Goal: Task Accomplishment & Management: Manage account settings

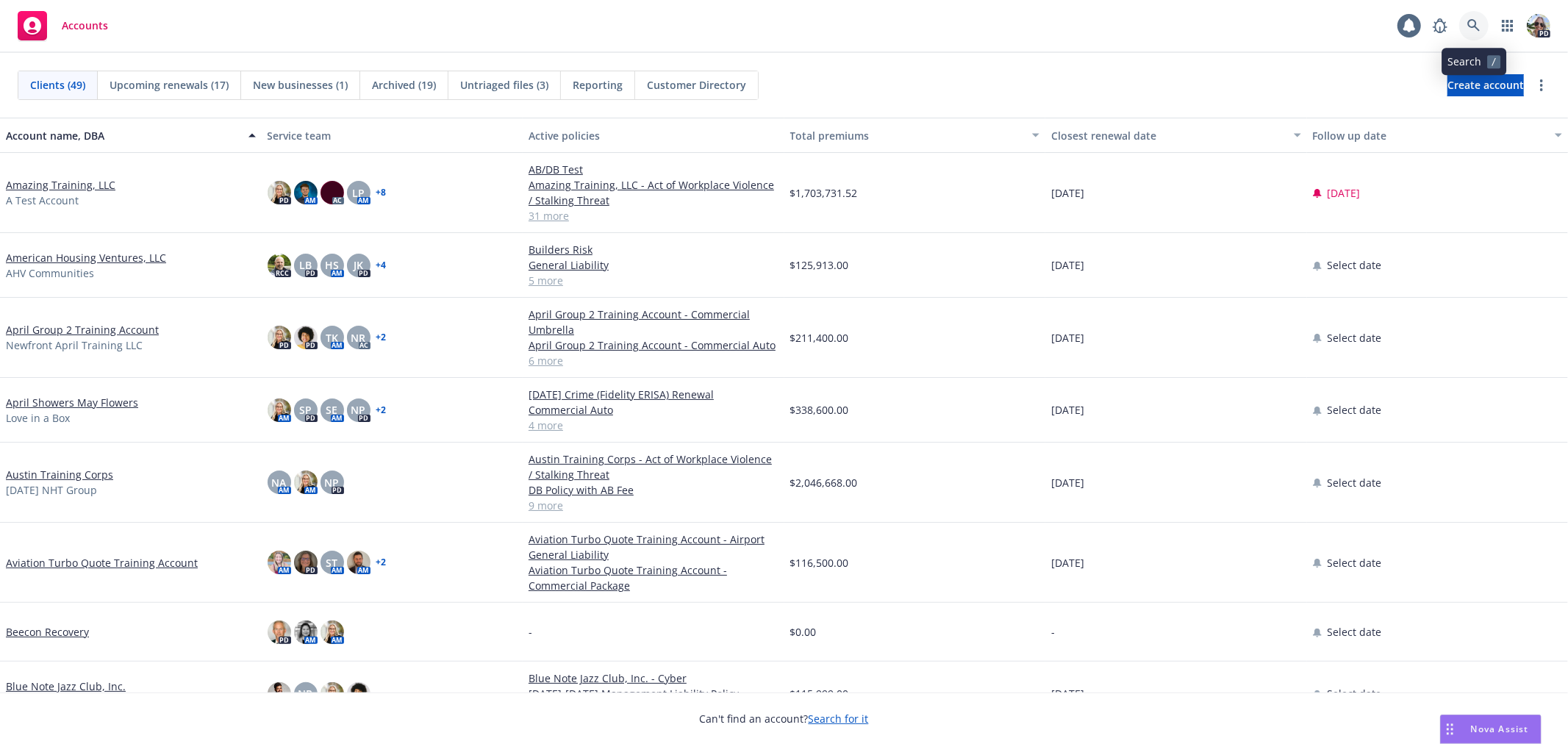
click at [1468, 22] on icon at bounding box center [1474, 26] width 14 height 14
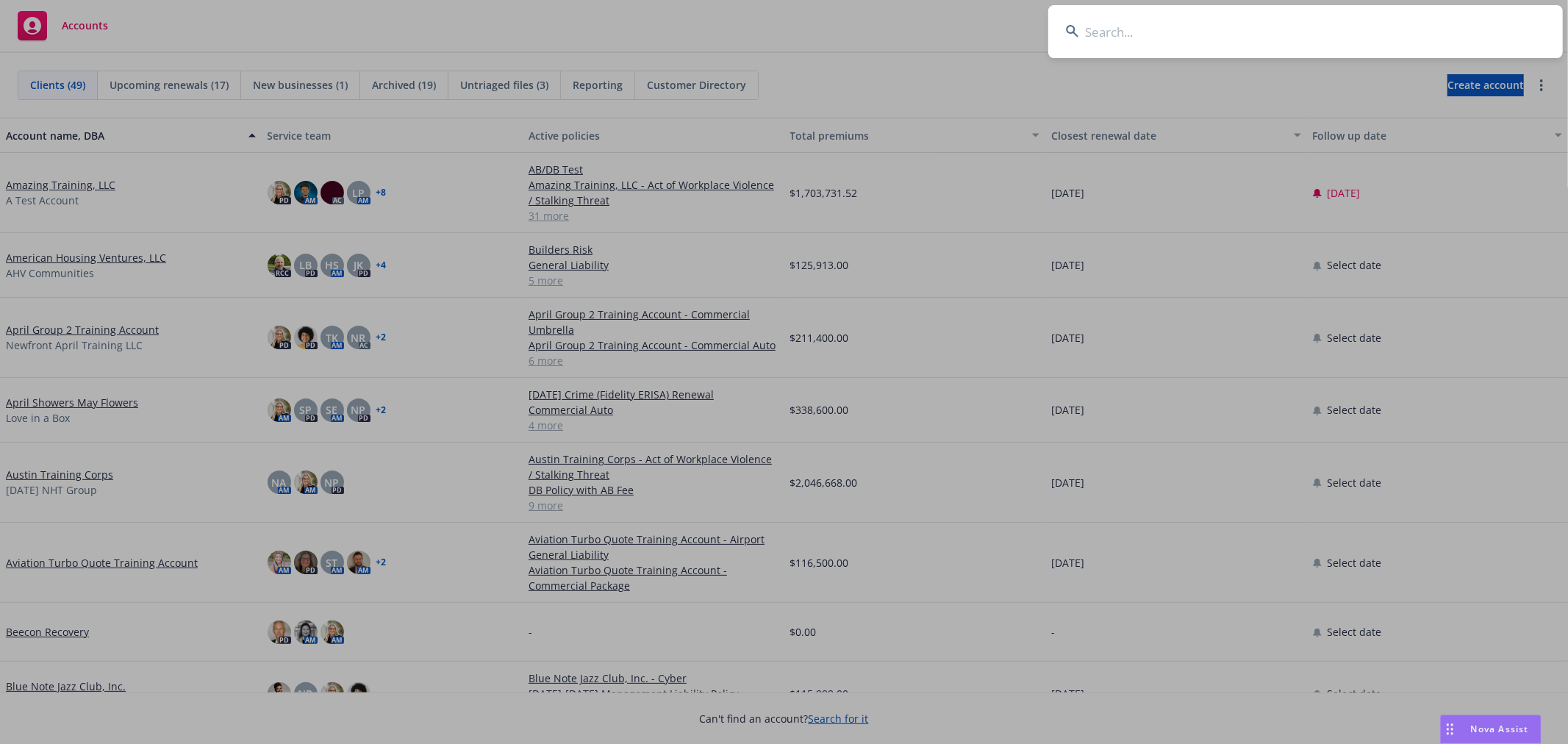
click at [1281, 26] on input at bounding box center [1305, 32] width 514 height 53
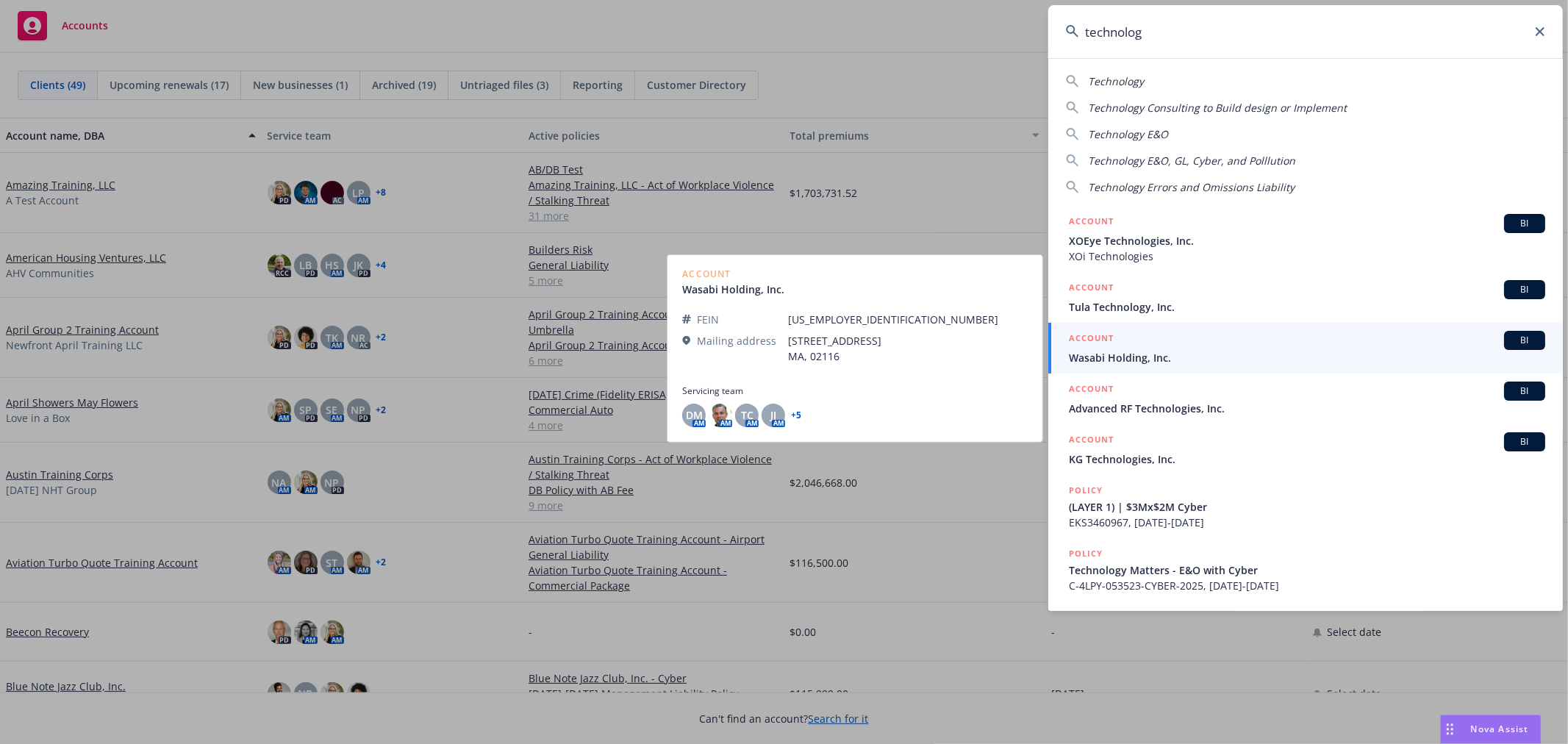
type input "technolo"
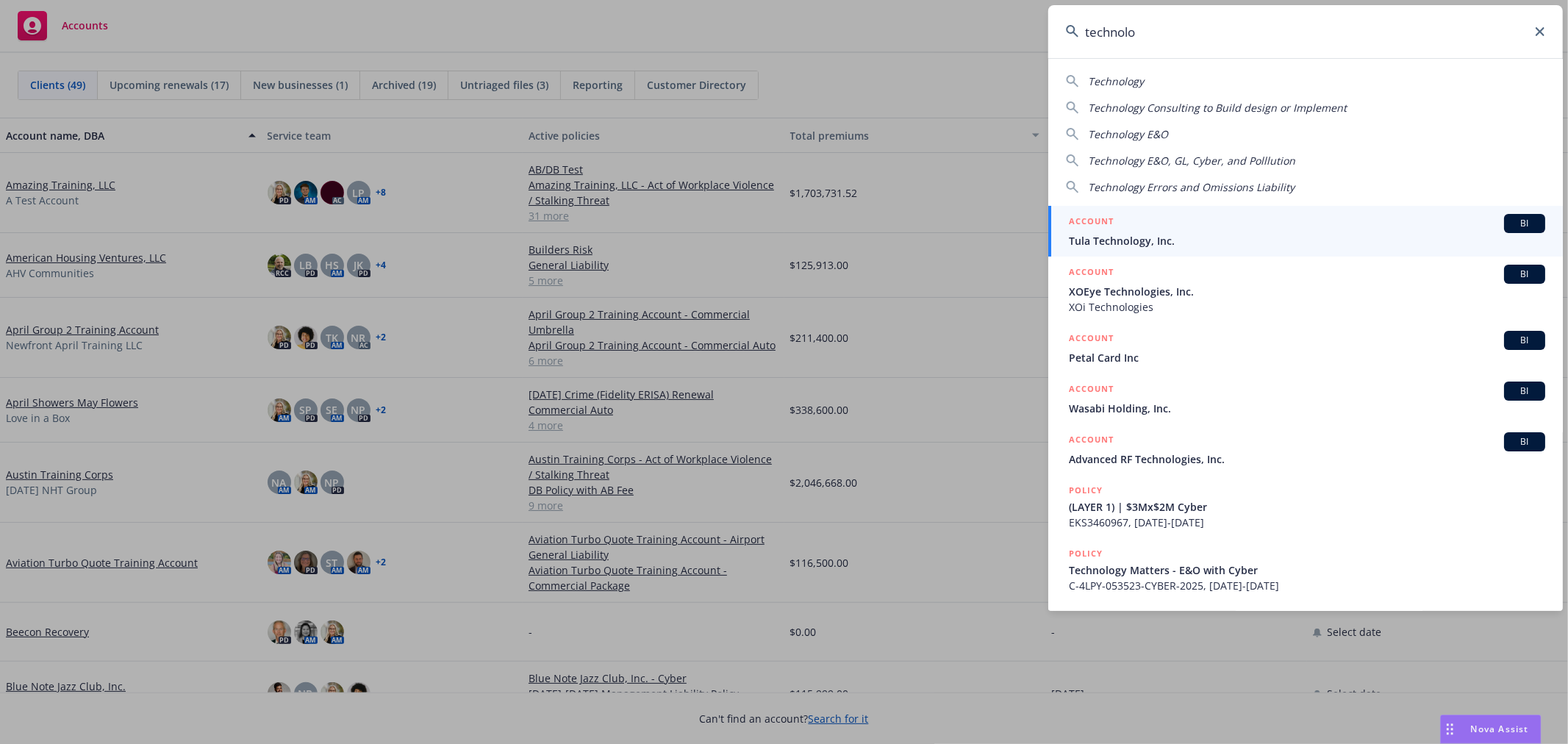
drag, startPoint x: 894, startPoint y: 75, endPoint x: 928, endPoint y: 79, distance: 34.2
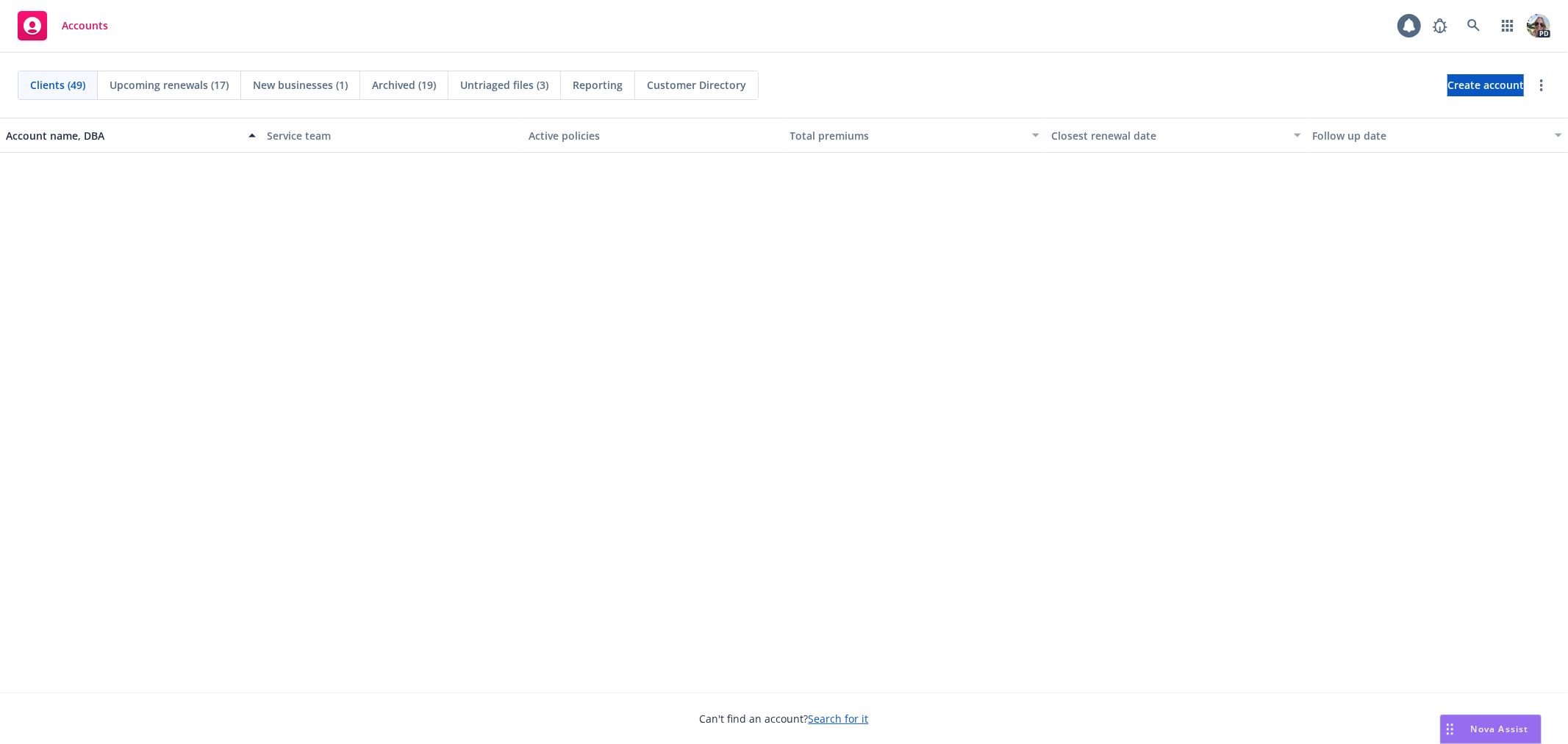
scroll to position [2342, 0]
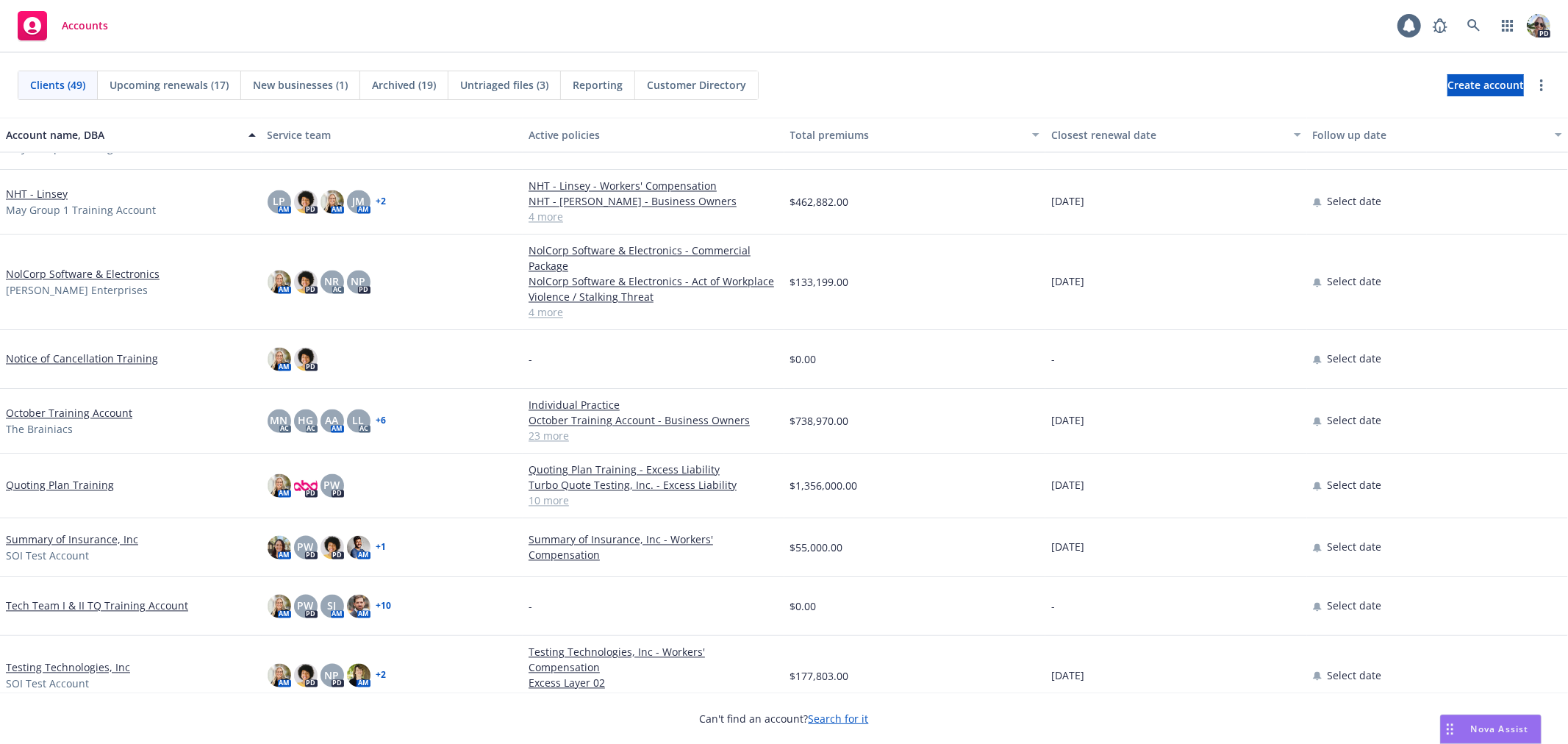
click at [32, 662] on link "Testing Technologies, Inc" at bounding box center [68, 668] width 124 height 15
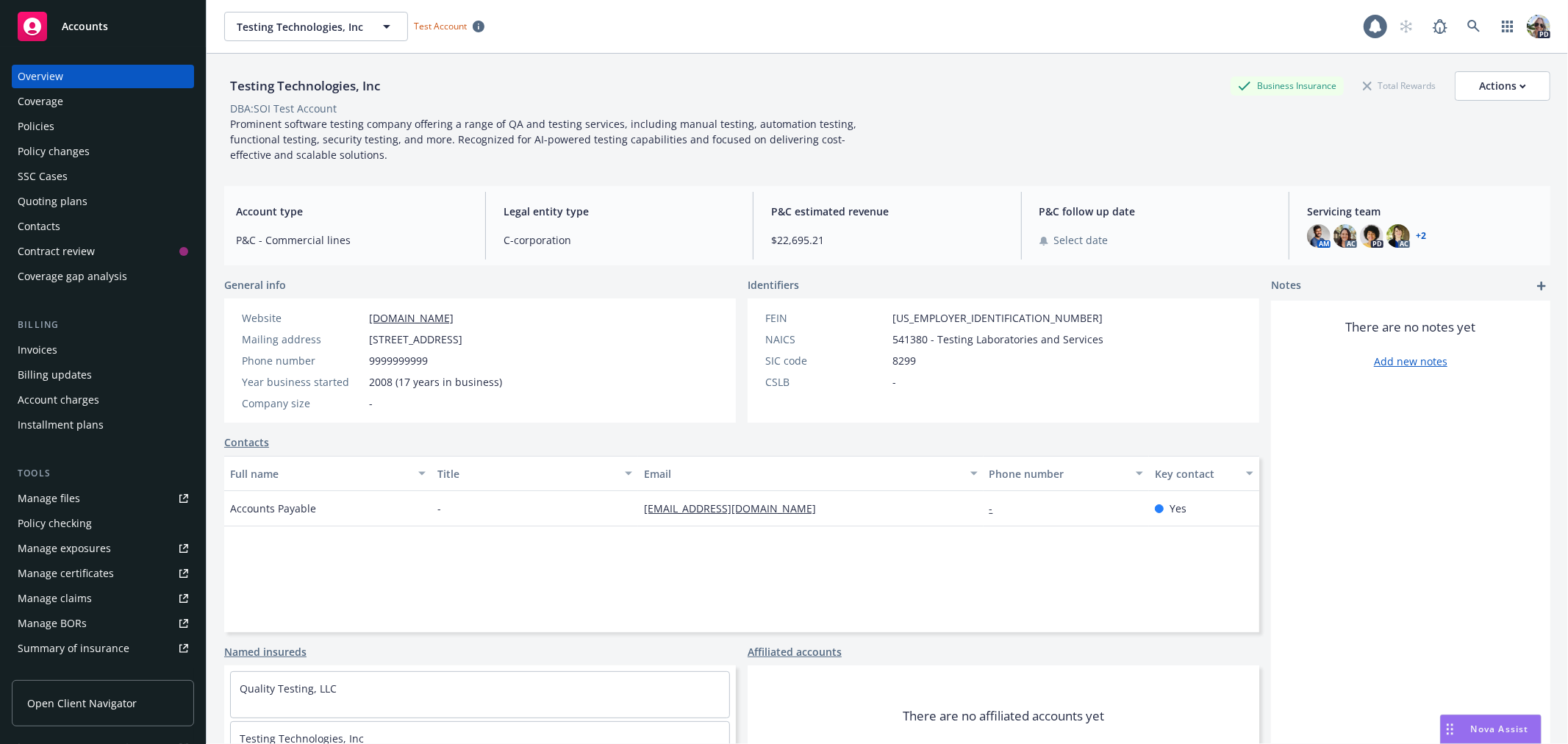
click at [57, 122] on div "Policies" at bounding box center [103, 126] width 171 height 23
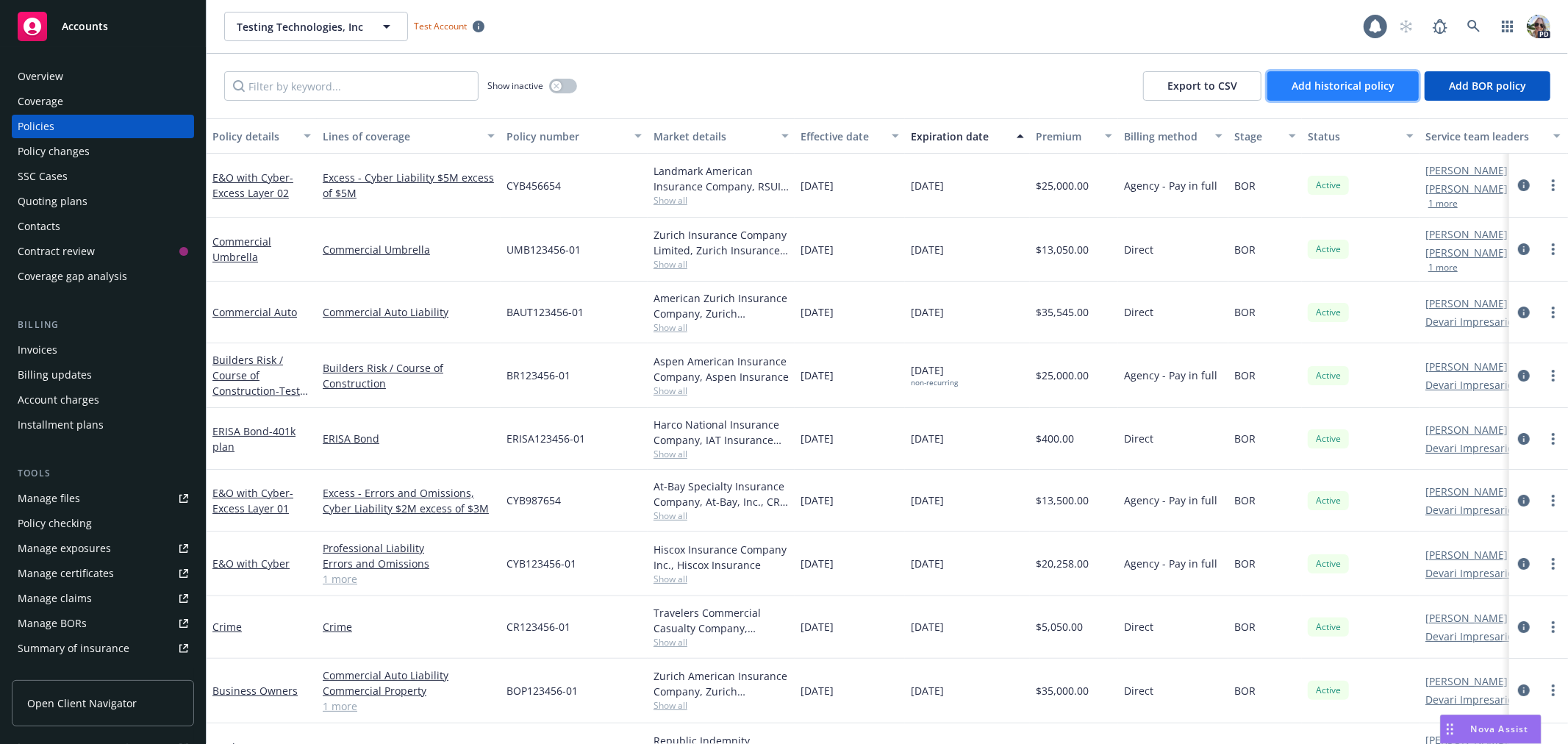
click at [1320, 75] on button "Add historical policy" at bounding box center [1343, 85] width 152 height 29
select select "other"
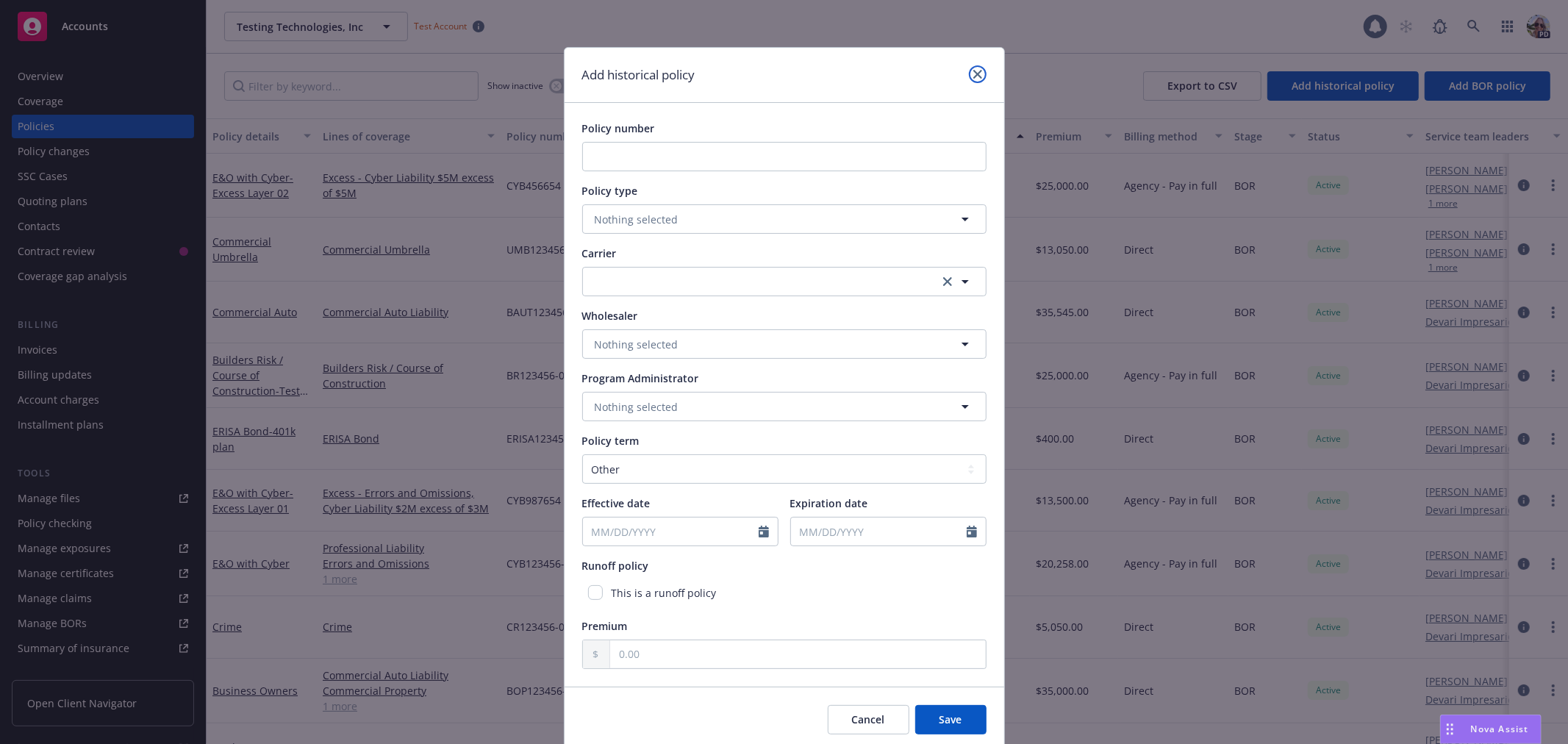
click at [974, 73] on icon "close" at bounding box center [978, 74] width 9 height 9
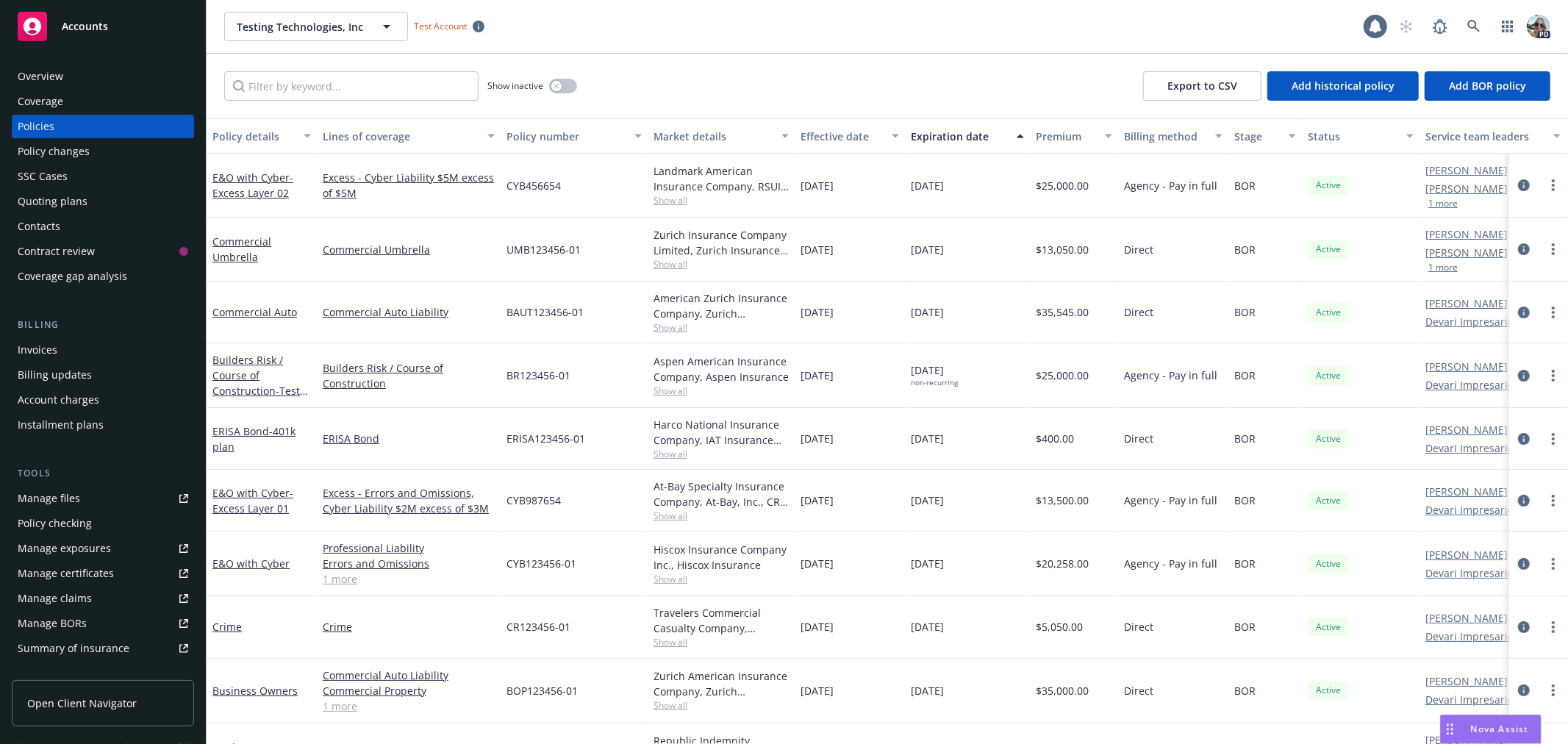
click at [78, 31] on span "Accounts" at bounding box center [85, 26] width 46 height 12
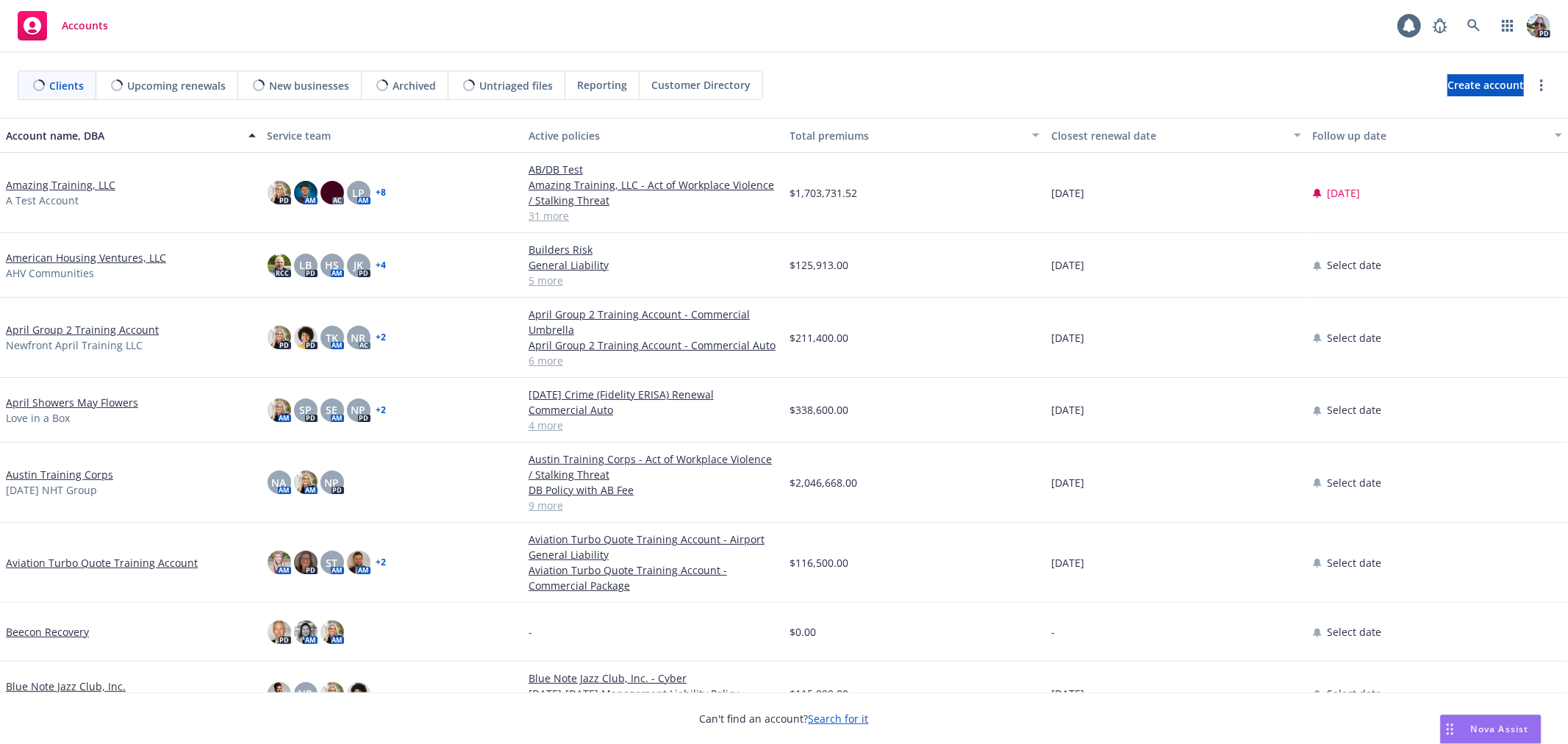
click at [603, 86] on span "Reporting" at bounding box center [602, 85] width 50 height 15
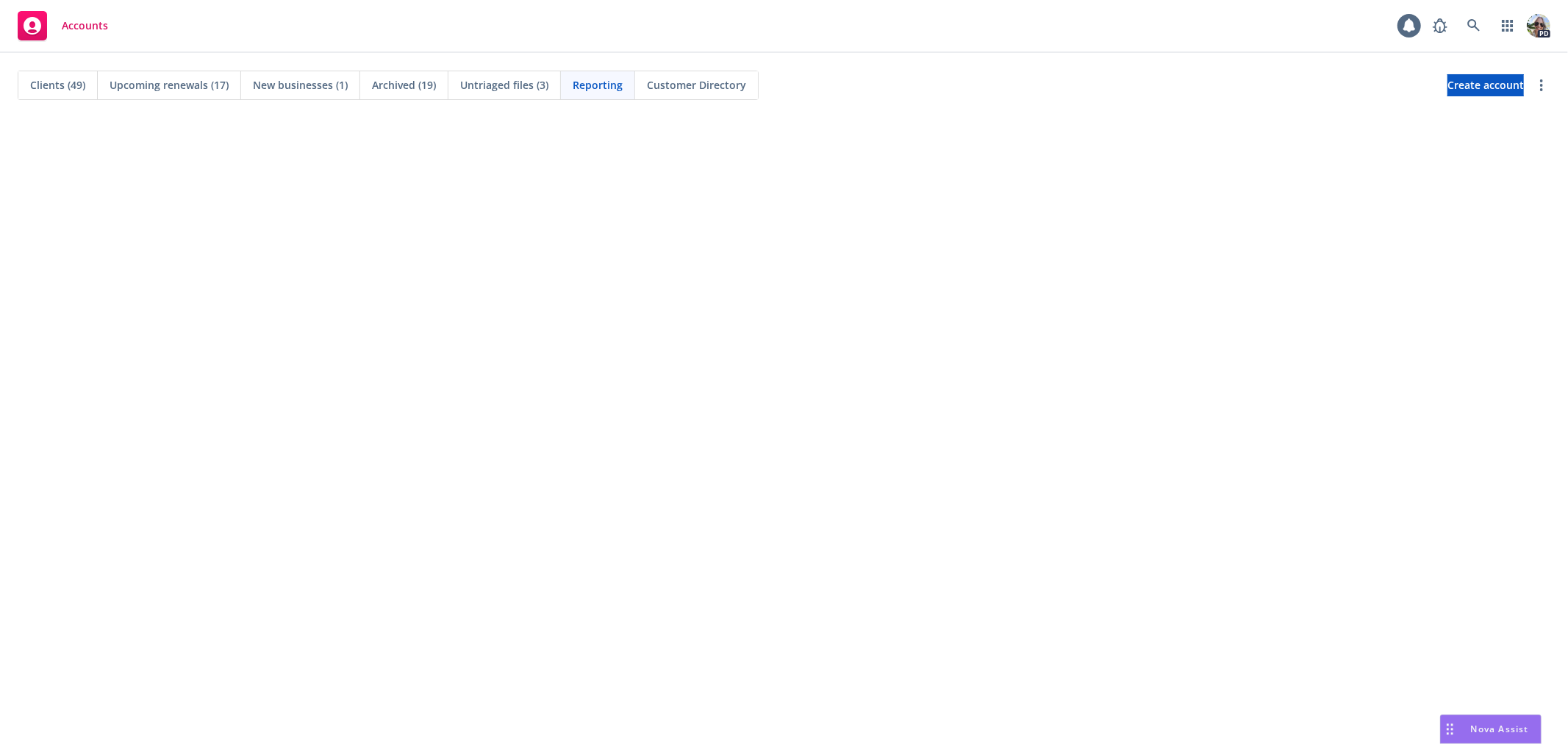
click at [61, 85] on span "Clients (49)" at bounding box center [57, 85] width 55 height 15
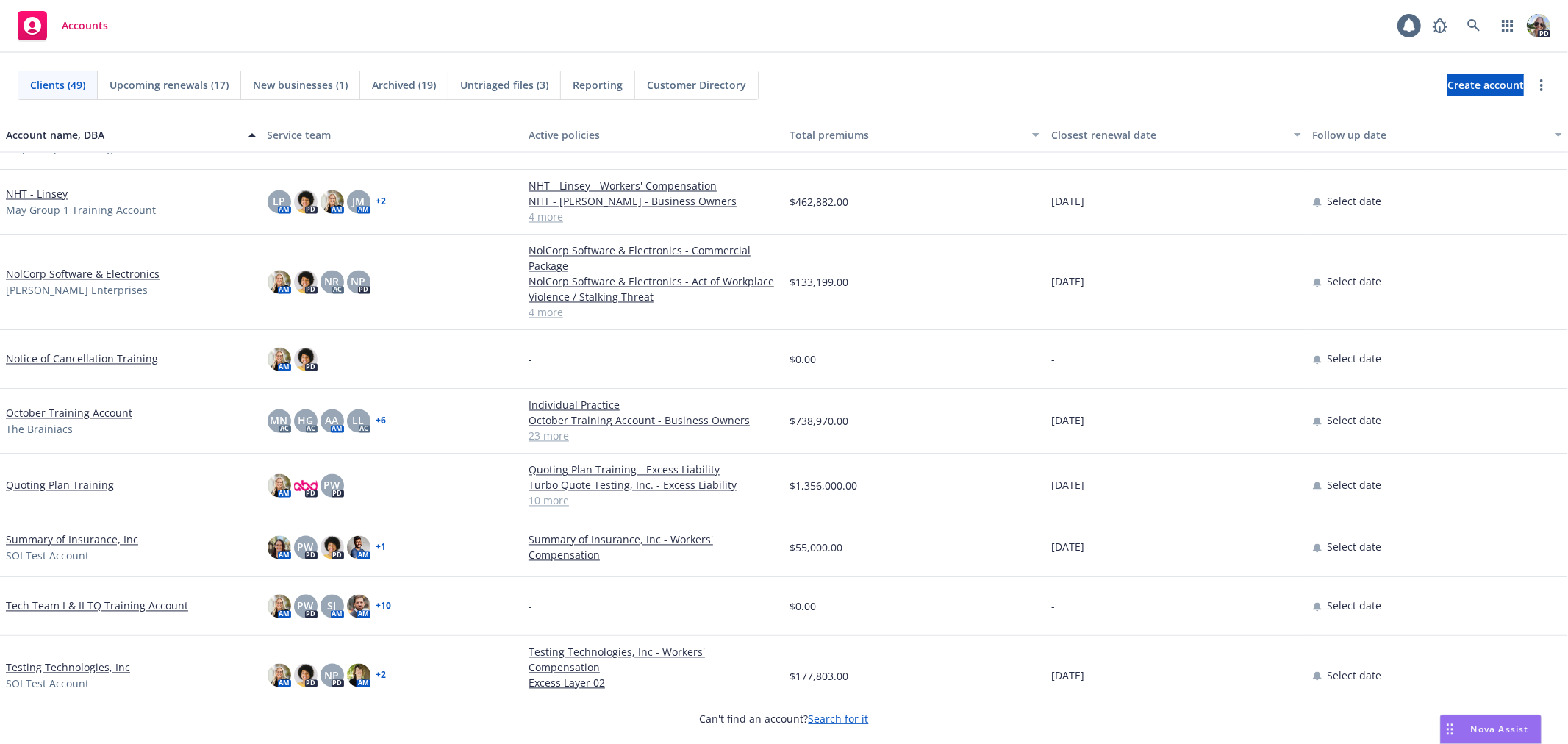
click at [91, 660] on link "Testing Technologies, Inc" at bounding box center [68, 668] width 124 height 15
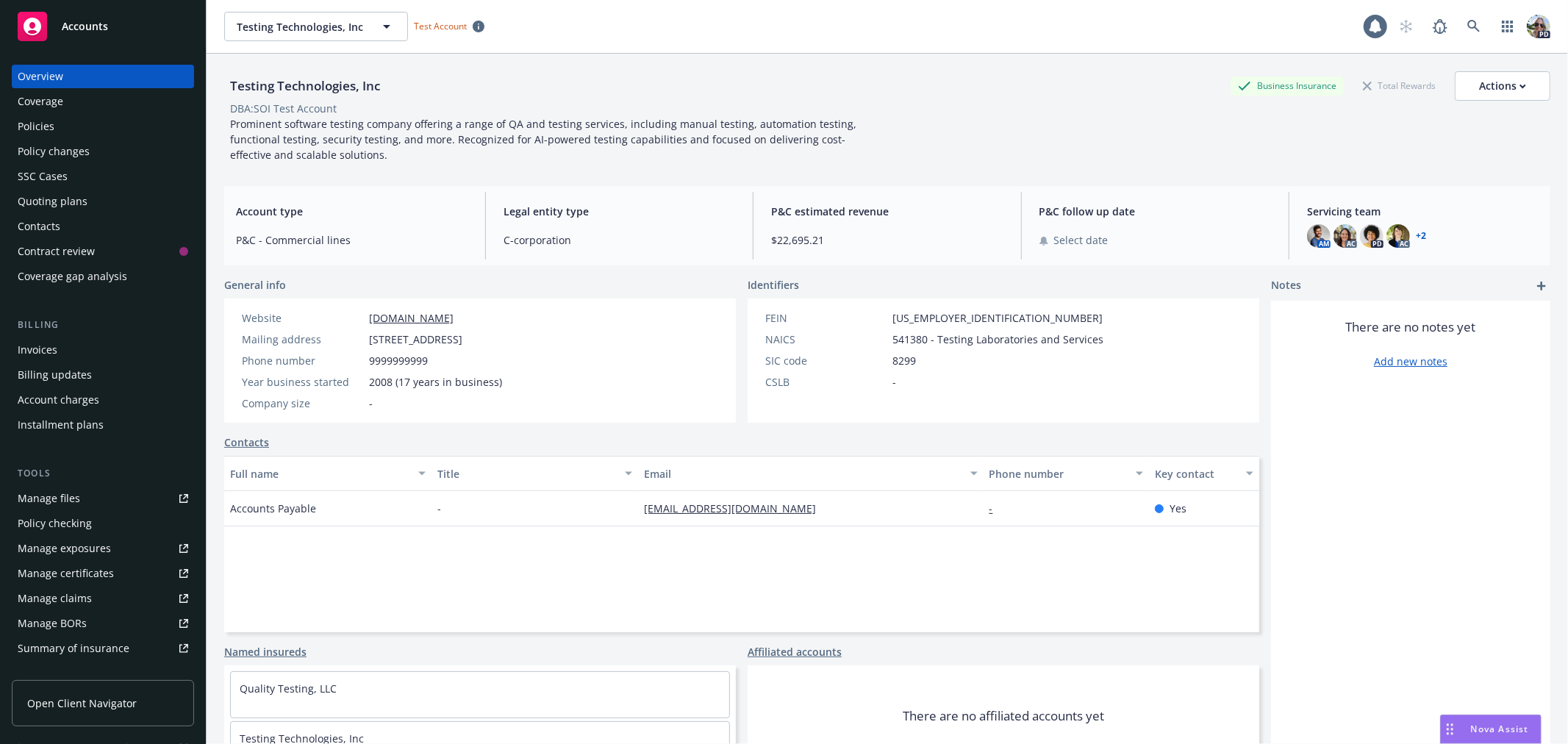
click at [40, 127] on div "Policies" at bounding box center [35, 126] width 37 height 23
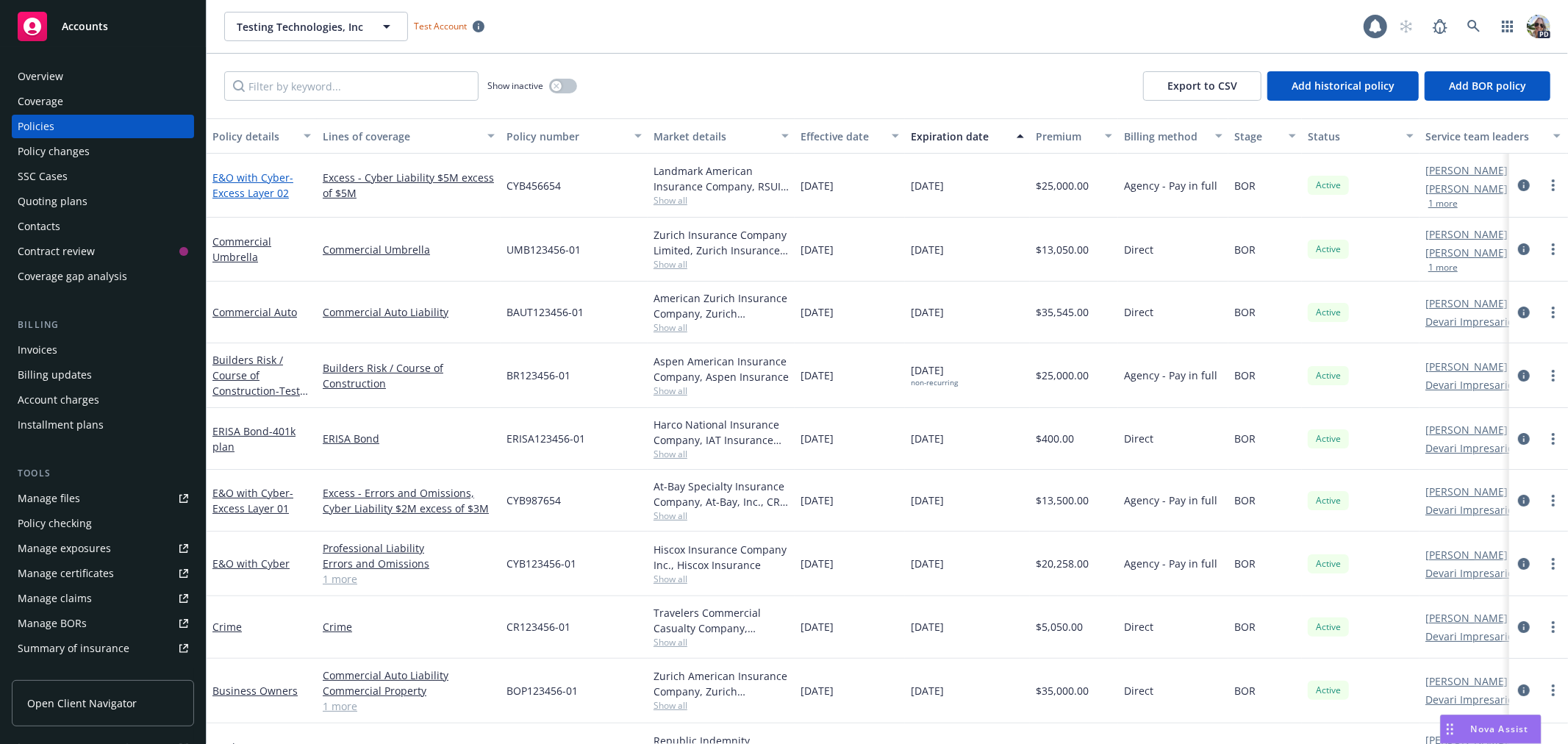
click at [251, 173] on link "E&O with Cyber - Excess Layer 02" at bounding box center [252, 185] width 81 height 29
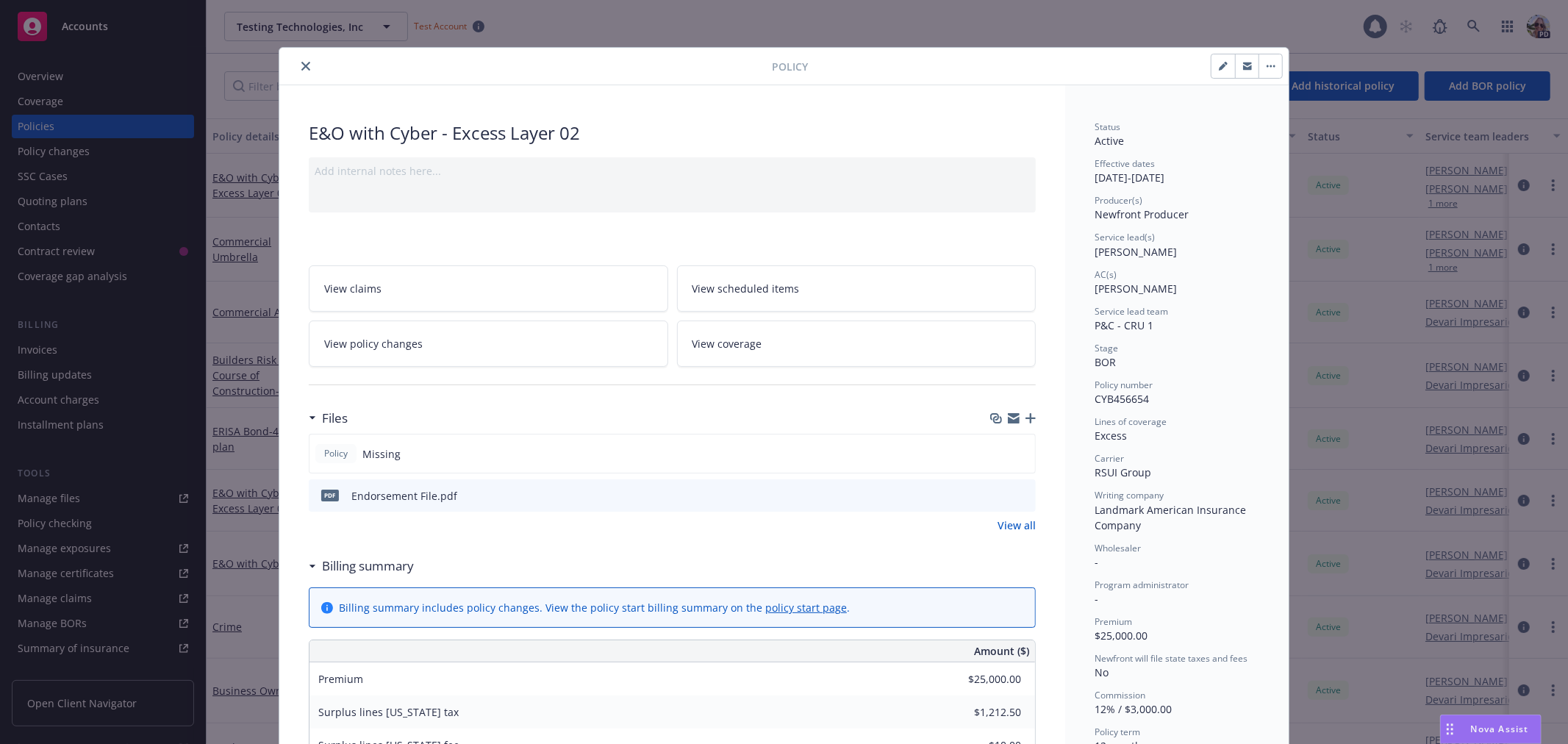
click at [383, 341] on span "View policy changes" at bounding box center [373, 344] width 98 height 15
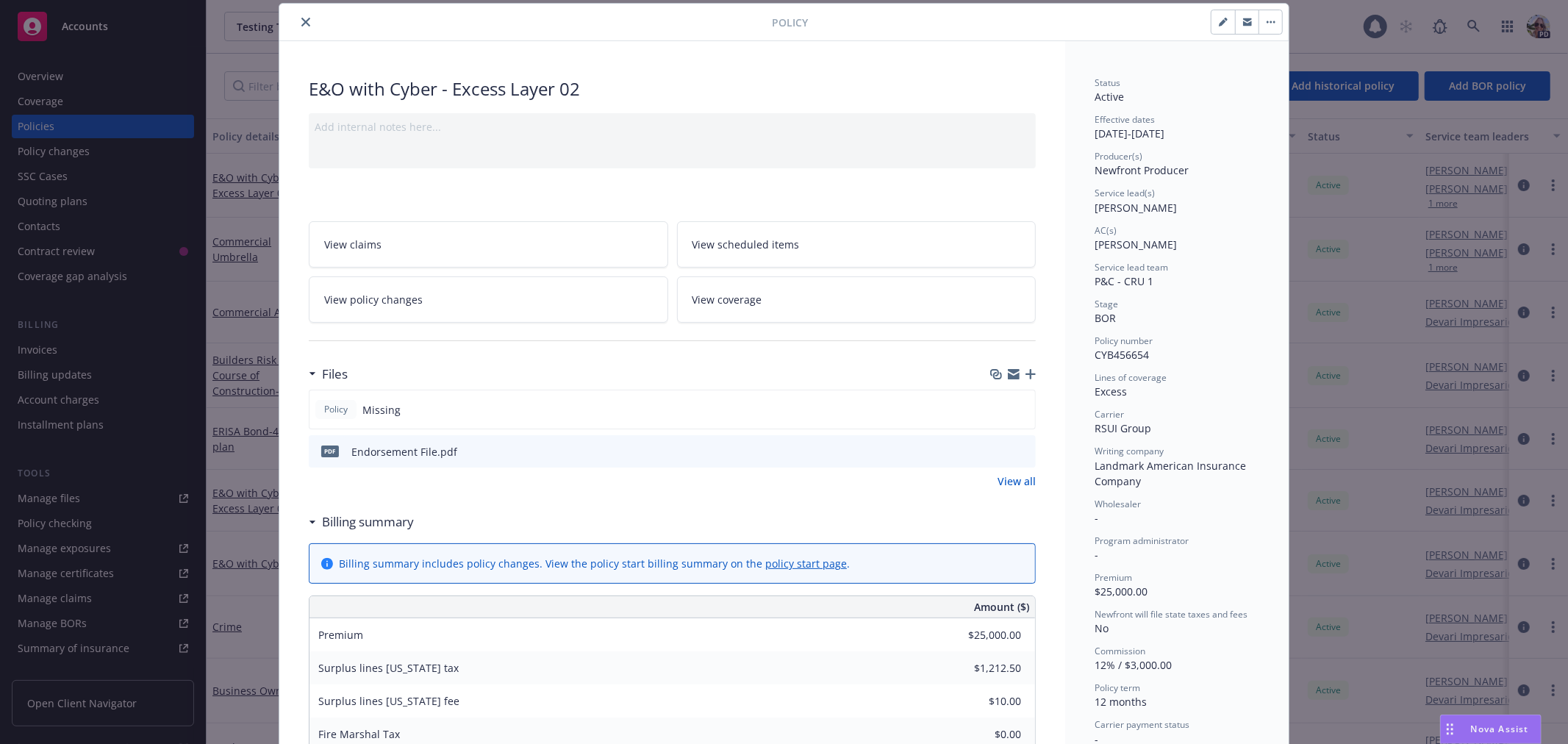
click at [416, 289] on link "View policy changes" at bounding box center [489, 299] width 360 height 46
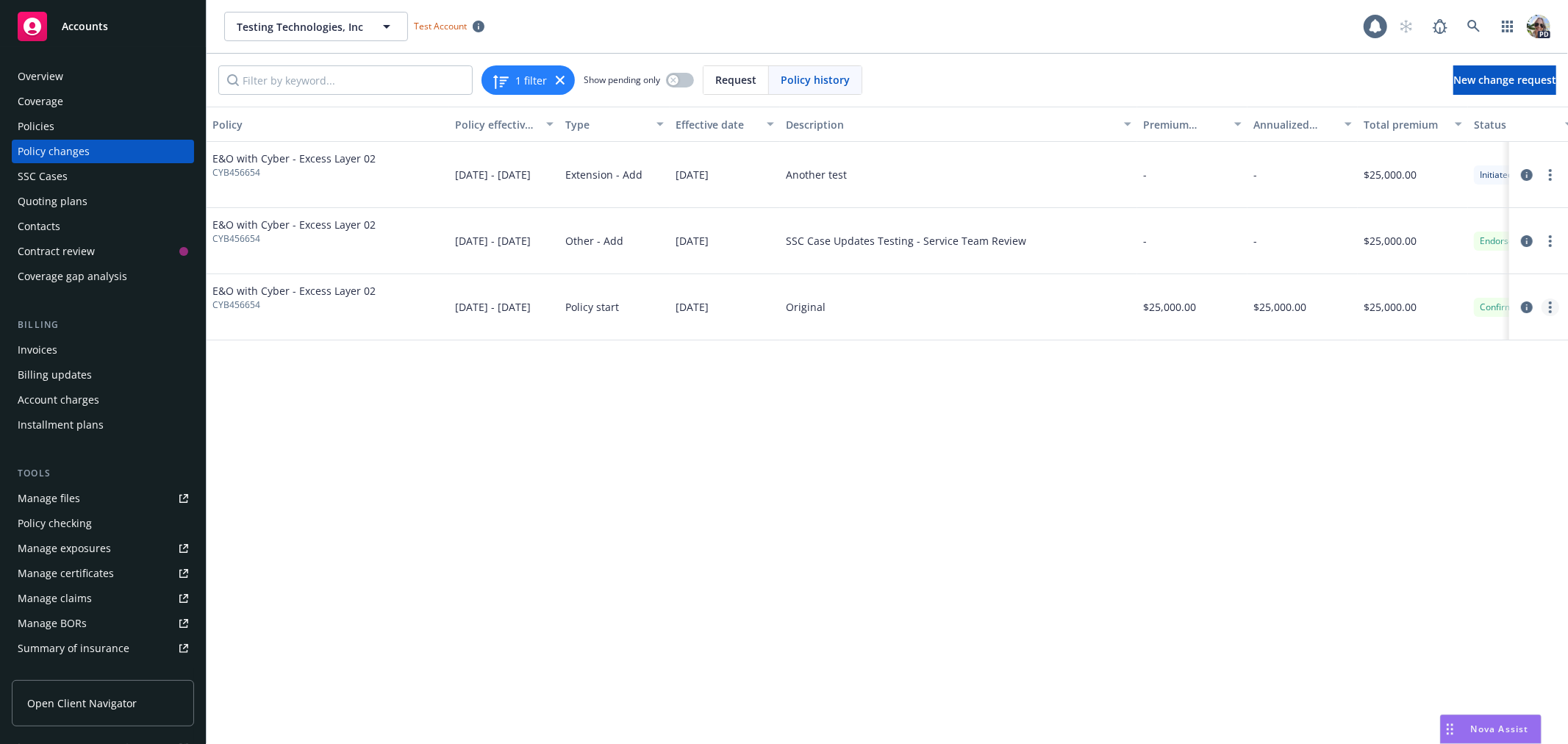
click at [1549, 309] on icon "more" at bounding box center [1551, 307] width 3 height 12
click at [1364, 424] on link "Edit billing info" at bounding box center [1433, 425] width 252 height 29
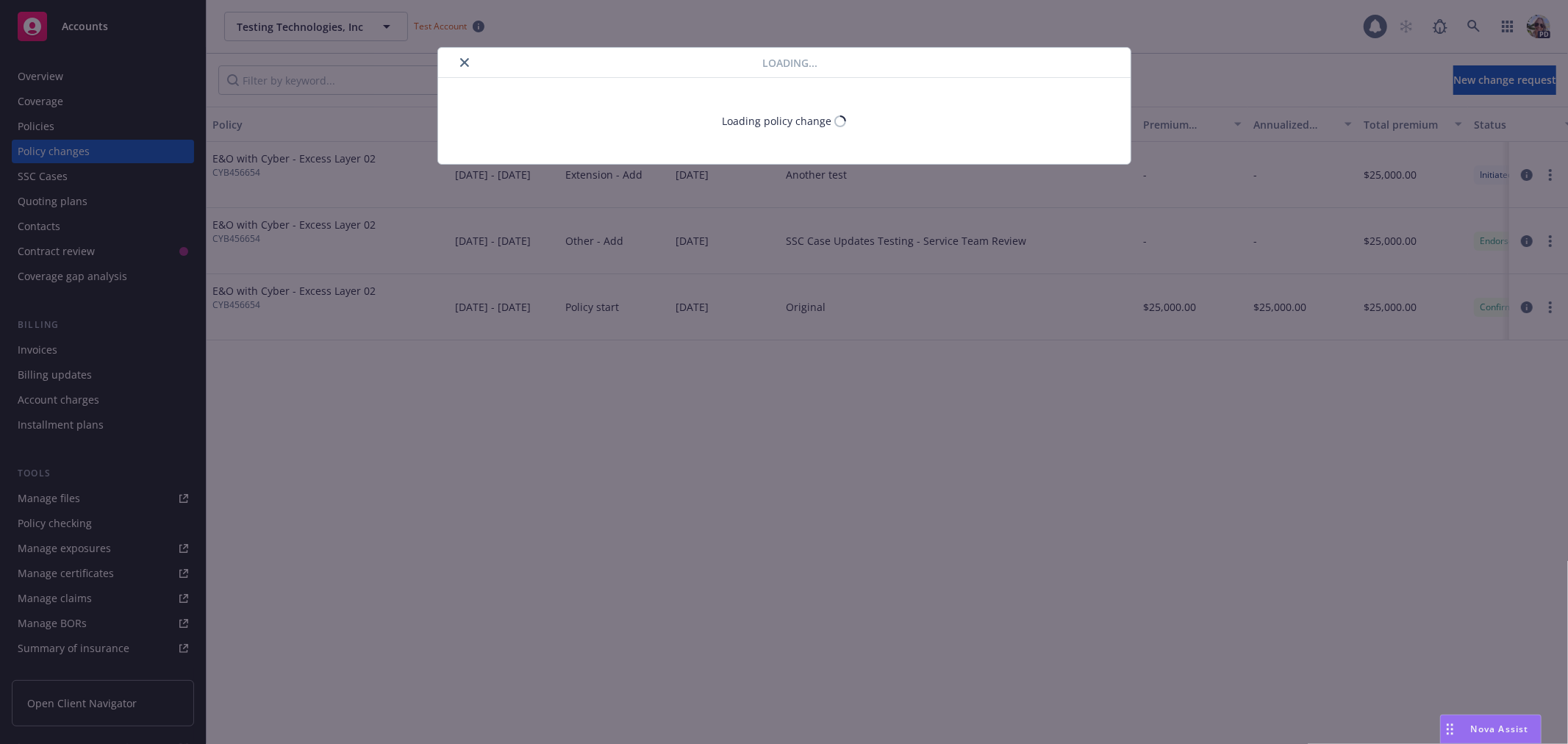
select select "TX"
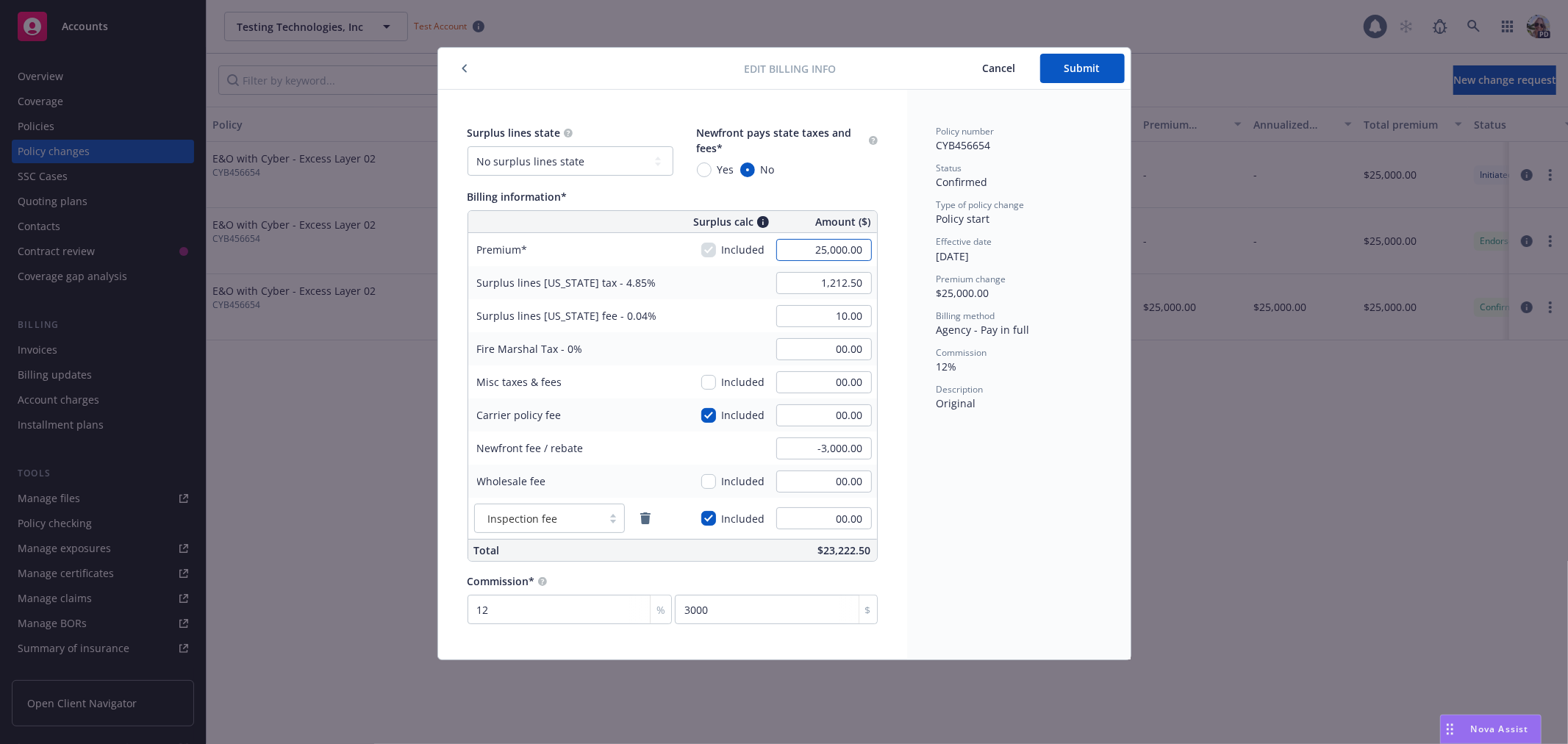
click at [813, 254] on input "25,000.00" at bounding box center [824, 249] width 96 height 22
type input "30,000.00"
type input "1,455.00"
type input "12.00"
type input "3600"
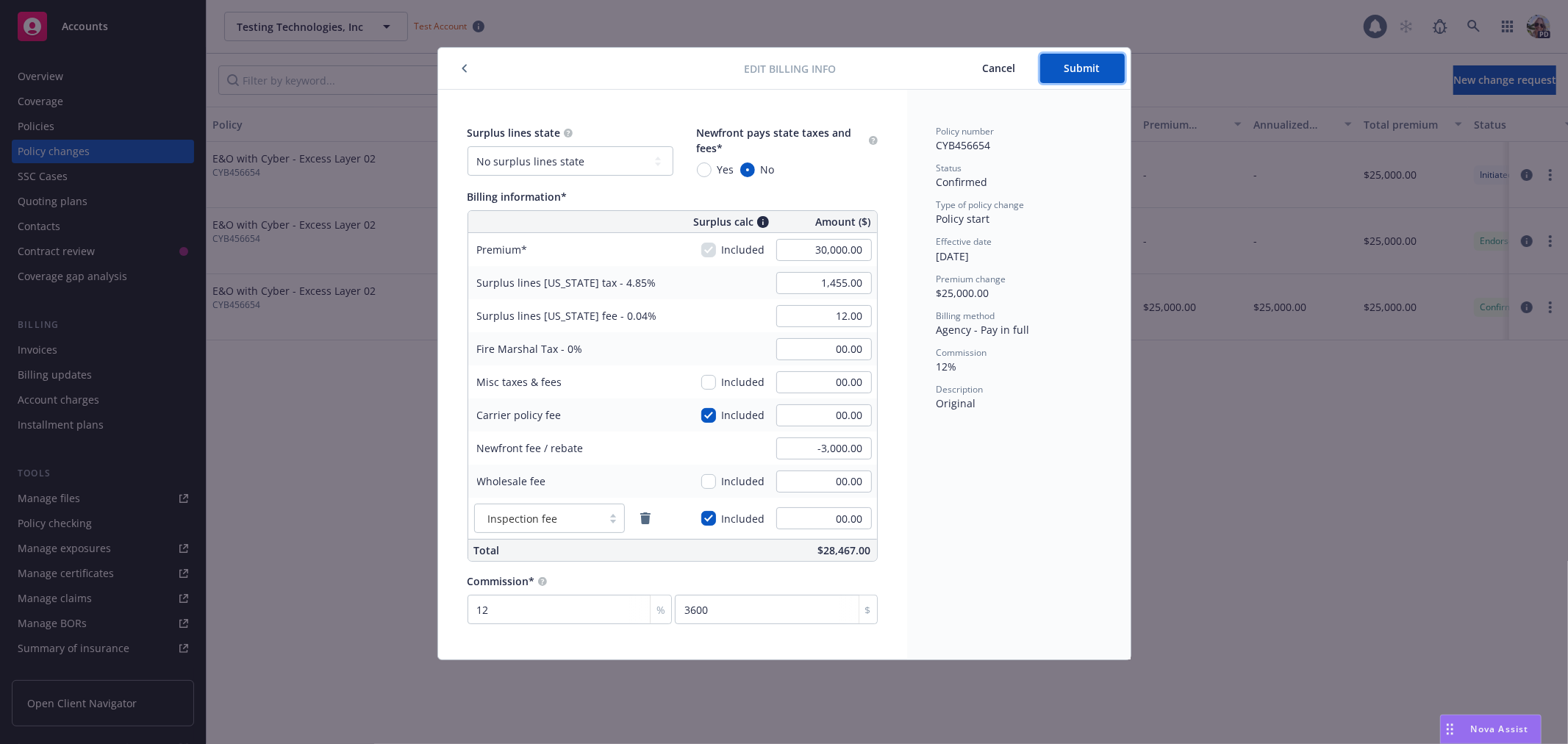
click at [1103, 71] on button "Submit" at bounding box center [1082, 68] width 85 height 29
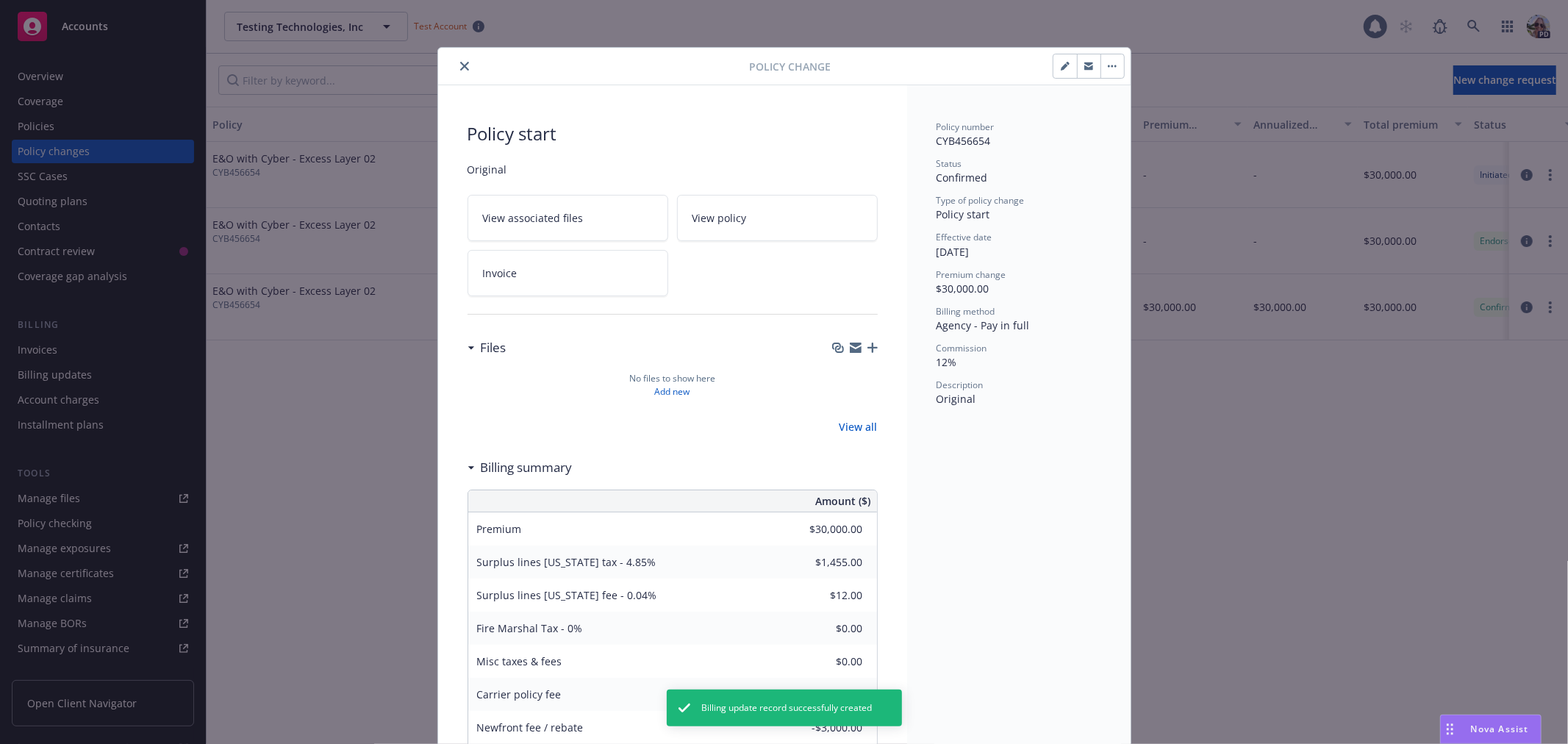
click at [460, 65] on icon "close" at bounding box center [465, 66] width 9 height 9
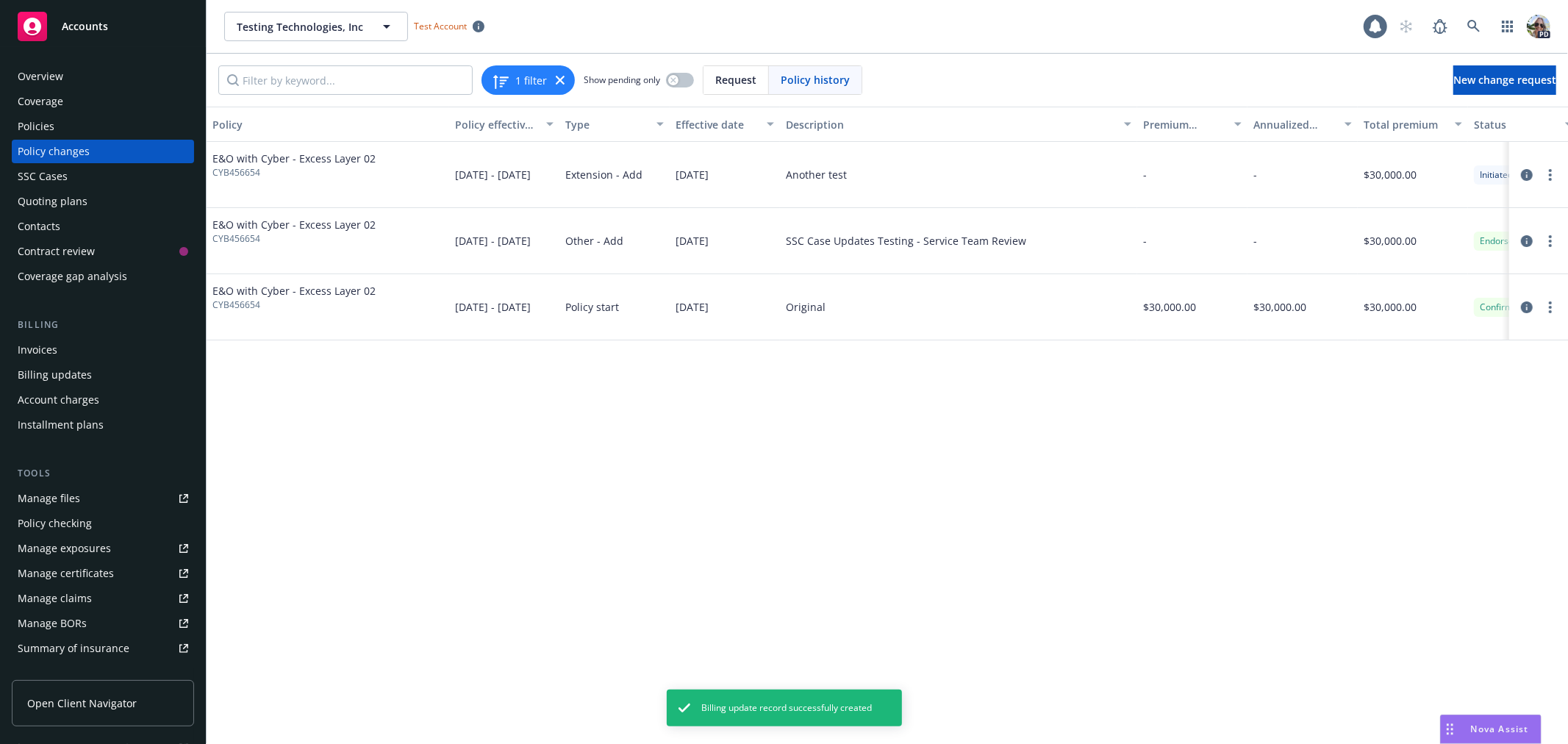
click at [46, 377] on div "Billing updates" at bounding box center [54, 375] width 74 height 23
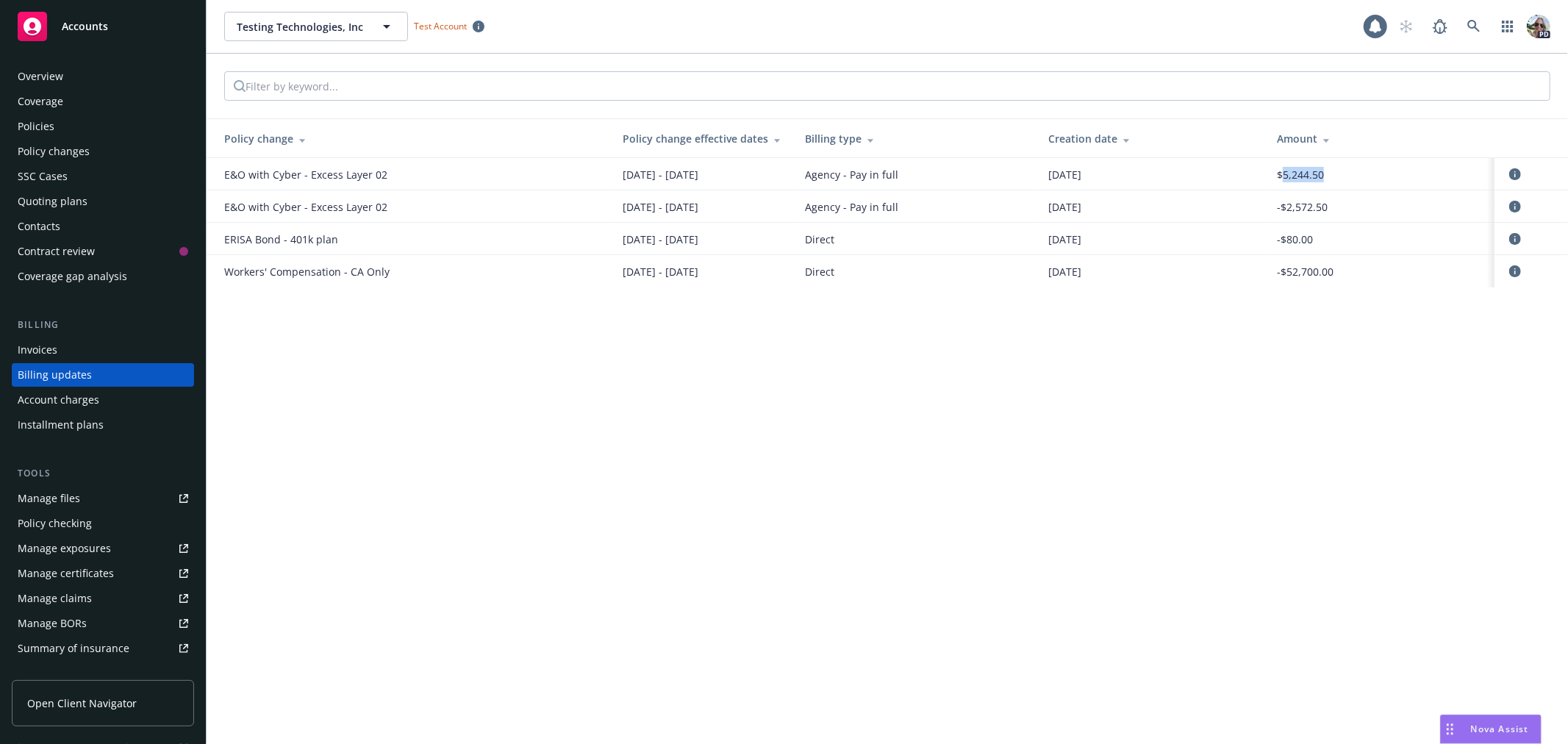
drag, startPoint x: 1339, startPoint y: 172, endPoint x: 1281, endPoint y: 175, distance: 58.1
click at [1281, 175] on div "$5,244.50" at bounding box center [1380, 174] width 206 height 15
click at [71, 347] on div "Invoices" at bounding box center [103, 350] width 171 height 23
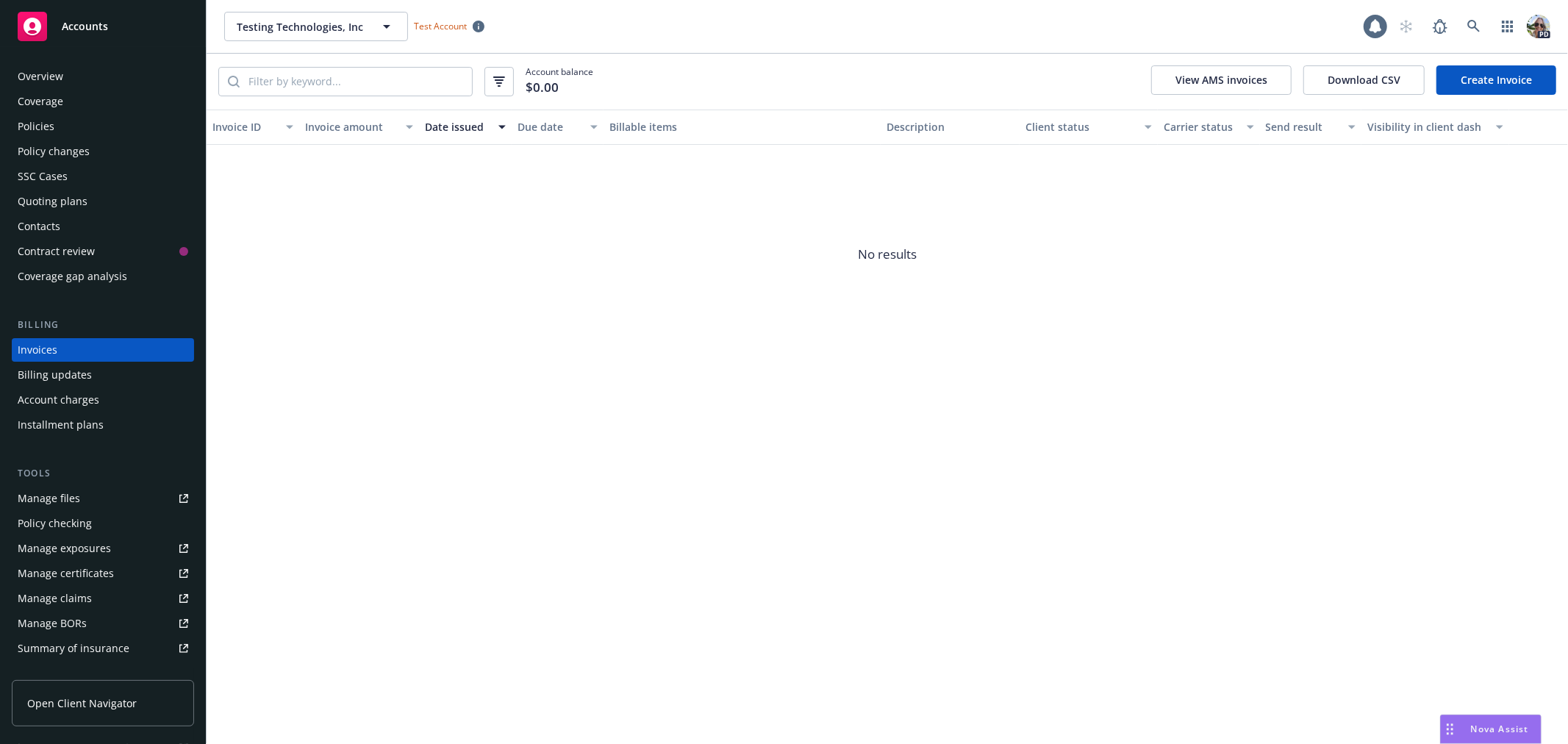
click at [1493, 81] on link "Create Invoice" at bounding box center [1496, 80] width 120 height 29
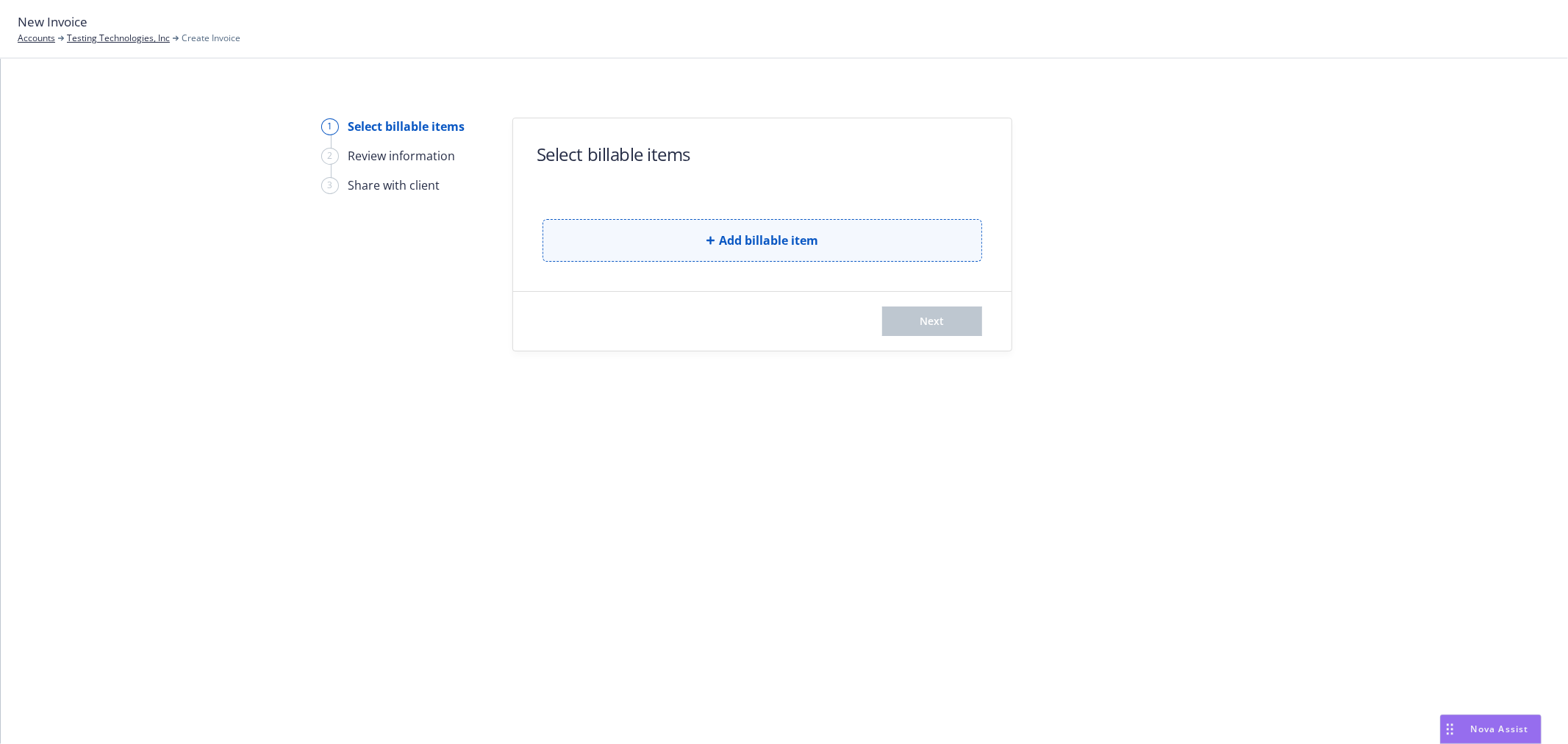
click at [659, 221] on button "Add billable item" at bounding box center [762, 240] width 440 height 42
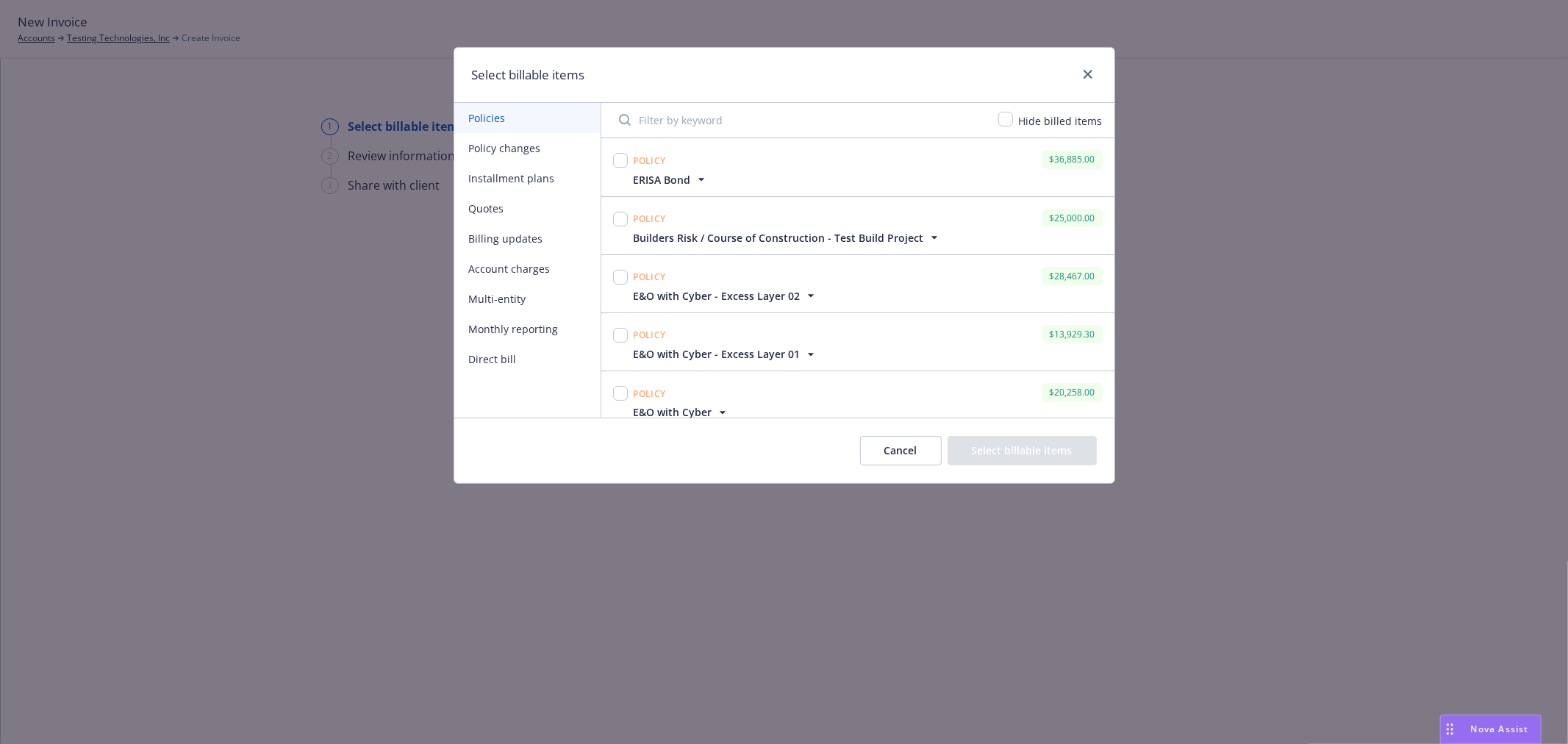
click at [483, 239] on button "Billing updates" at bounding box center [528, 239] width 147 height 30
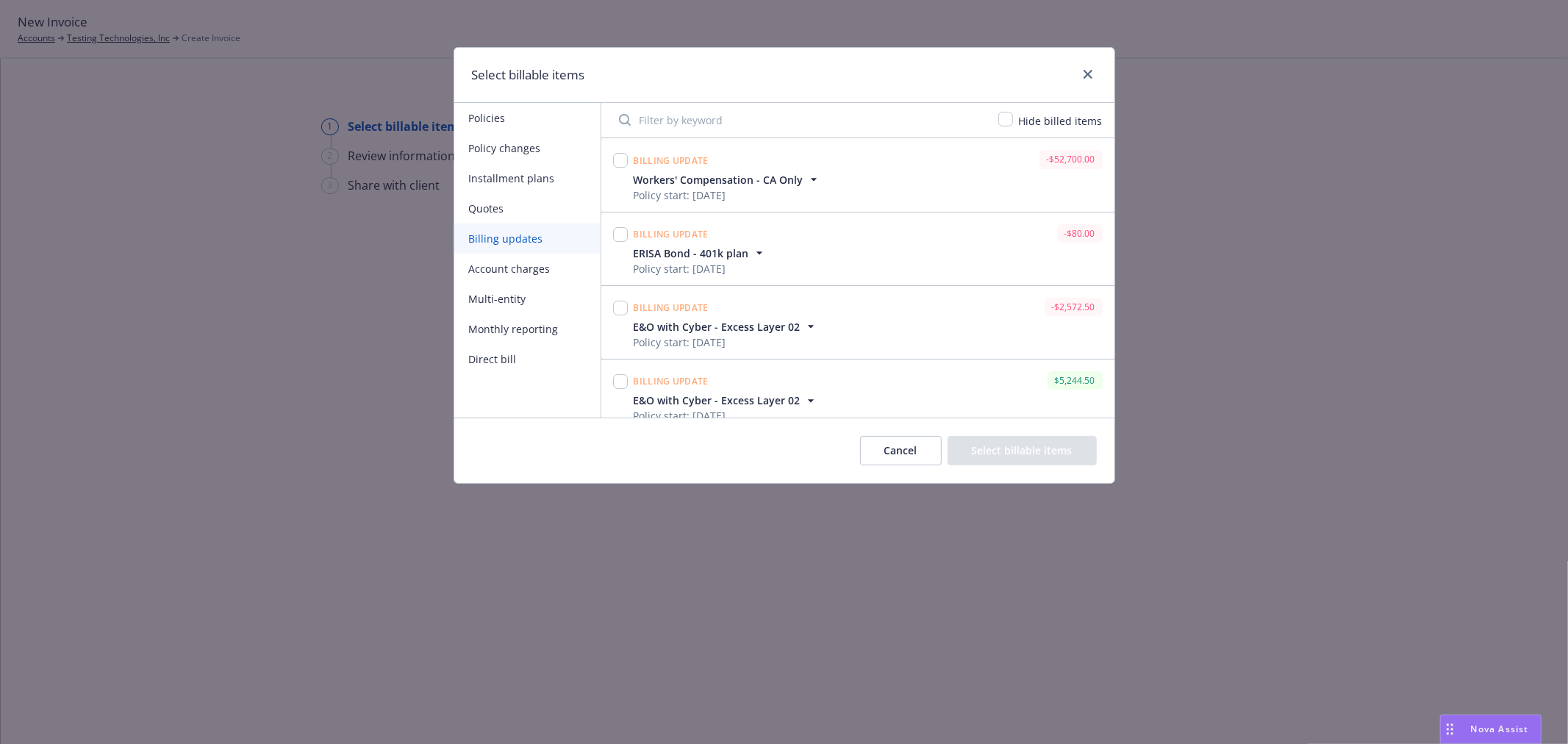
scroll to position [15, 0]
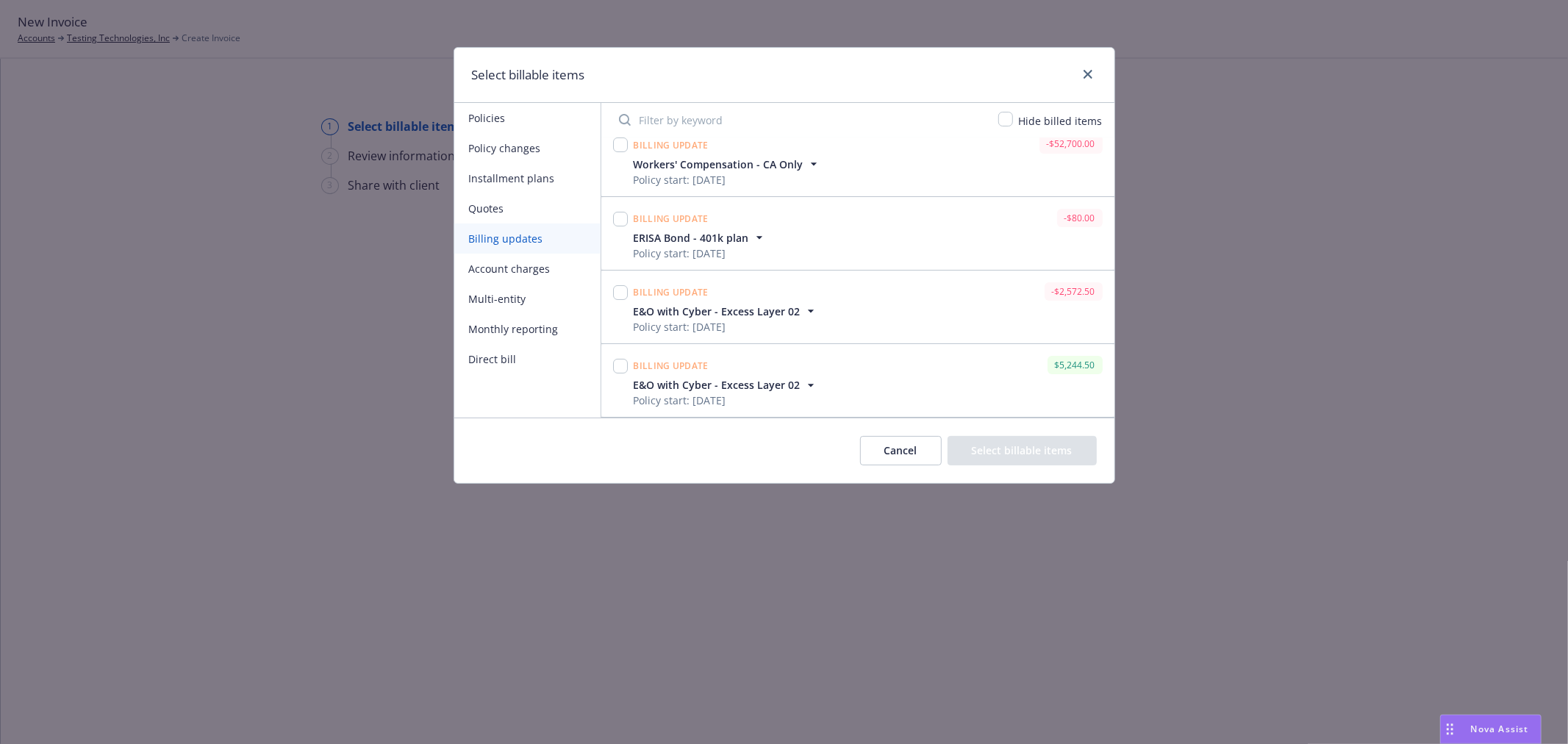
click at [832, 385] on div "E&O with Cyber - Excess Layer 02 Policy start: 10/01/2024" at bounding box center [868, 392] width 475 height 31
click at [626, 365] on input "checkbox" at bounding box center [620, 366] width 14 height 14
checkbox input "true"
click at [1088, 71] on icon "close" at bounding box center [1088, 74] width 9 height 9
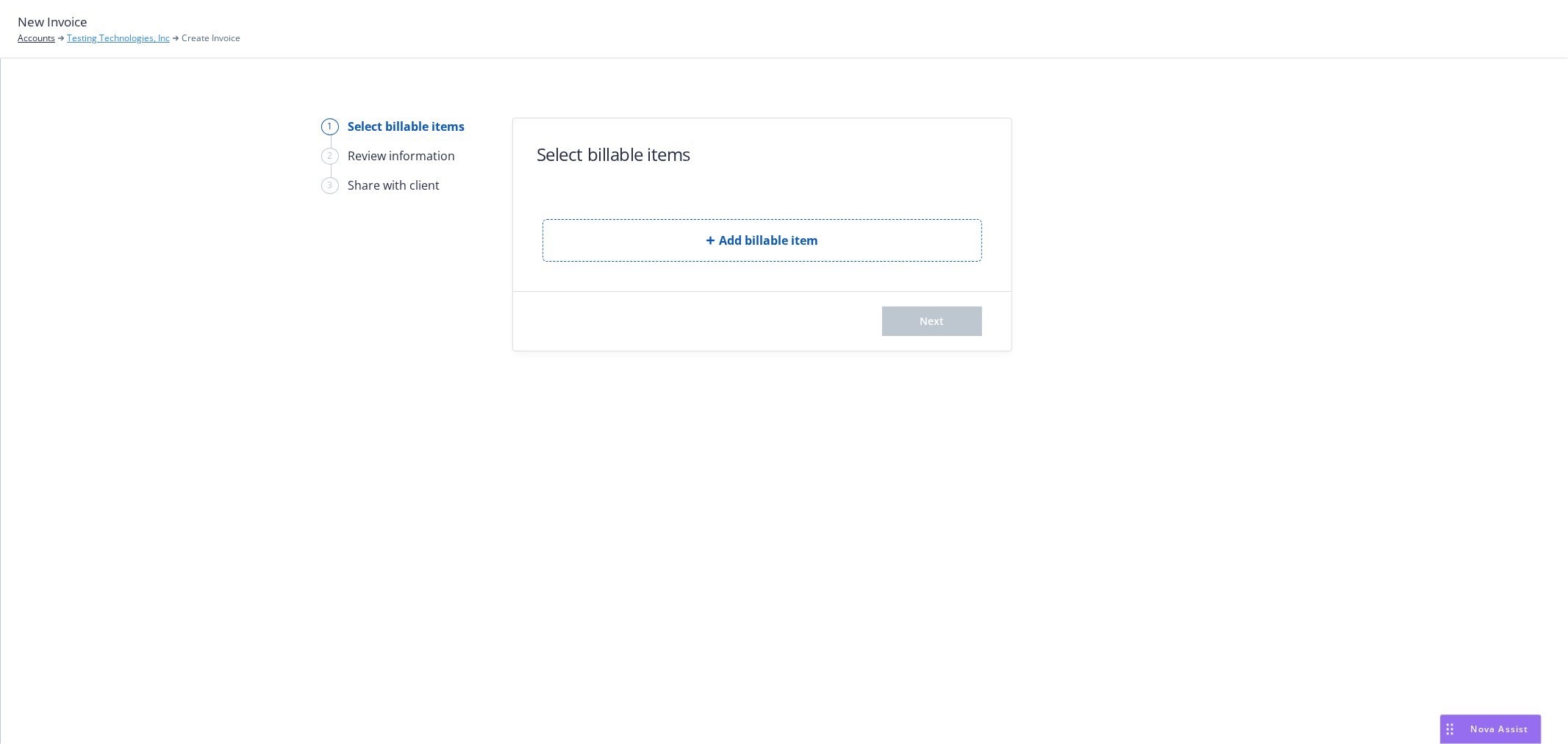
click at [125, 41] on link "Testing Technologies, Inc" at bounding box center [119, 39] width 103 height 14
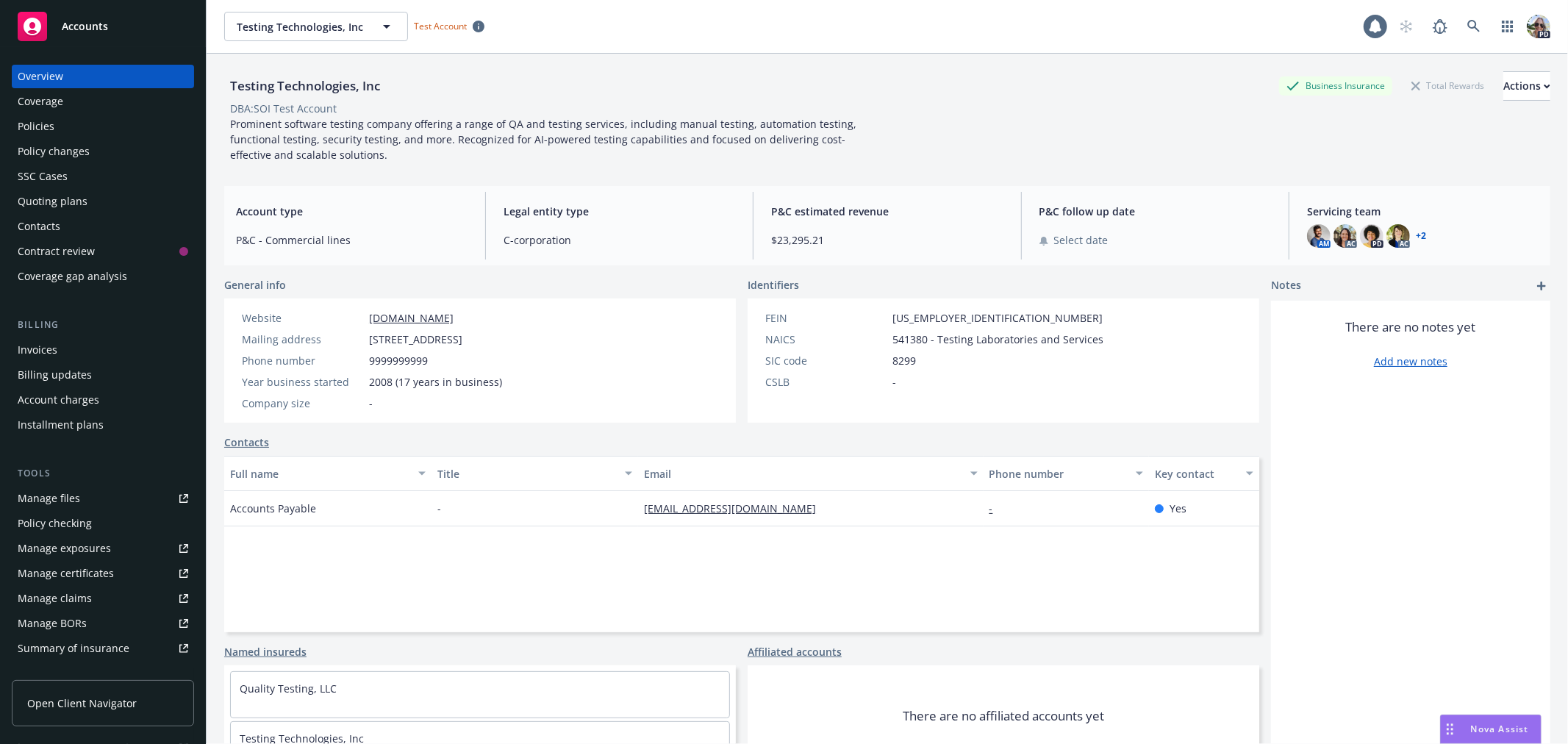
click at [61, 151] on div "Policy changes" at bounding box center [53, 151] width 72 height 23
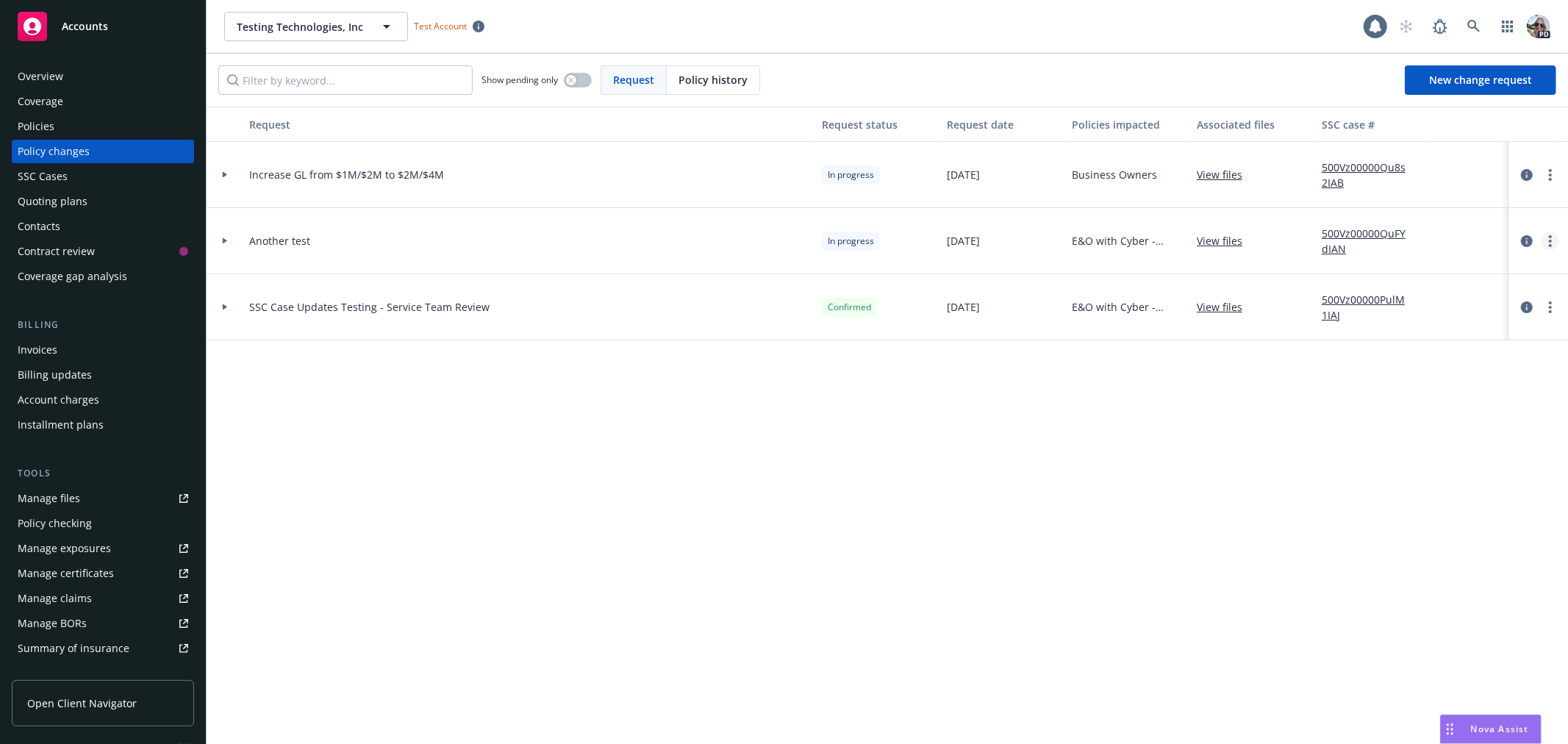
click at [1550, 236] on circle "more" at bounding box center [1551, 236] width 3 height 3
click at [224, 238] on icon at bounding box center [225, 240] width 6 height 5
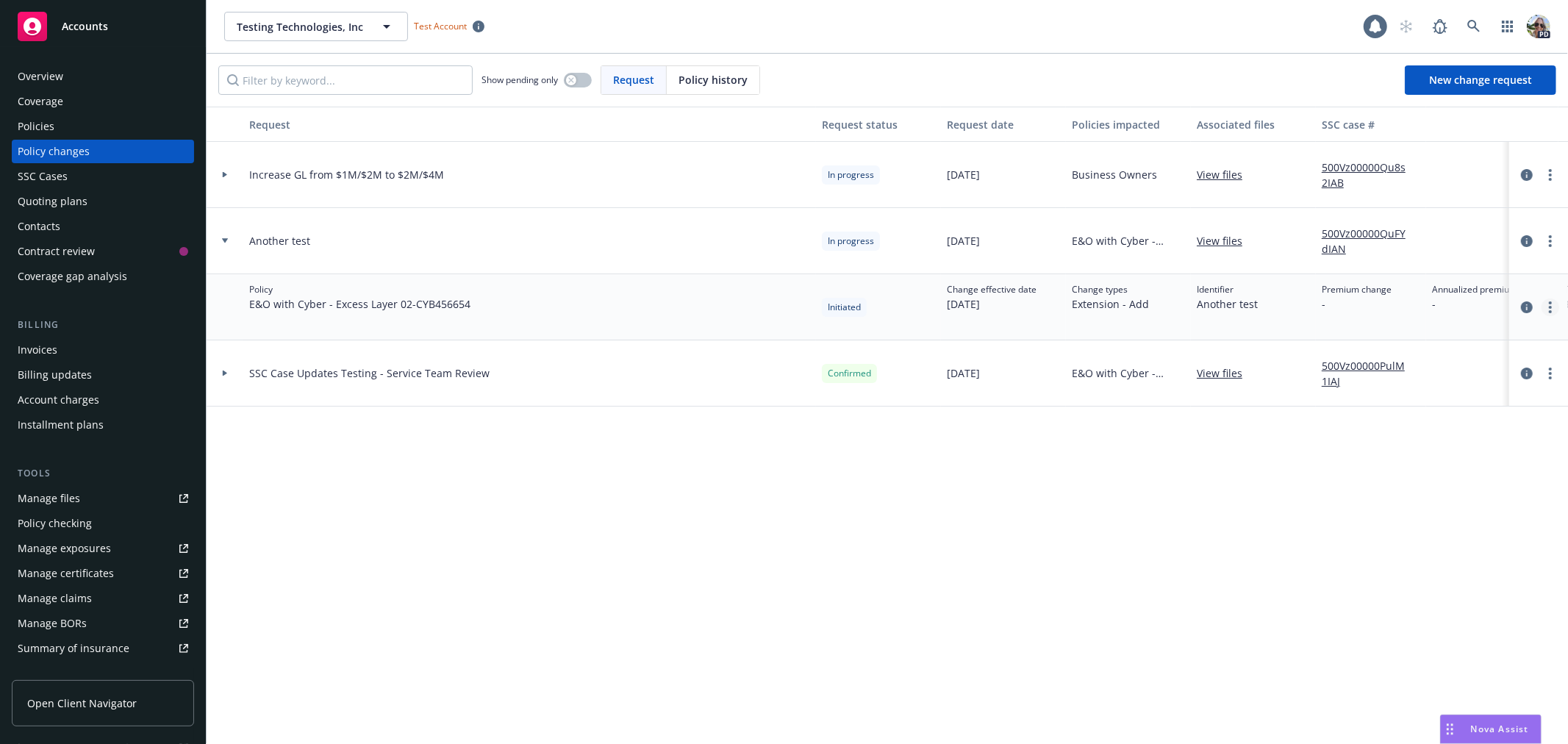
click at [1549, 307] on icon "more" at bounding box center [1551, 307] width 3 height 12
click at [1339, 502] on div "Request Request status Request date Policies impacted Associated files SSC case…" at bounding box center [887, 425] width 1362 height 637
click at [1551, 372] on circle "more" at bounding box center [1551, 374] width 3 height 3
click at [222, 372] on icon at bounding box center [225, 373] width 6 height 5
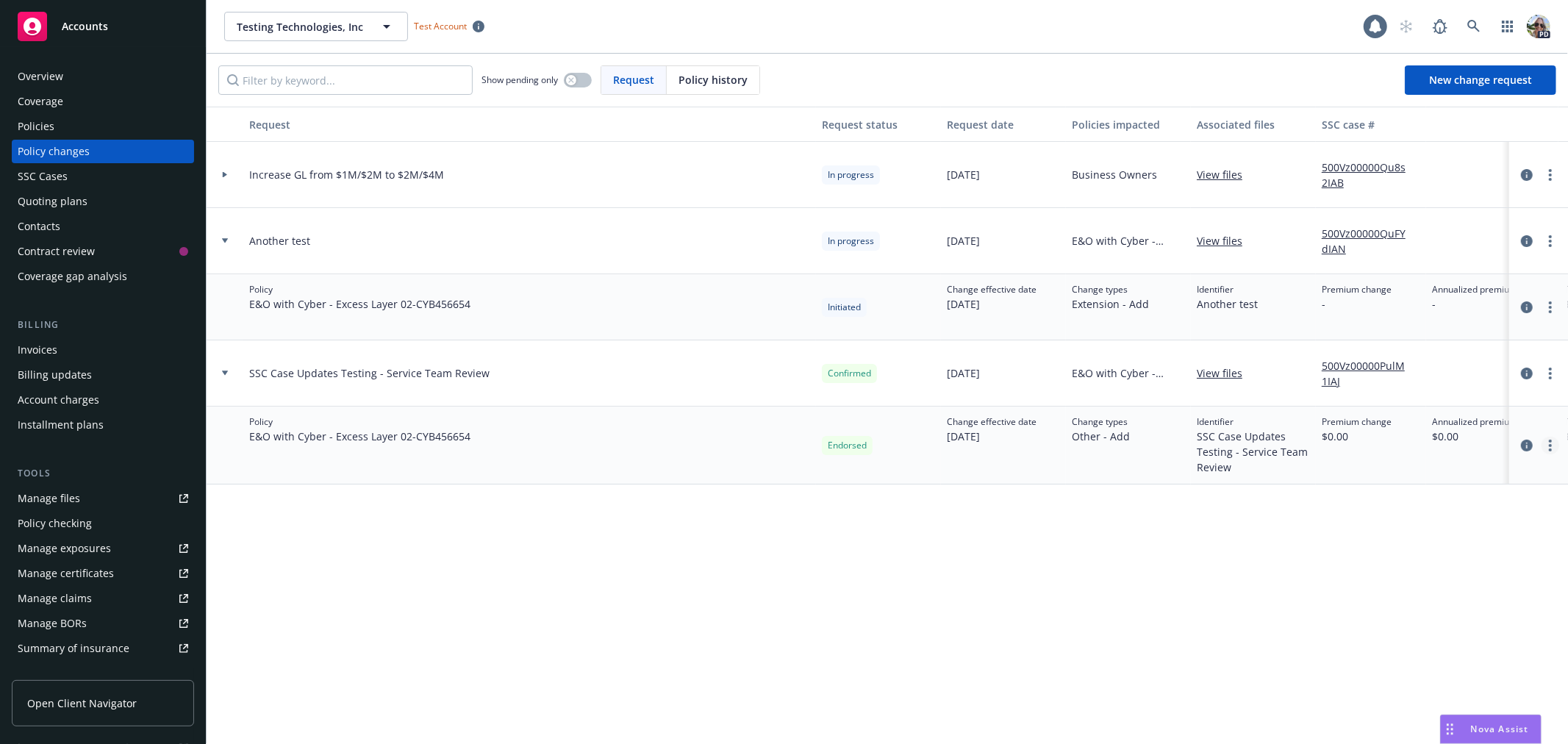
click at [1550, 446] on icon "more" at bounding box center [1551, 446] width 3 height 12
click at [32, 369] on div "Billing updates" at bounding box center [54, 375] width 74 height 23
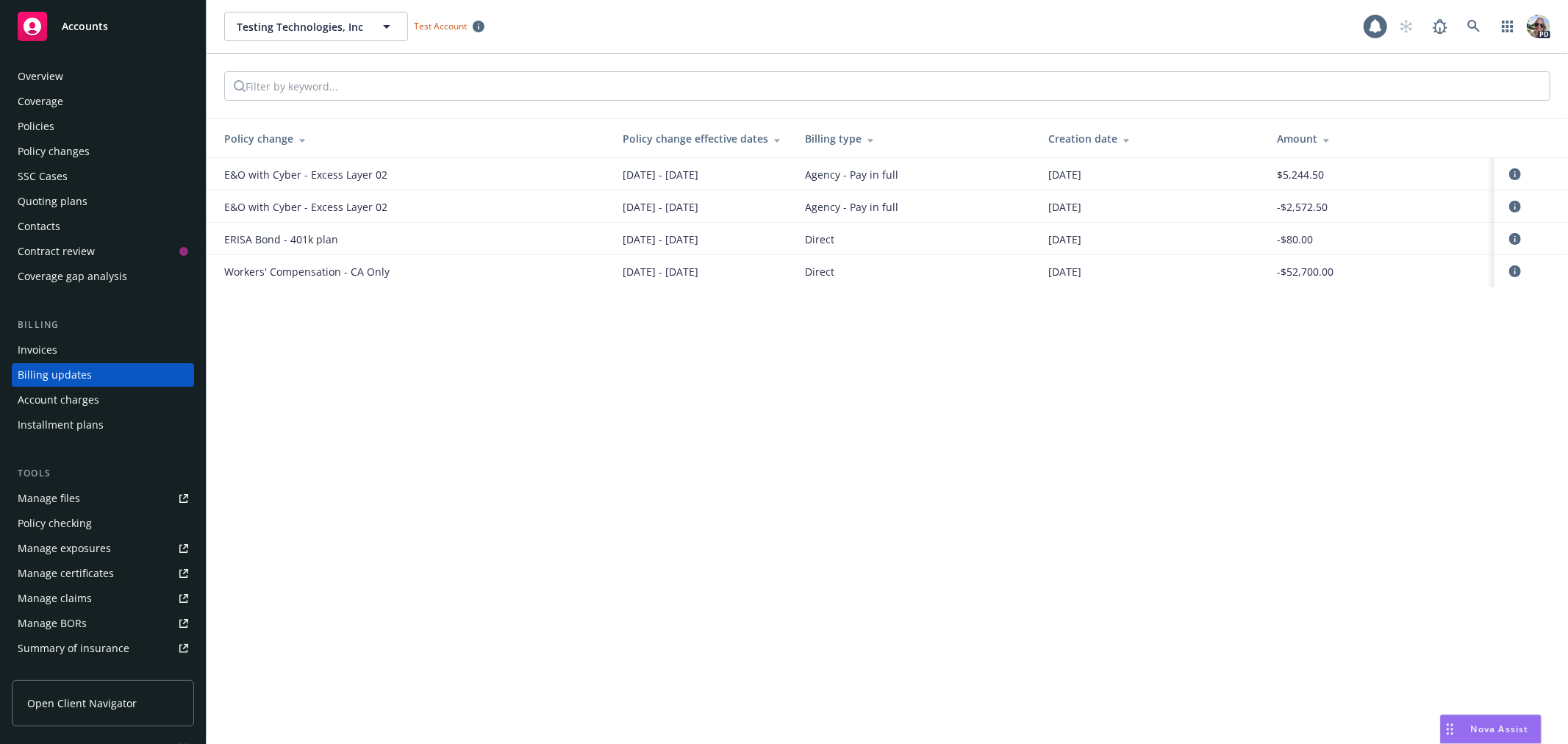
click at [42, 131] on div "Policies" at bounding box center [35, 126] width 37 height 23
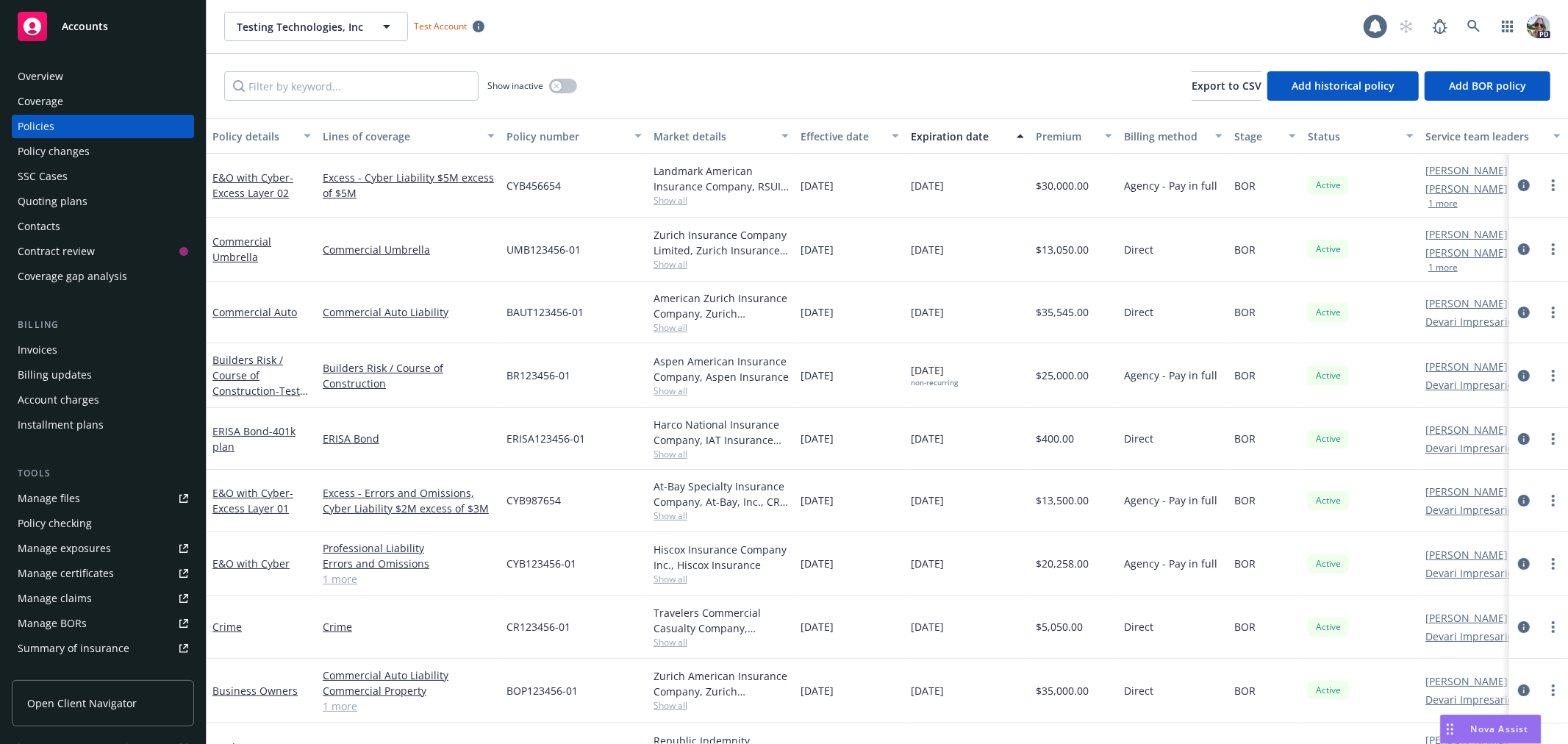
click at [60, 378] on div "Billing updates" at bounding box center [54, 375] width 74 height 23
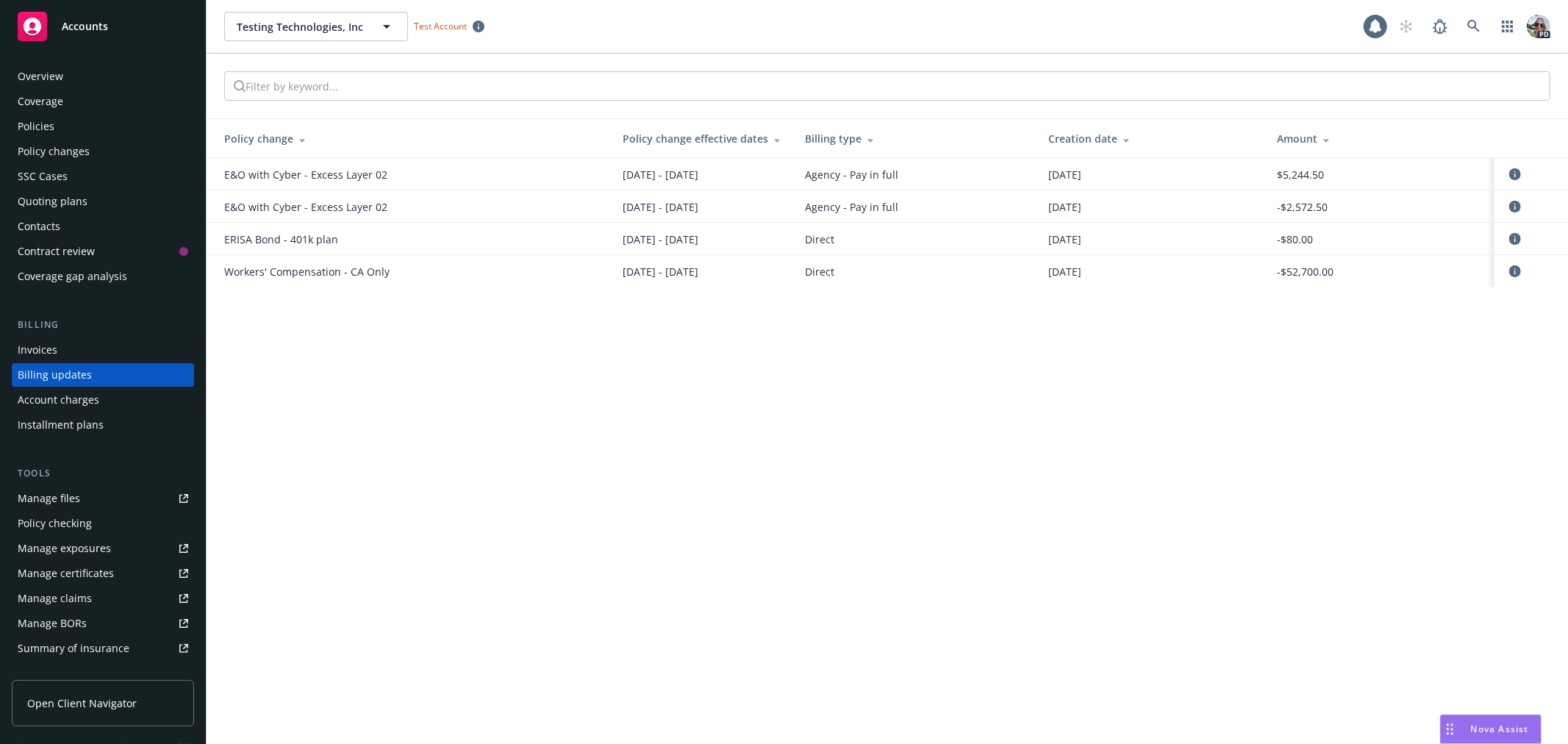
click at [45, 133] on div "Policies" at bounding box center [35, 126] width 37 height 23
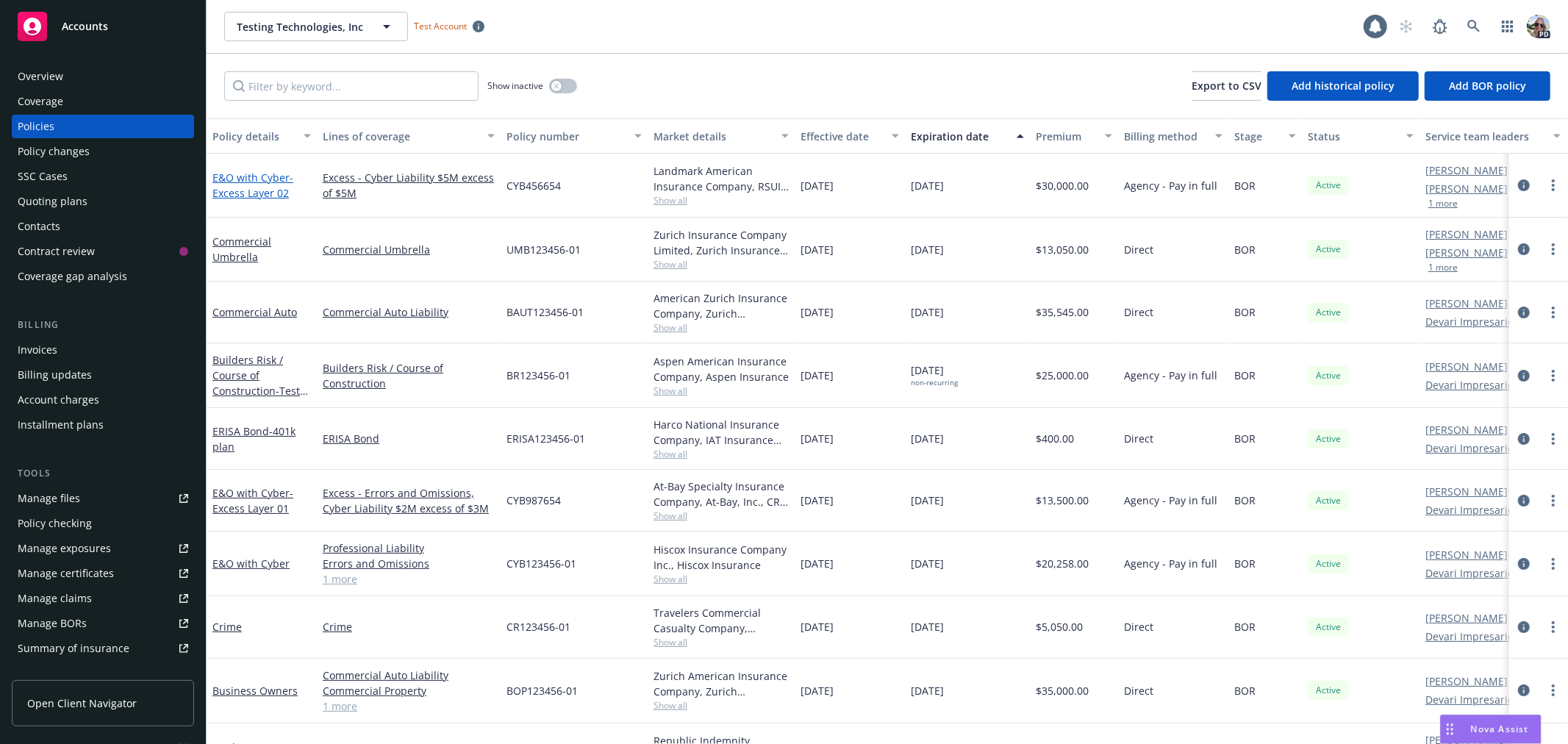
click at [229, 182] on link "E&O with Cyber - Excess Layer 02" at bounding box center [252, 185] width 81 height 29
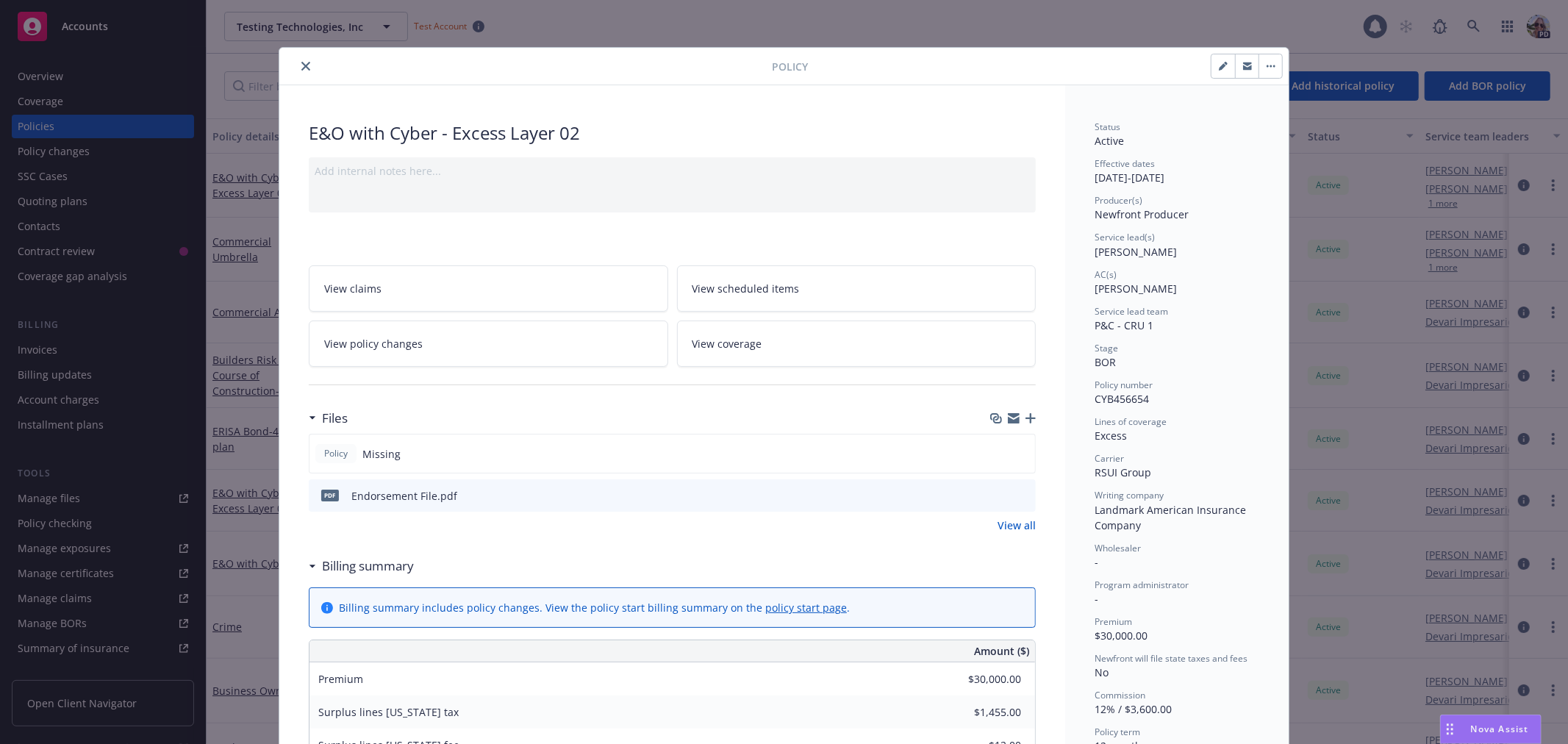
click at [365, 339] on span "View policy changes" at bounding box center [373, 344] width 98 height 15
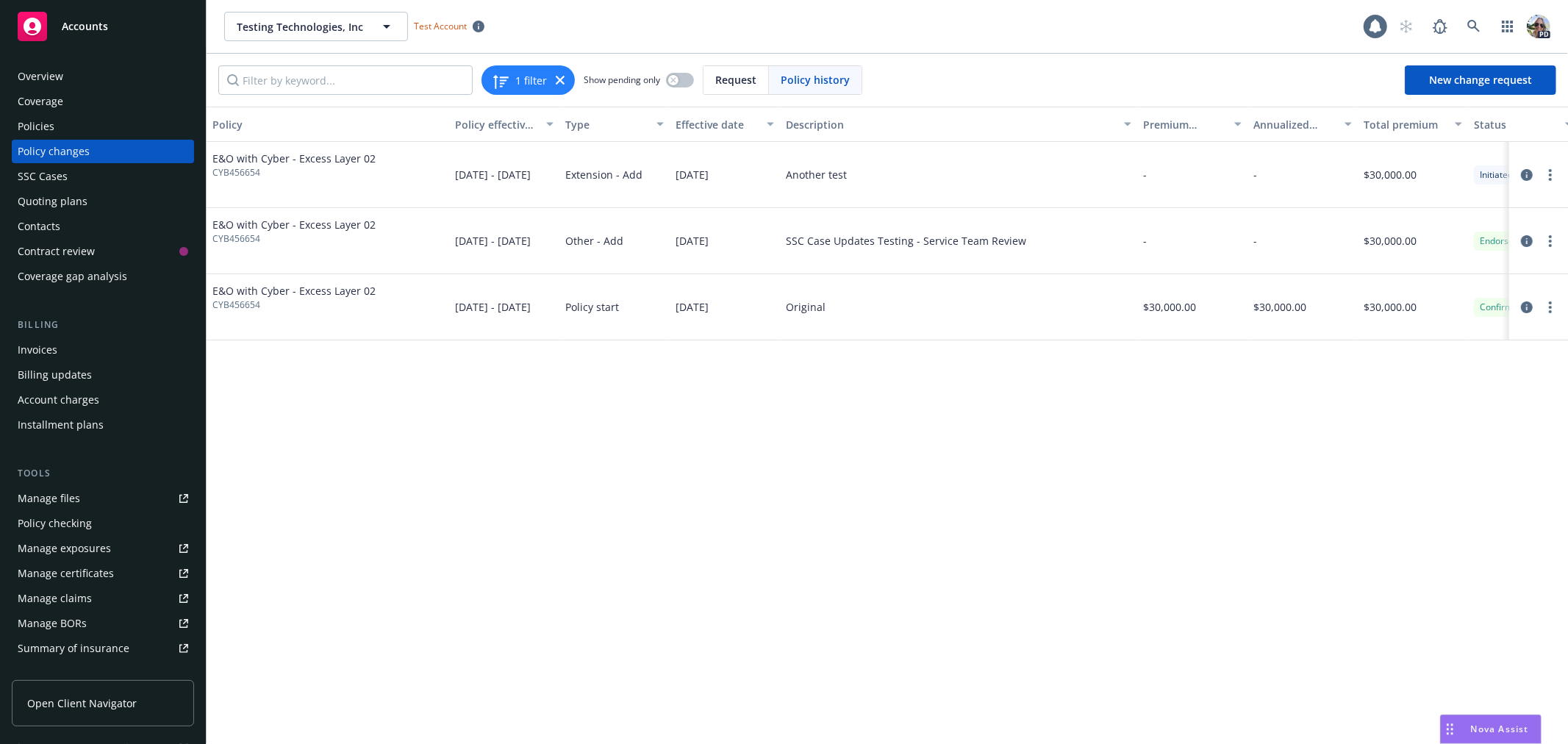
click at [39, 129] on div "Policies" at bounding box center [35, 126] width 37 height 23
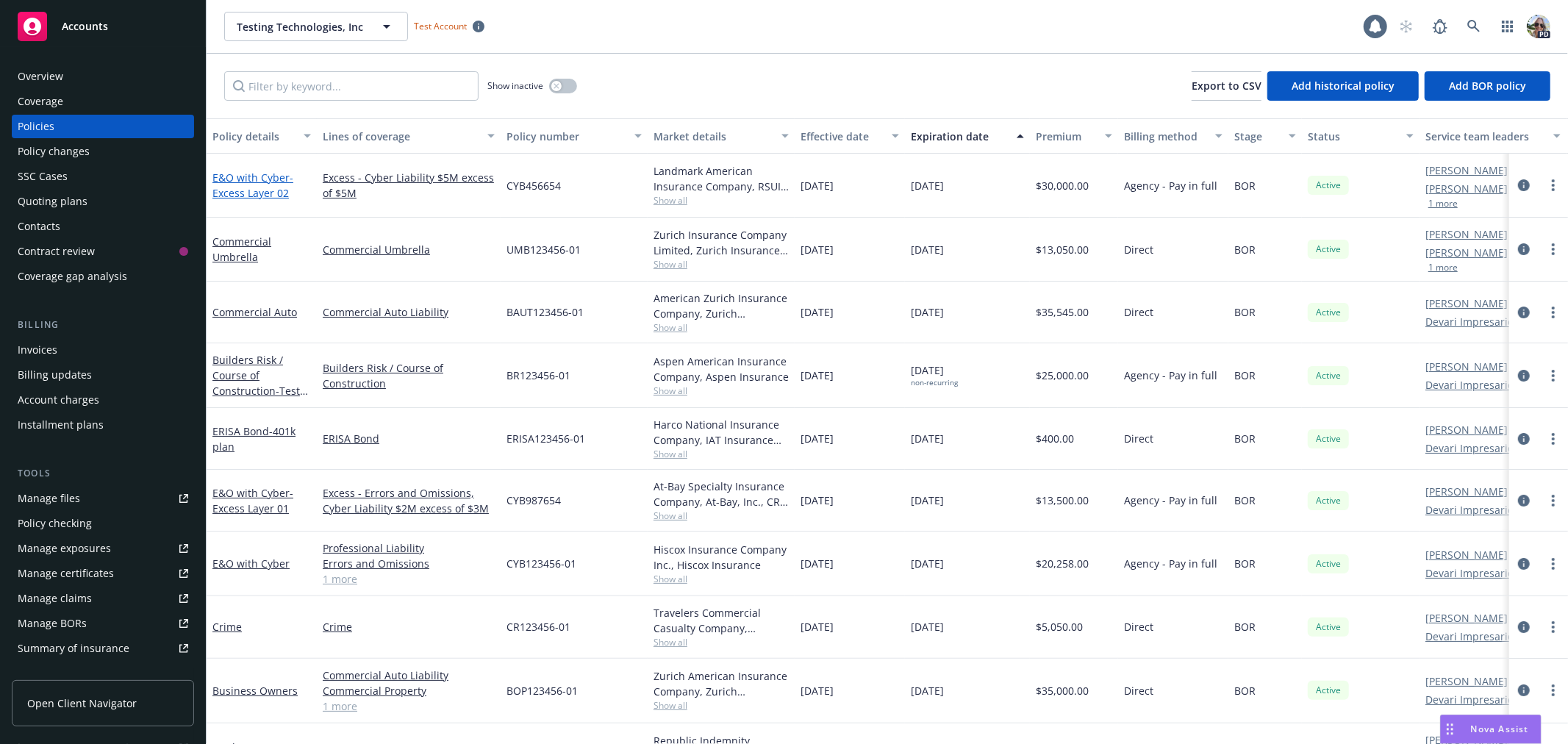
click at [242, 178] on link "E&O with Cyber - Excess Layer 02" at bounding box center [252, 185] width 81 height 29
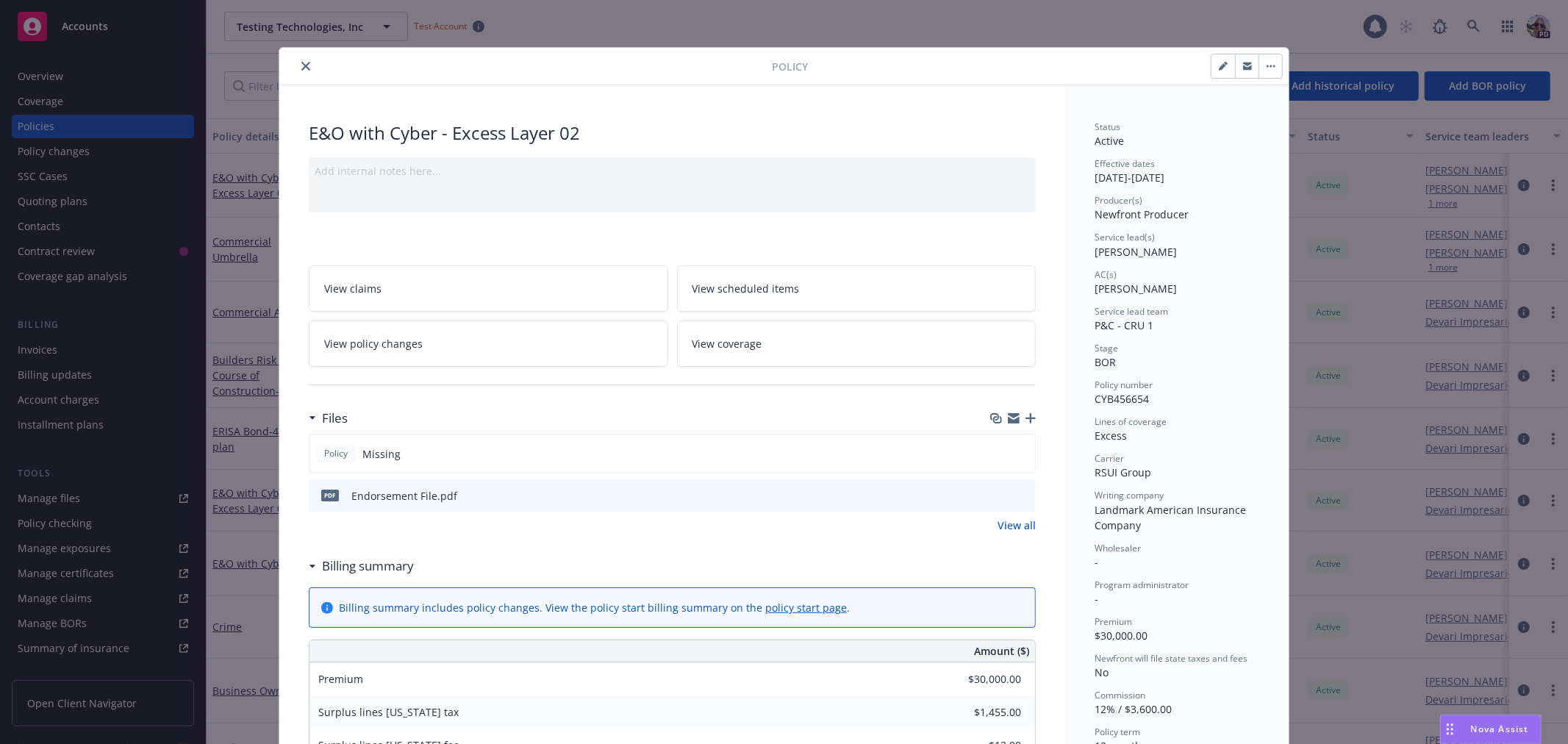
click at [1219, 69] on icon "button" at bounding box center [1224, 66] width 9 height 9
select select "BOR"
select select "12"
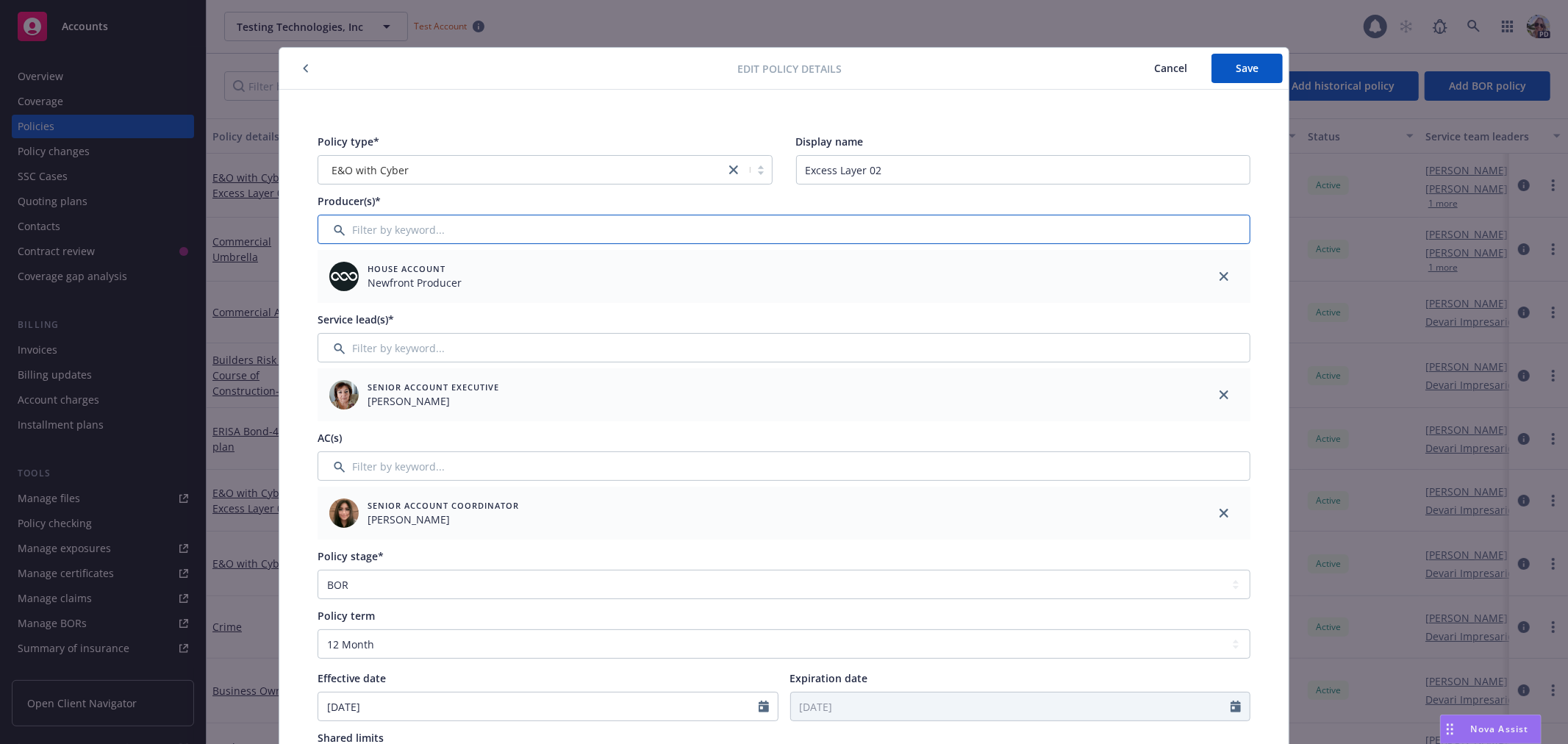
click at [375, 231] on input "Filter by keyword..." at bounding box center [783, 229] width 933 height 29
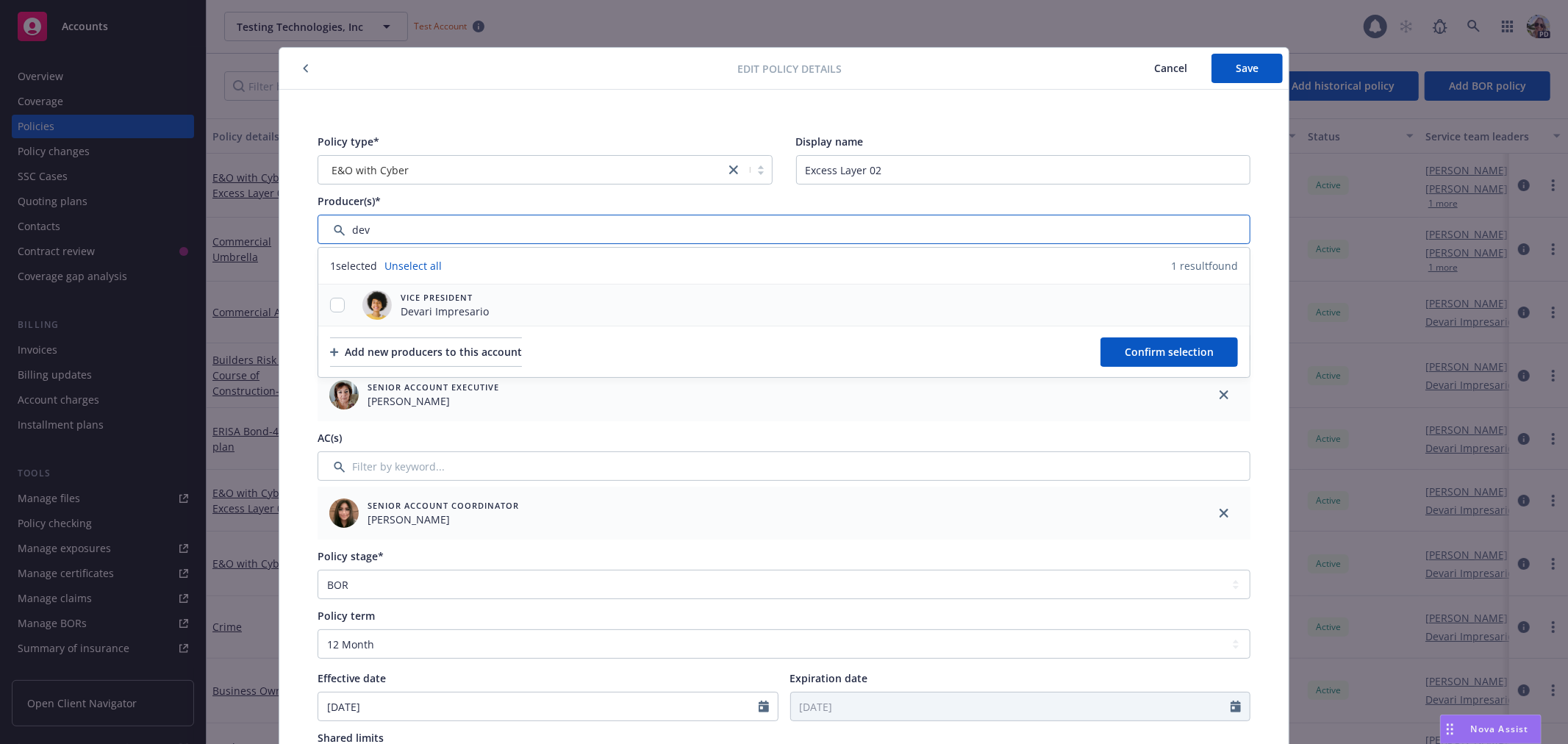
type input "dev"
click at [335, 304] on input "checkbox" at bounding box center [337, 304] width 14 height 14
checkbox input "true"
click at [1136, 354] on span "Confirm selection" at bounding box center [1169, 352] width 89 height 14
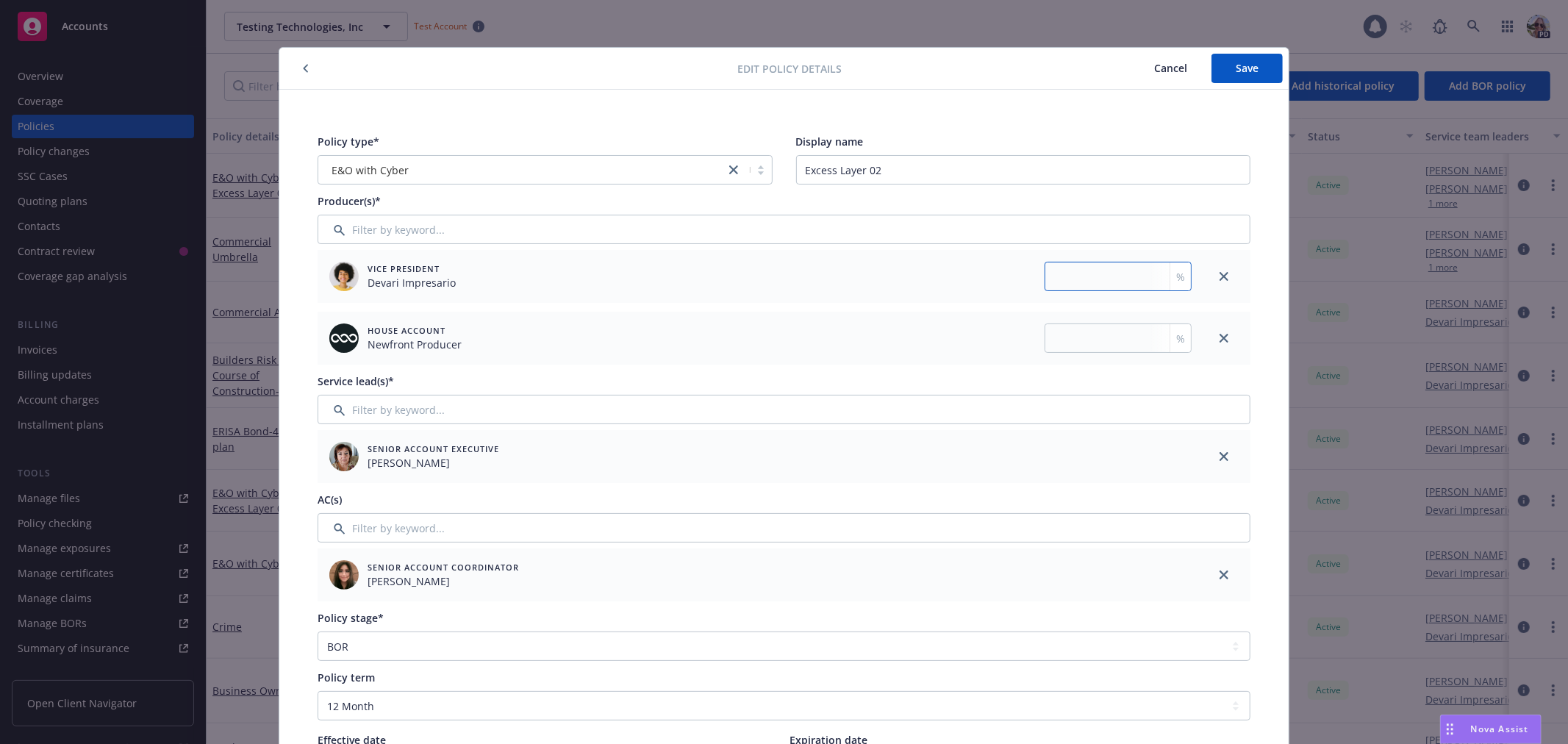
click at [1107, 287] on input "number" at bounding box center [1118, 276] width 147 height 29
type input "60"
click at [1084, 337] on input "number" at bounding box center [1118, 338] width 147 height 29
type input "40"
click at [1167, 63] on span "Cancel" at bounding box center [1171, 68] width 33 height 14
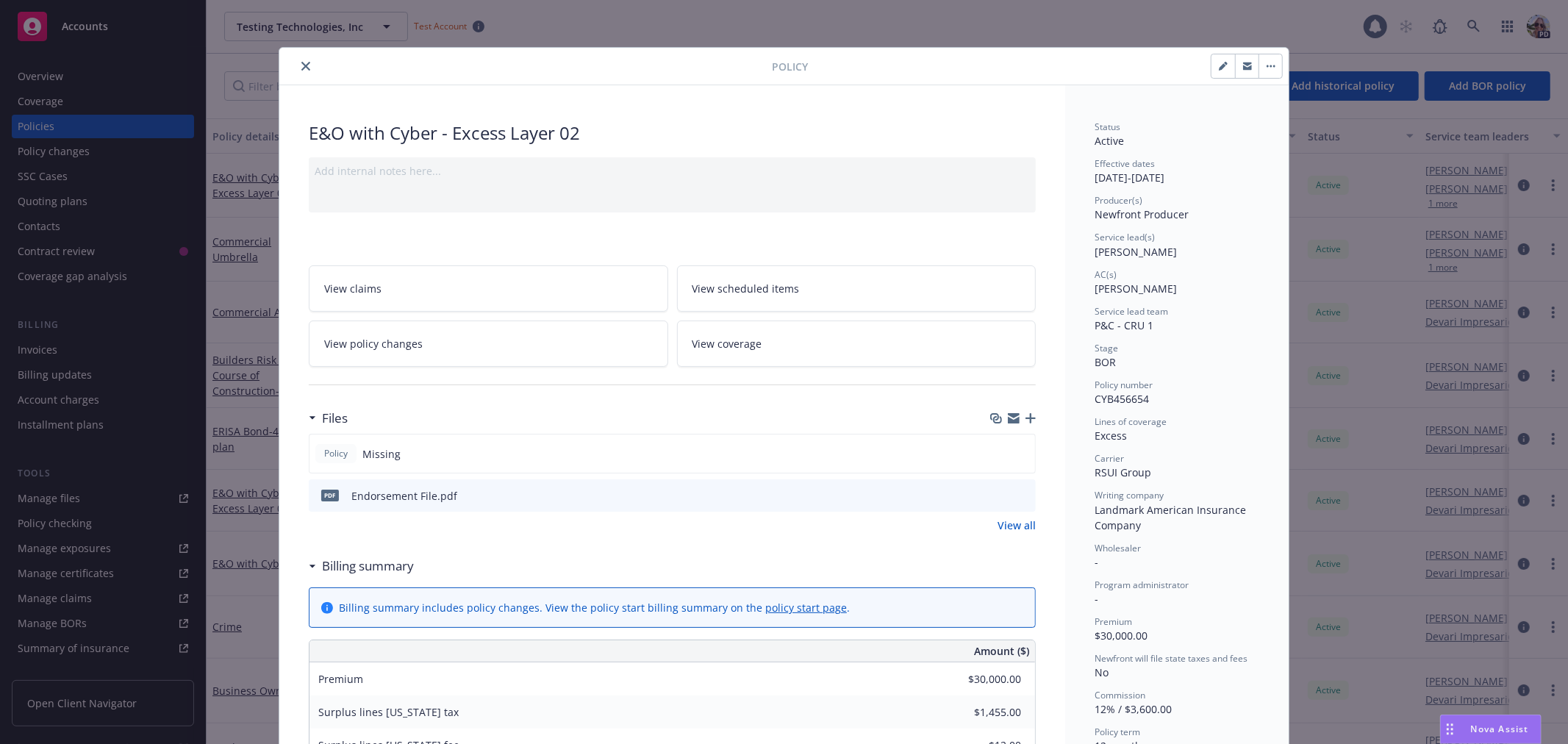
click at [301, 63] on icon "close" at bounding box center [306, 66] width 9 height 9
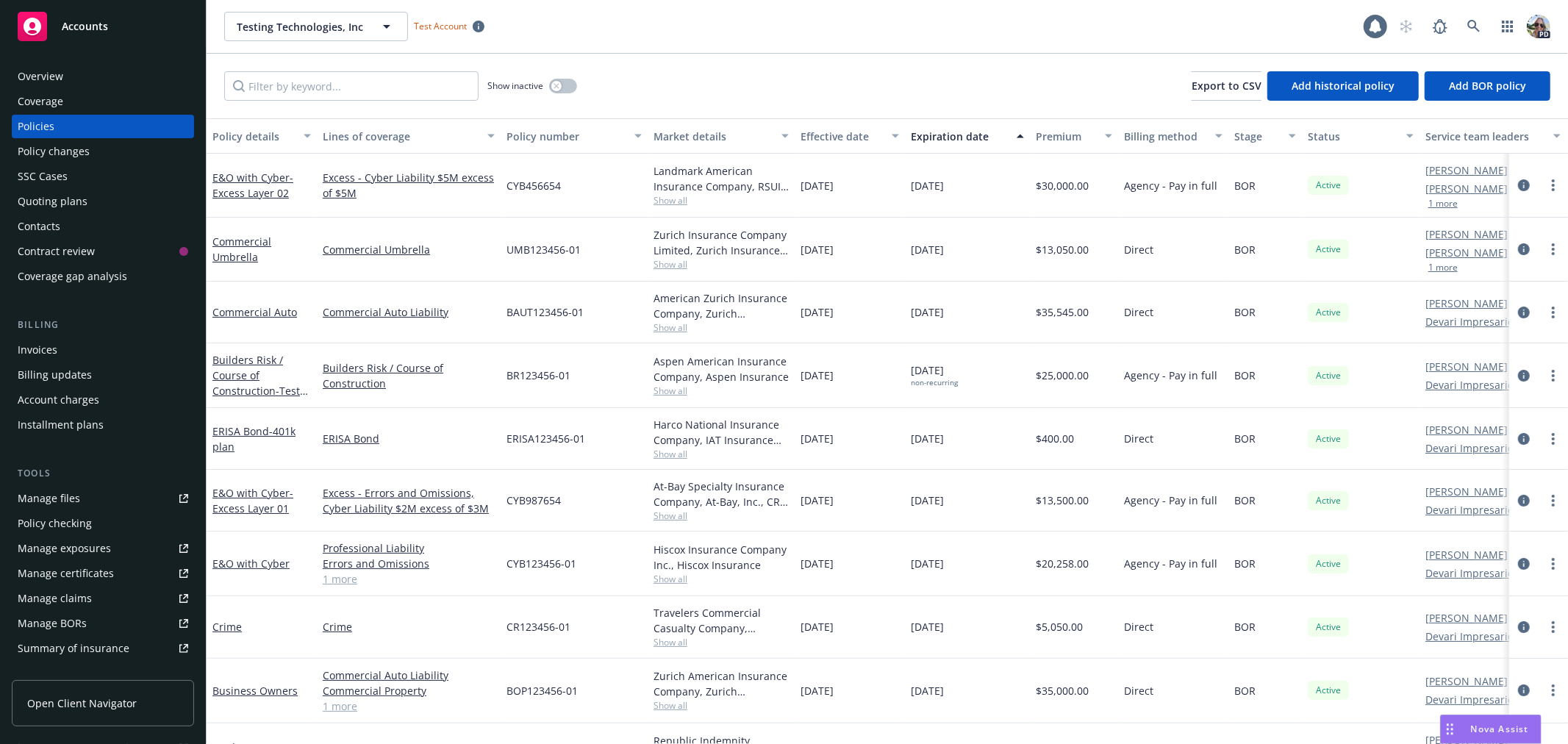
click at [54, 393] on div "Account charges" at bounding box center [58, 400] width 82 height 23
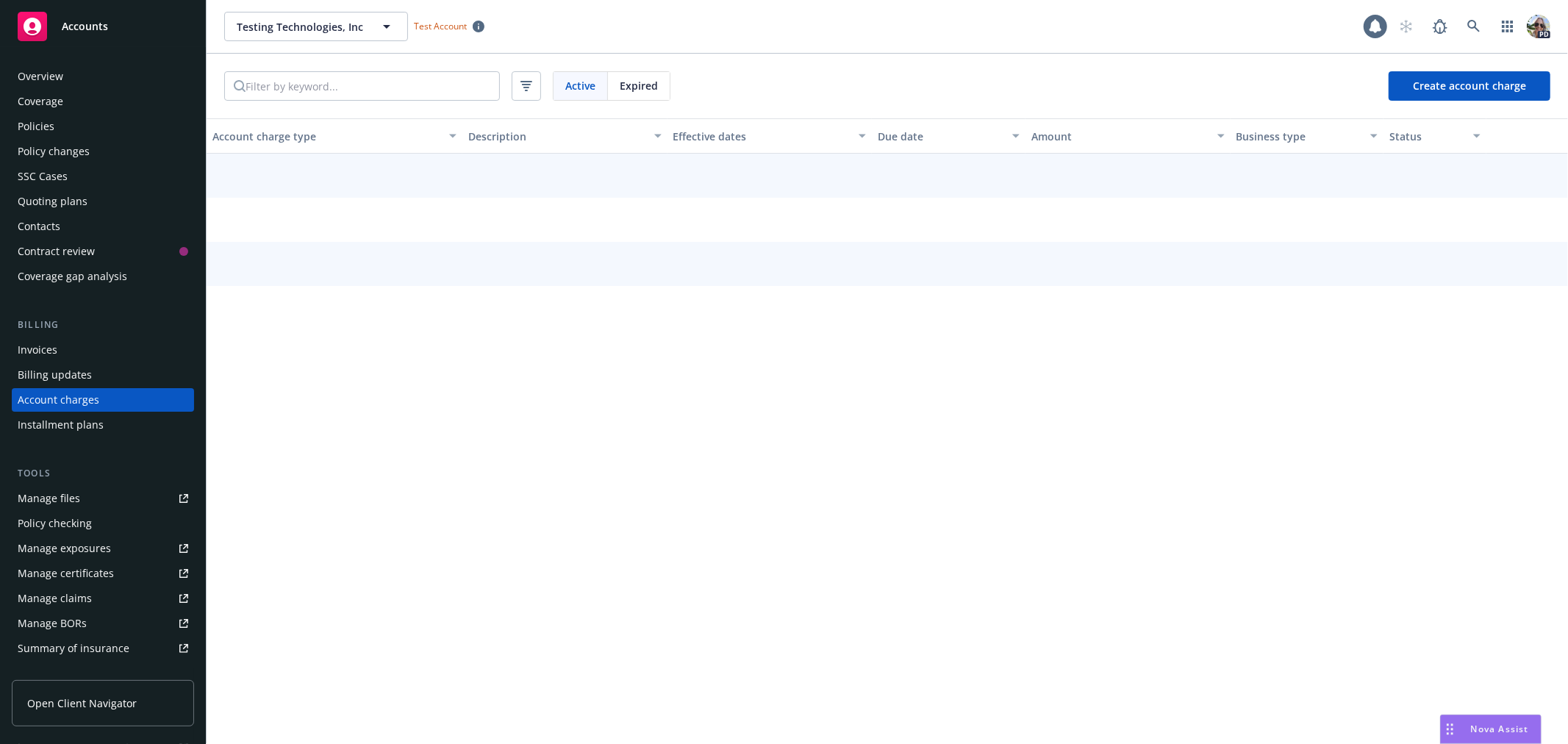
scroll to position [4, 0]
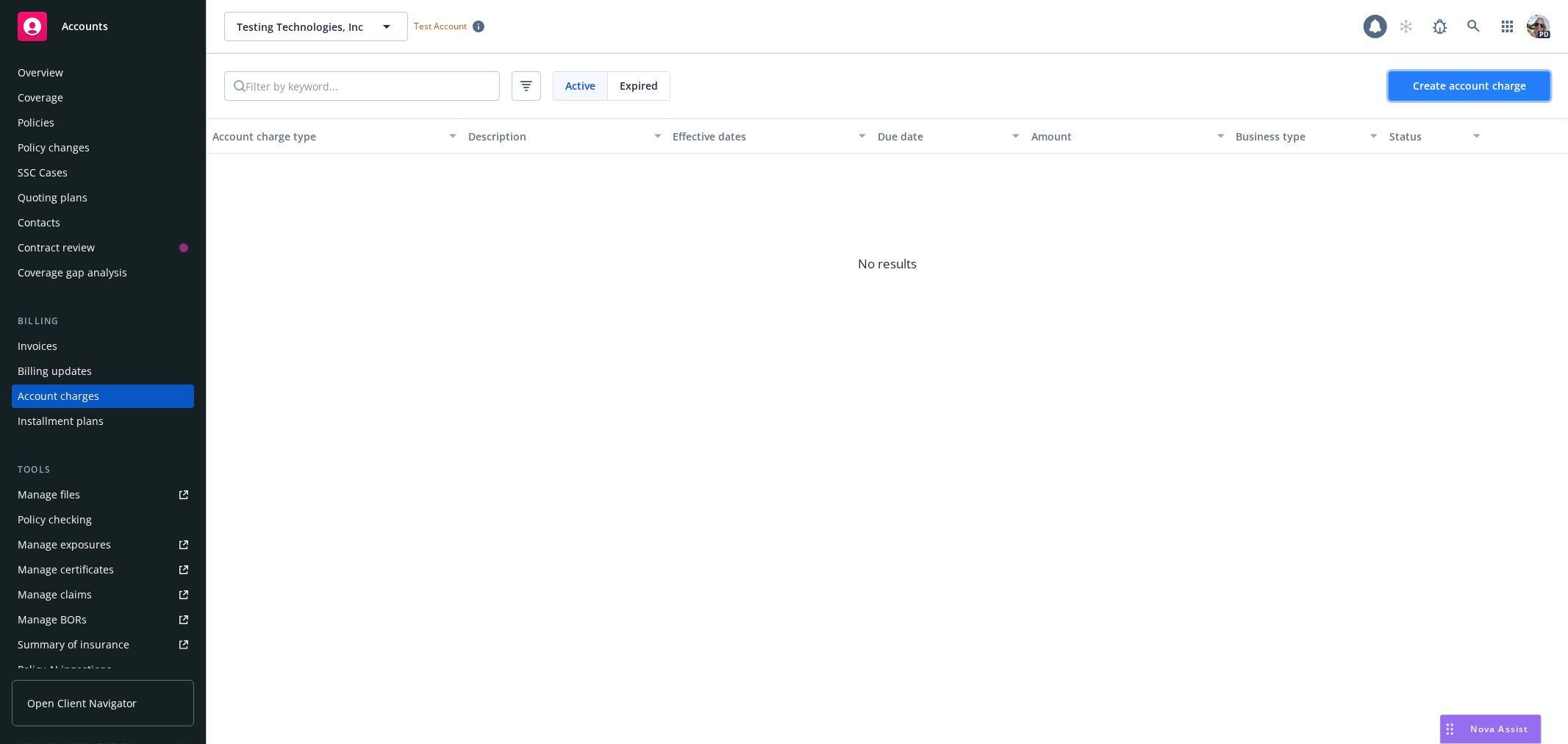
click at [1417, 82] on span "Create account charge" at bounding box center [1470, 85] width 113 height 14
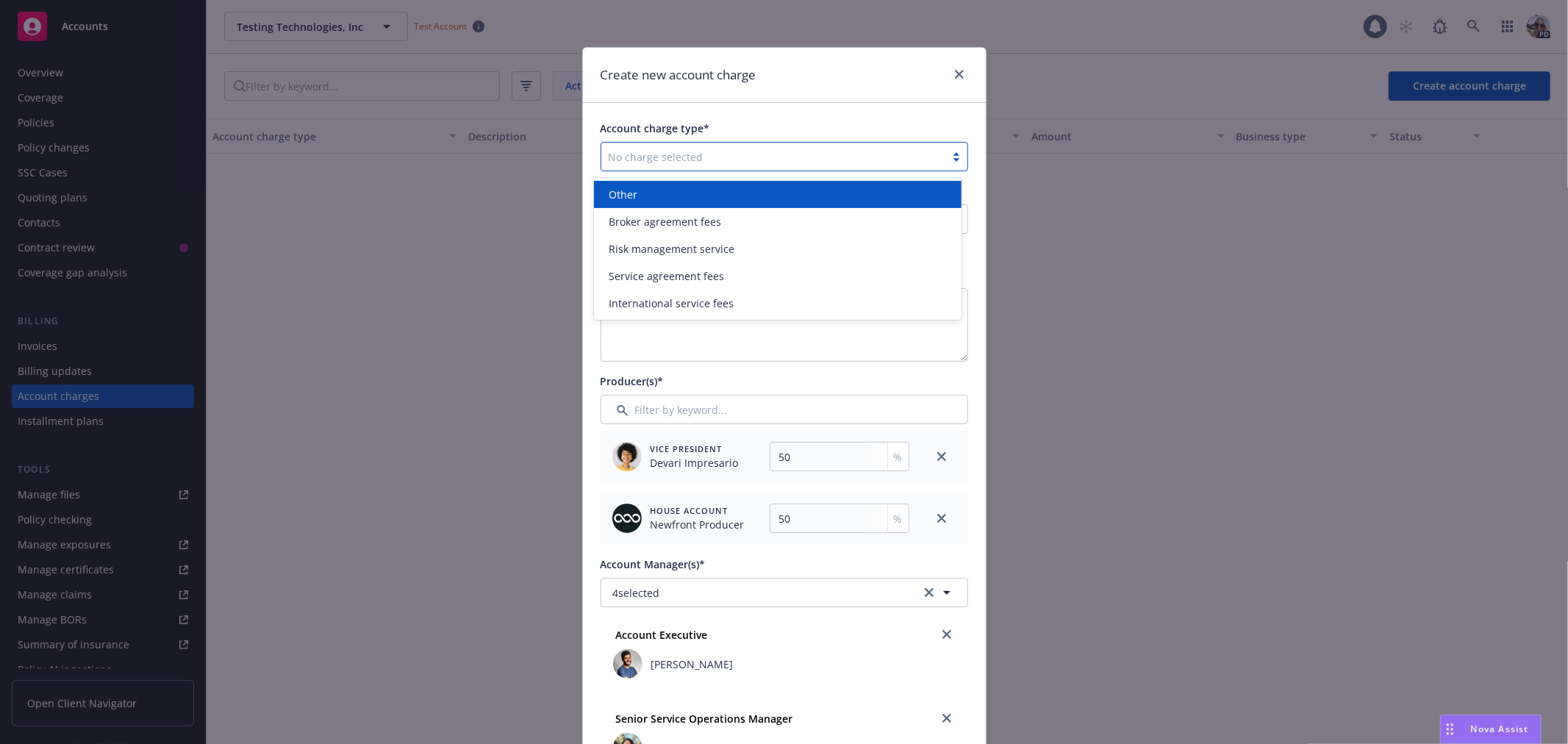
click at [621, 156] on div at bounding box center [773, 156] width 329 height 17
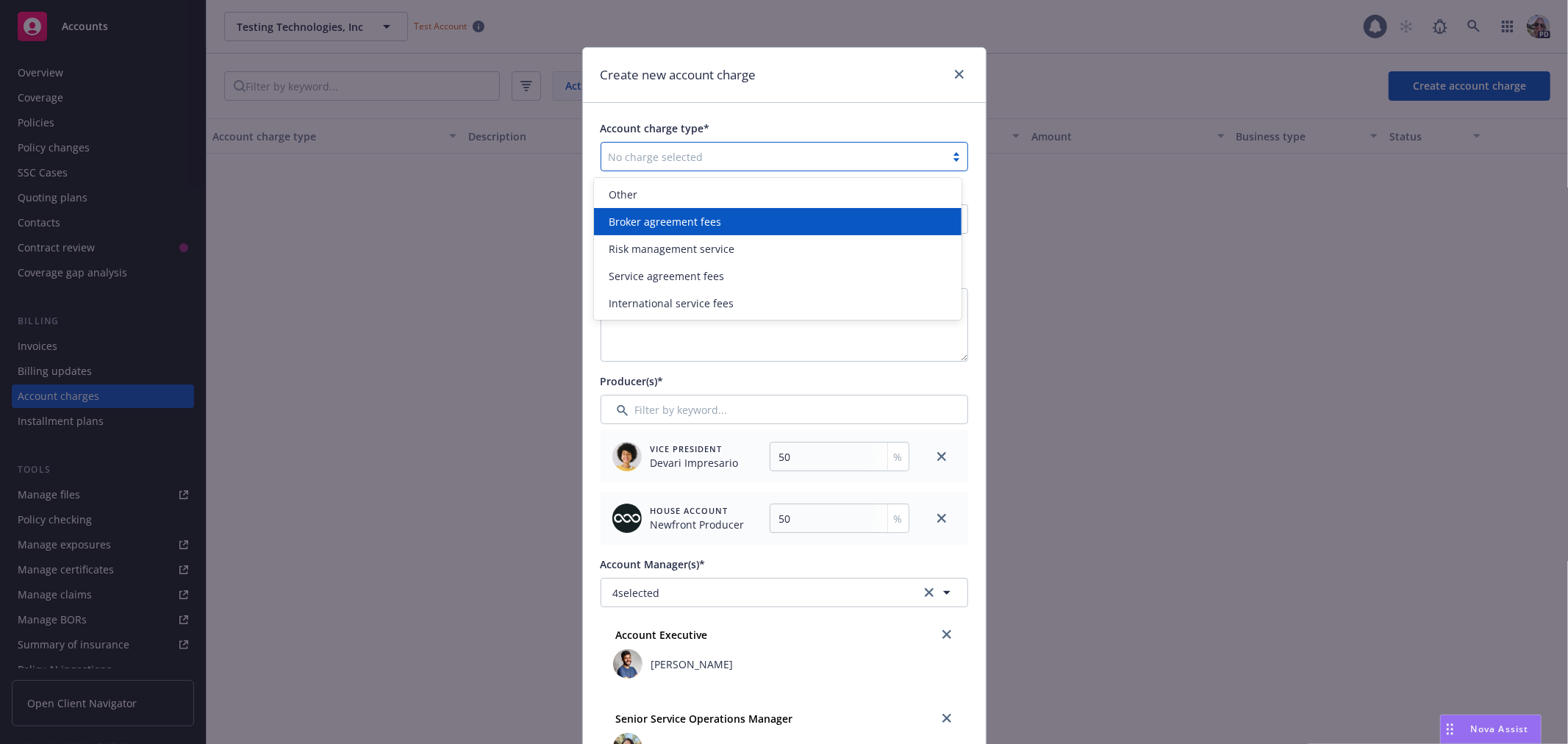
click at [622, 208] on div "Broker agreement fees" at bounding box center [777, 221] width 368 height 27
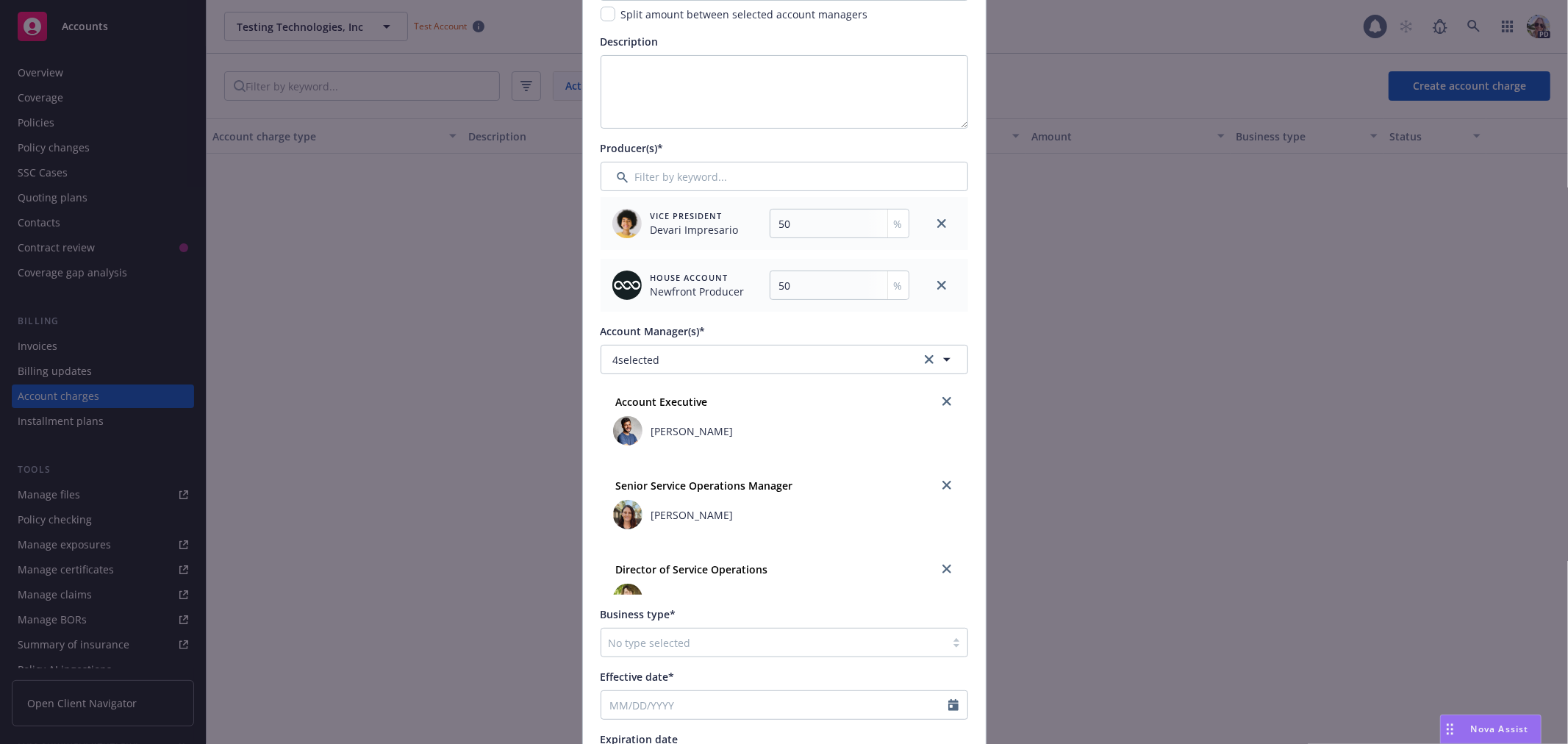
scroll to position [237, 0]
click at [943, 395] on icon "close" at bounding box center [947, 397] width 9 height 9
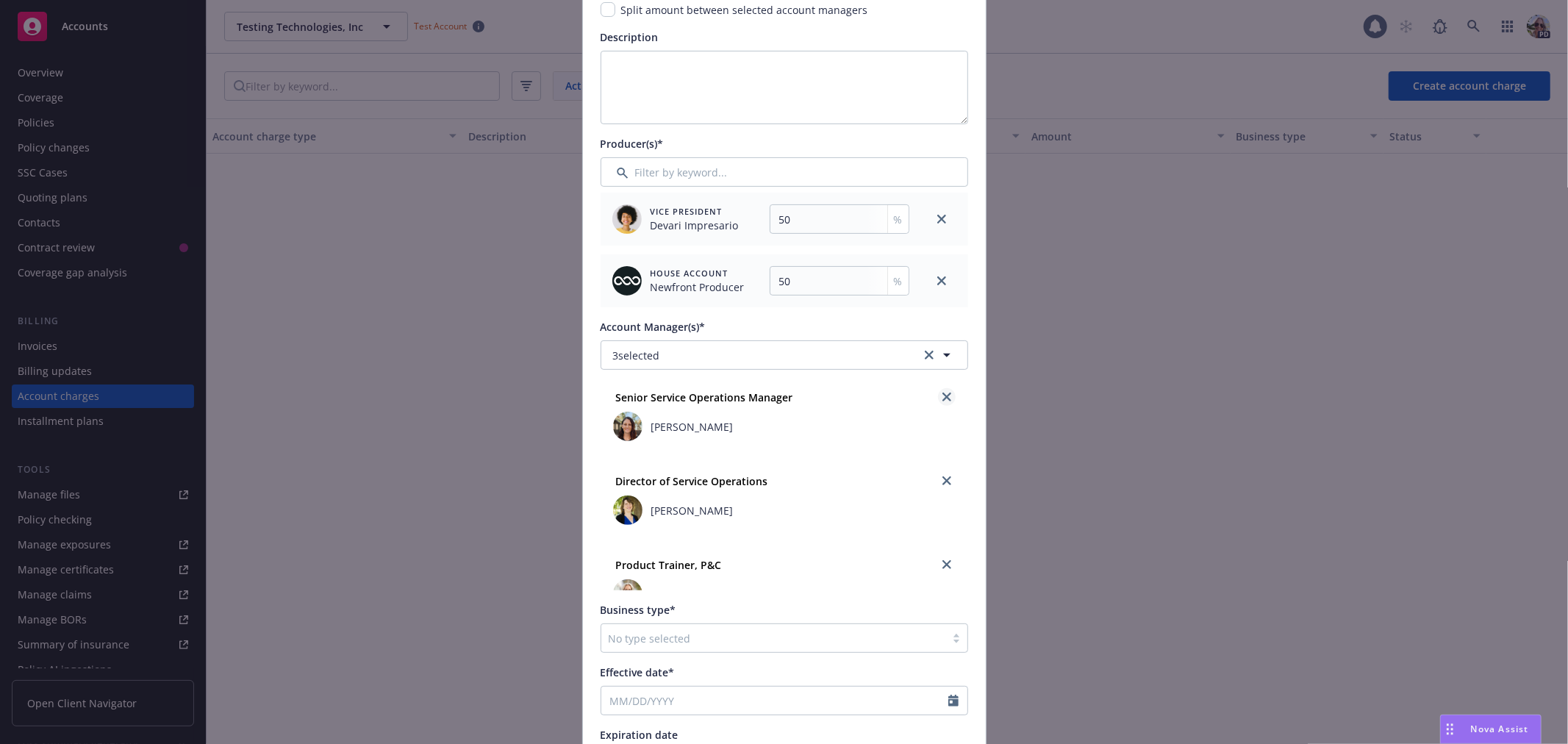
click at [943, 398] on icon "close" at bounding box center [947, 397] width 9 height 9
click at [943, 399] on icon "close" at bounding box center [947, 397] width 9 height 9
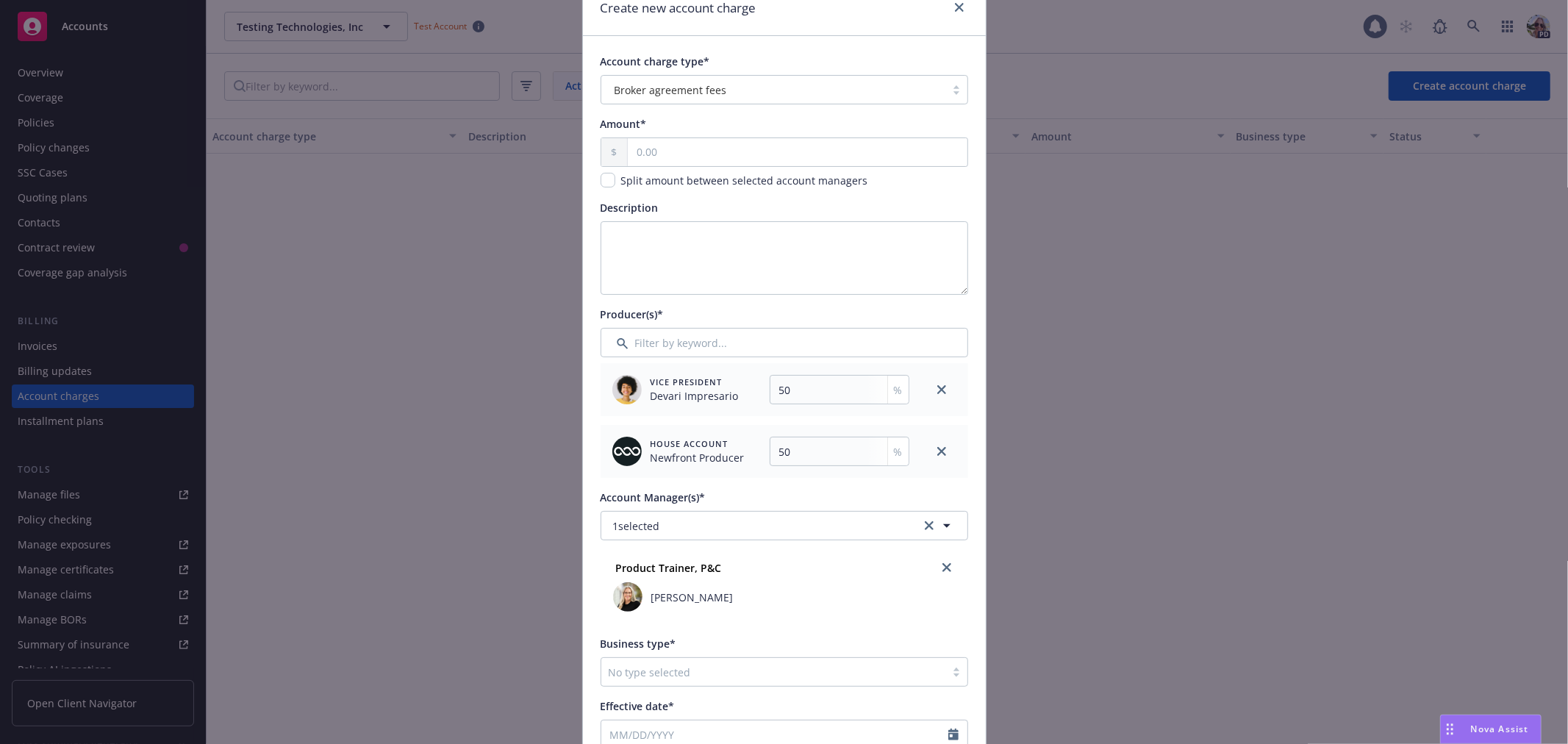
scroll to position [0, 0]
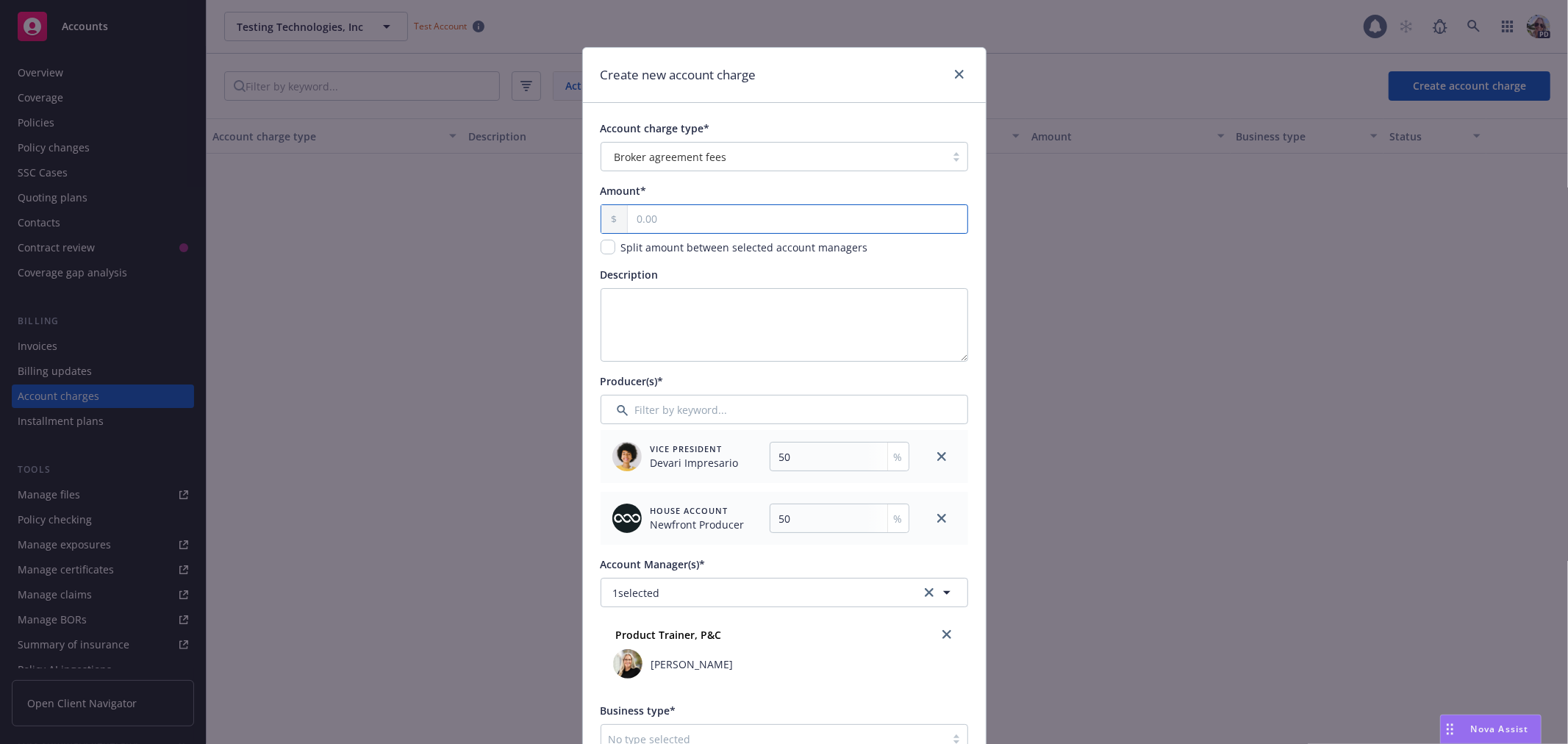
click at [713, 214] on input "text" at bounding box center [797, 219] width 339 height 28
type input "250.00"
type input "125"
type input "2,500.00"
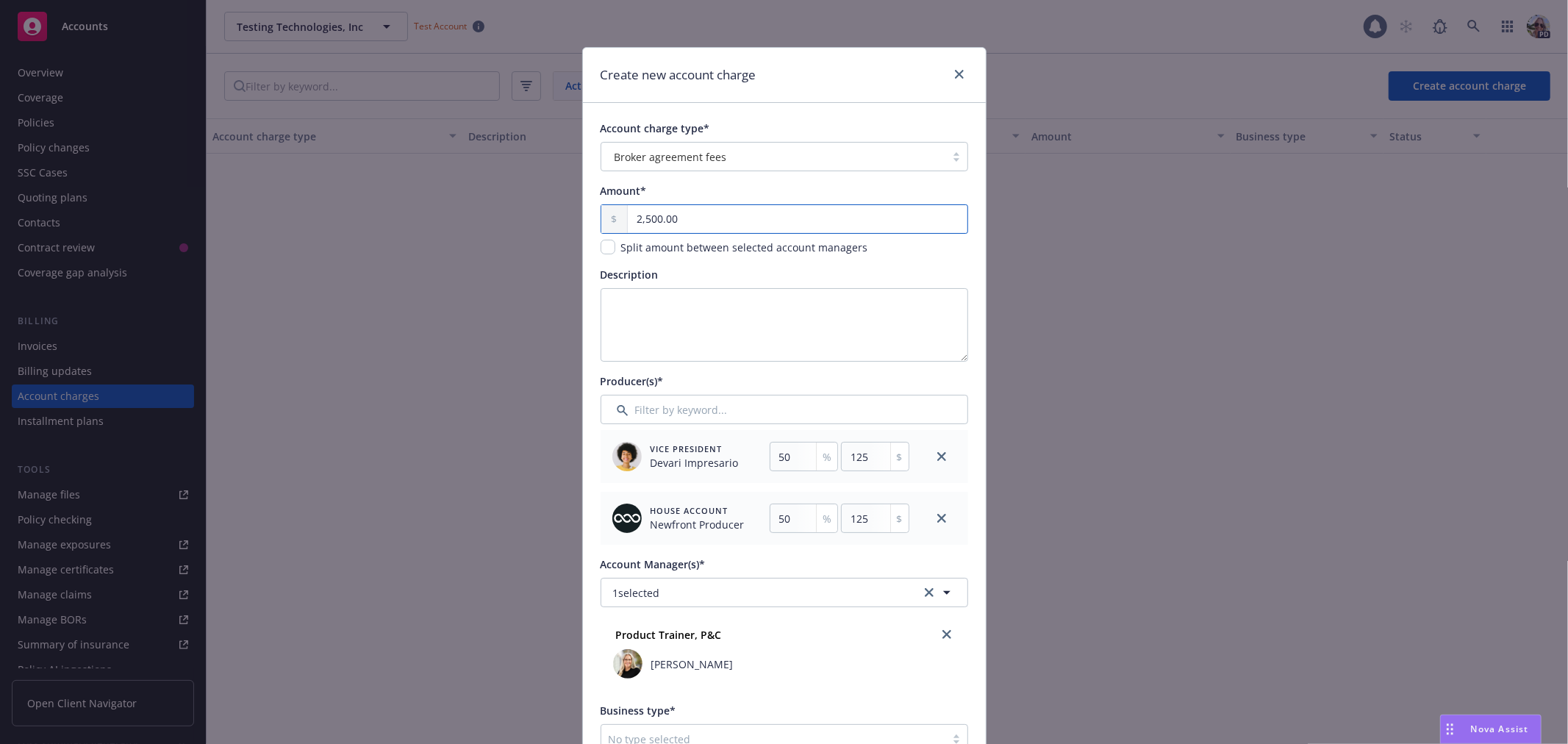
type input "1250"
type input "25,000.00"
type input "12500"
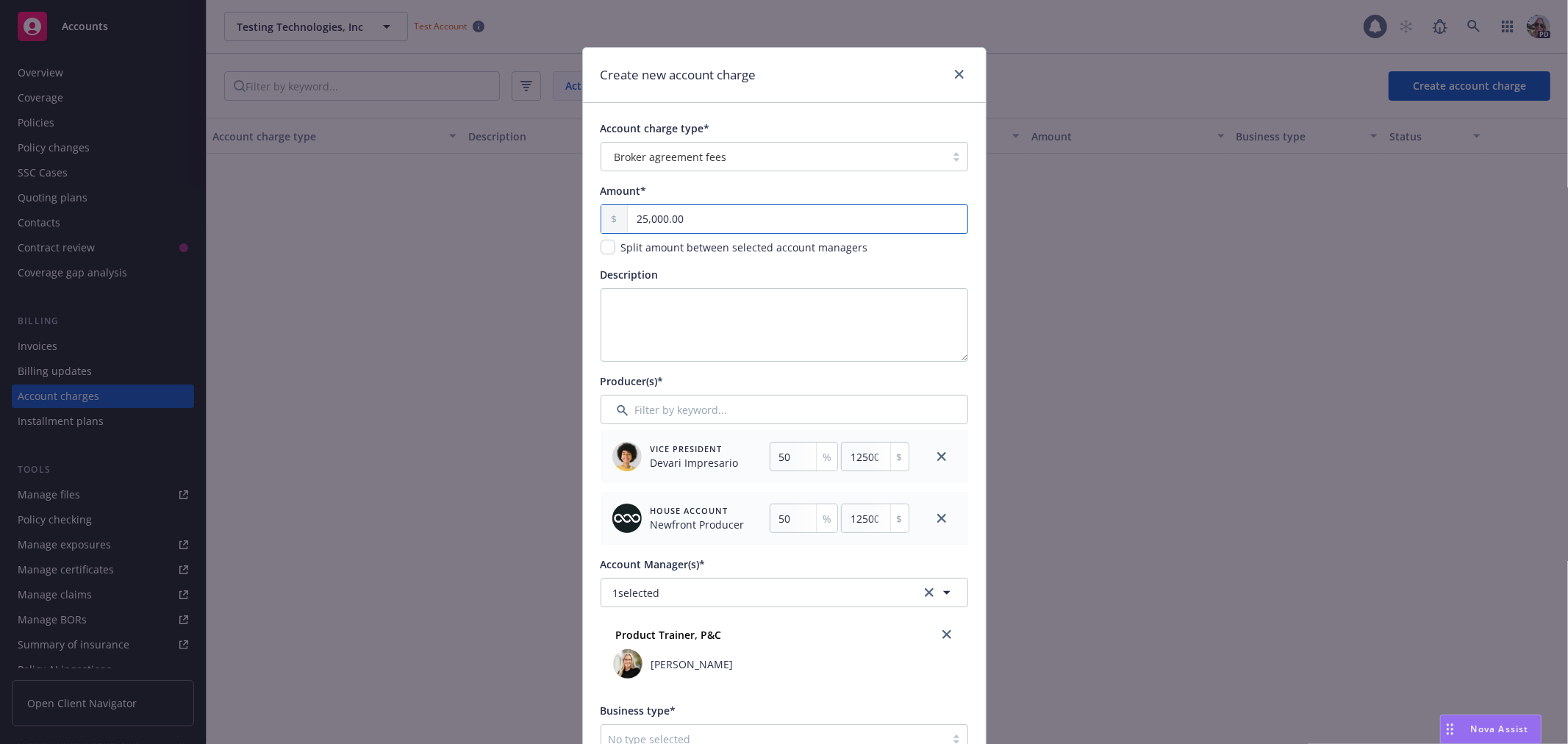
type input "25,000.00"
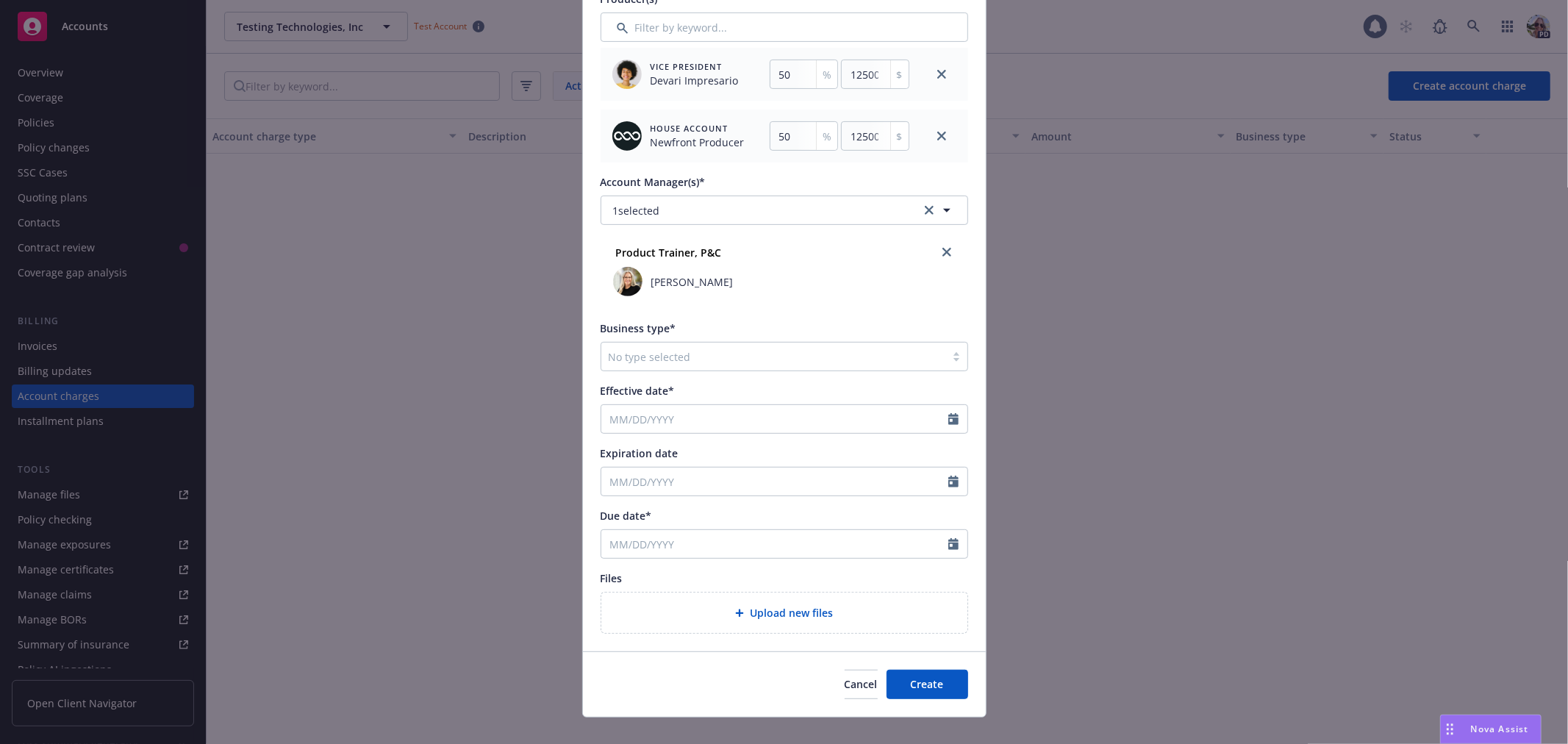
scroll to position [403, 0]
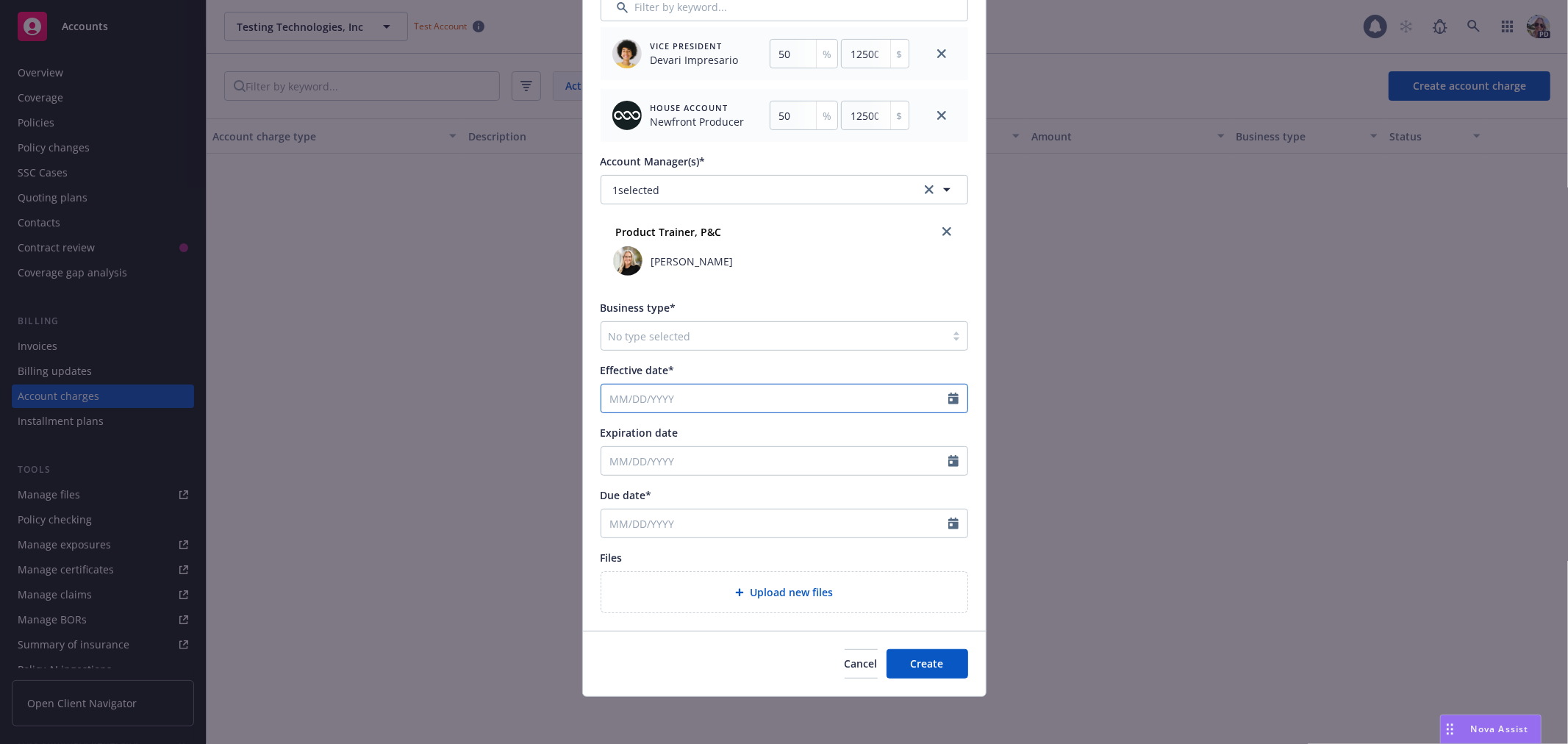
click at [613, 396] on input "Effective date*" at bounding box center [774, 398] width 347 height 28
select select "8"
type input "[DATE]"
click at [875, 462] on input "[DATE]" at bounding box center [774, 461] width 347 height 28
drag, startPoint x: 708, startPoint y: 462, endPoint x: 524, endPoint y: 458, distance: 184.0
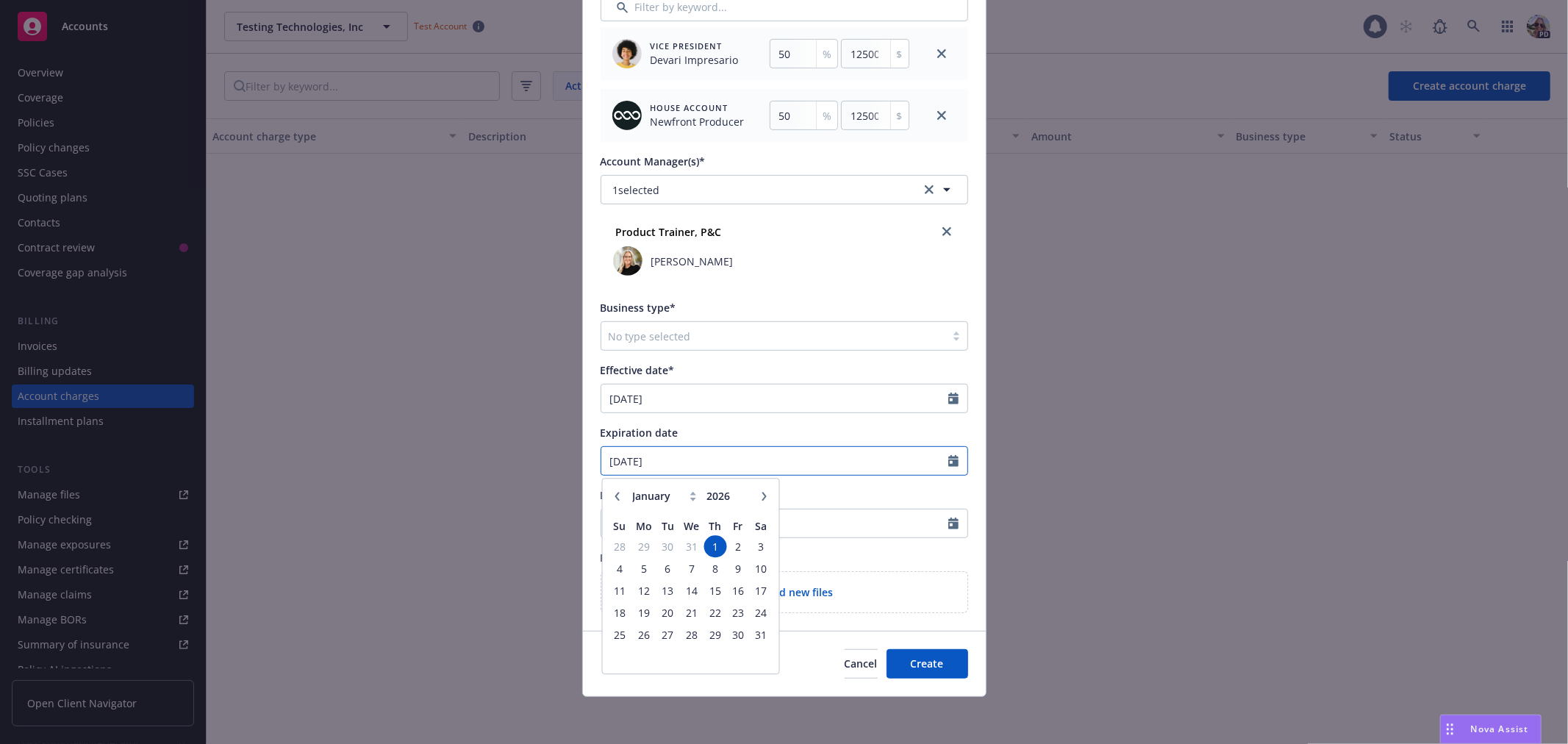
click at [524, 458] on div "Create new account charge Account charge type* Broker agreement fees Amount* 25…" at bounding box center [784, 372] width 1568 height 744
type input "[DATE]"
click at [648, 434] on span "Expiration date" at bounding box center [639, 433] width 78 height 14
click at [648, 447] on input "[DATE]" at bounding box center [774, 461] width 347 height 28
click at [818, 520] on input "Due date*" at bounding box center [774, 523] width 347 height 28
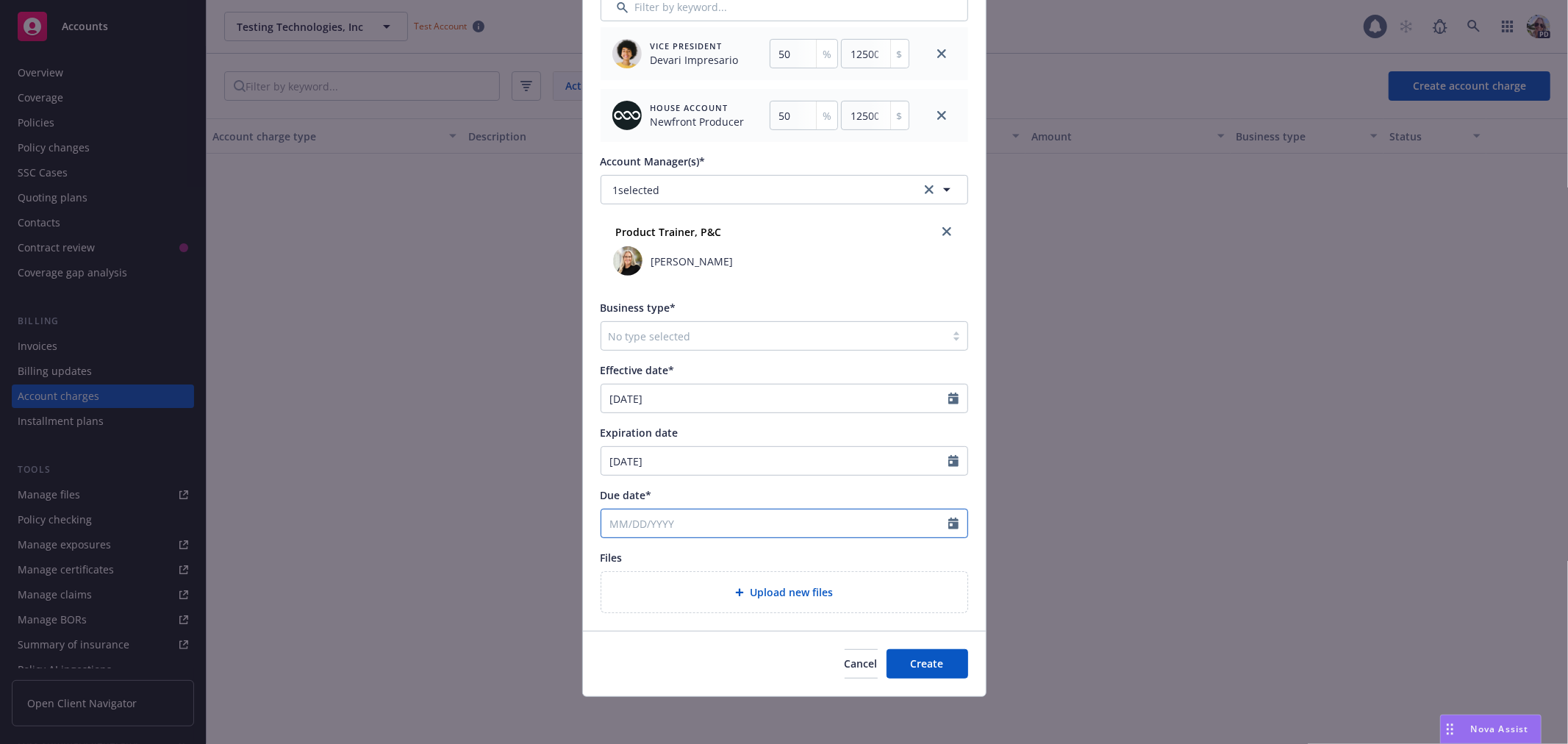
select select "8"
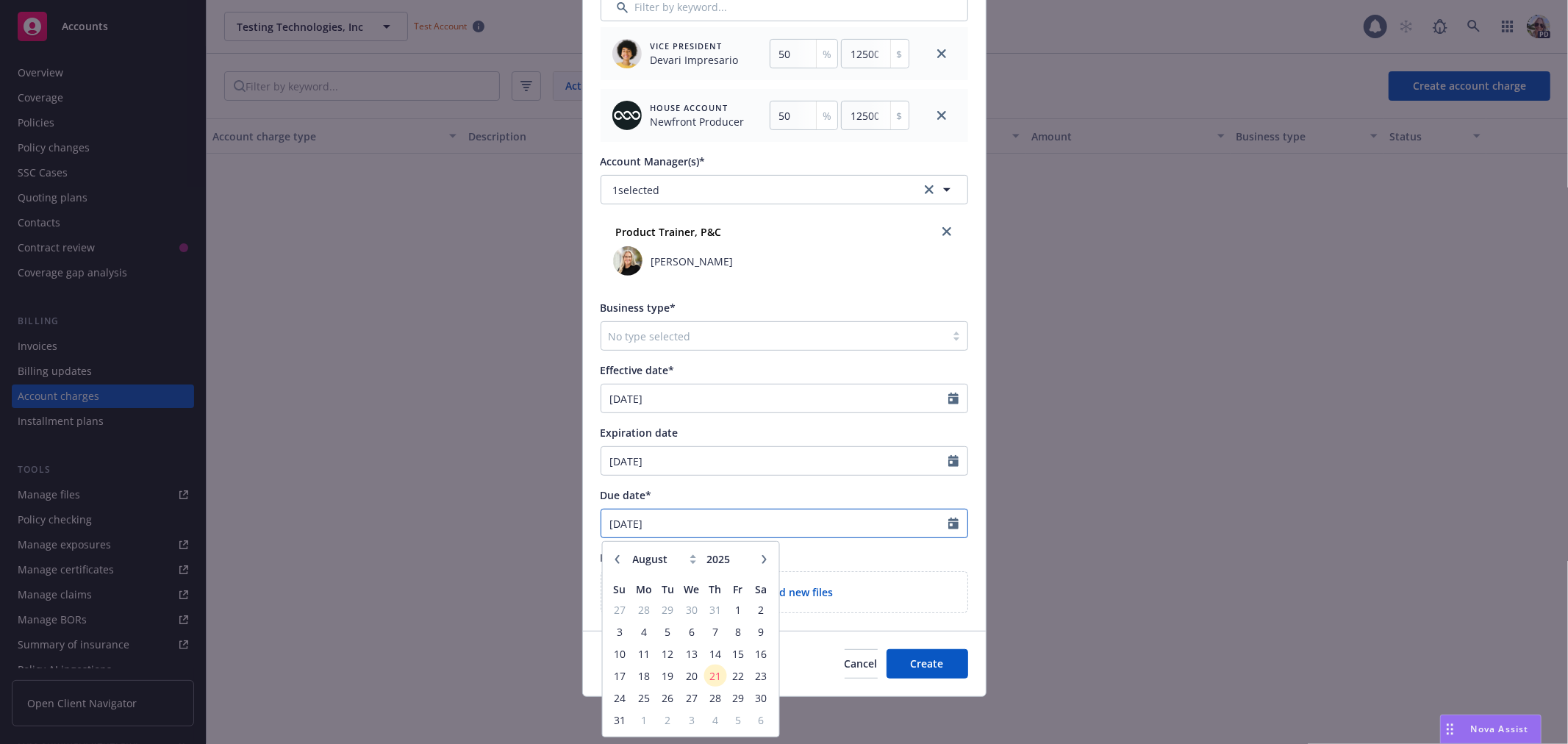
type input "[DATE]"
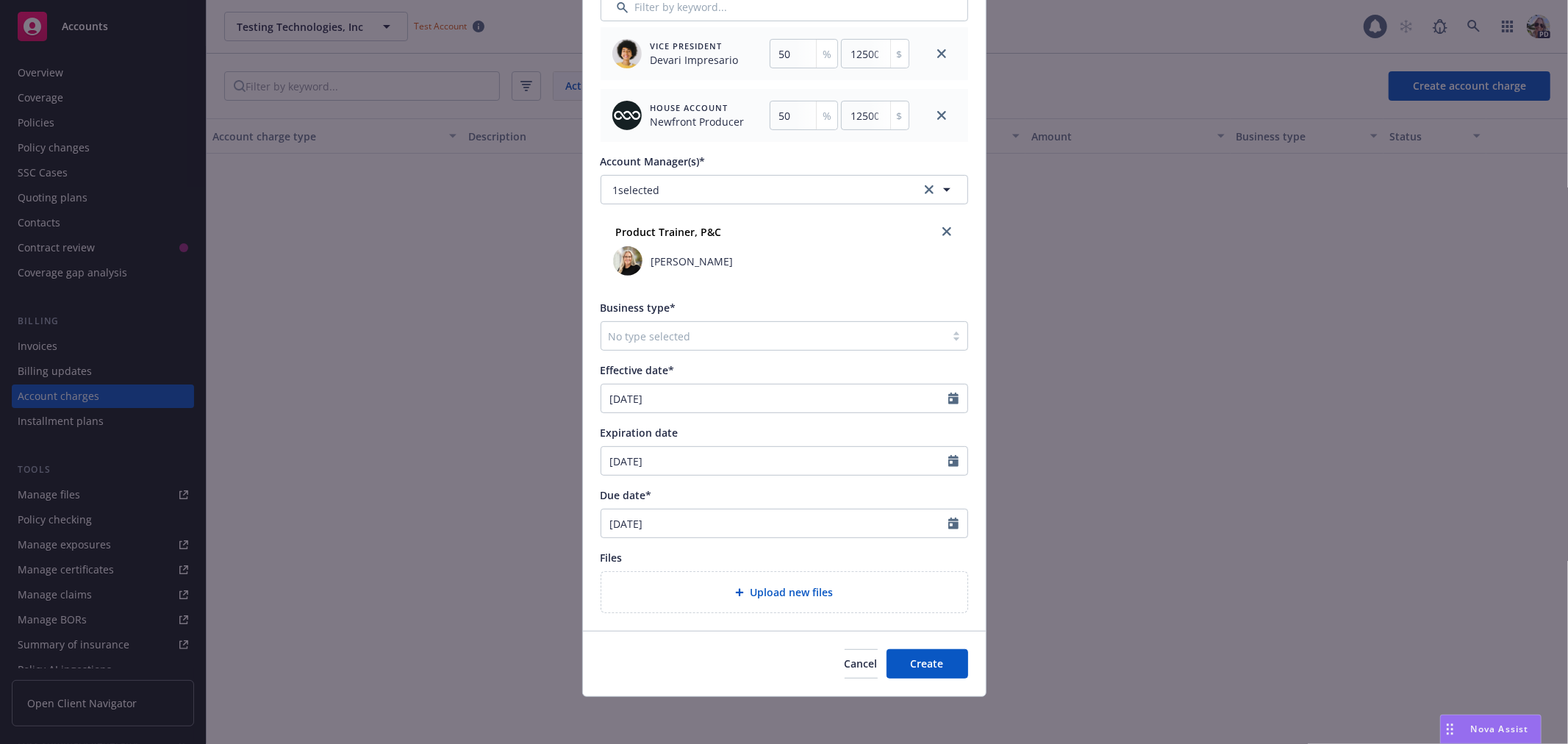
click at [745, 492] on div "Due date*" at bounding box center [784, 495] width 368 height 15
select select "3"
drag, startPoint x: 674, startPoint y: 455, endPoint x: 550, endPoint y: 452, distance: 124.0
click at [550, 452] on div "Create new account charge Account charge type* Broker agreement fees Amount* 25…" at bounding box center [784, 372] width 1568 height 744
type input "[DATE]"
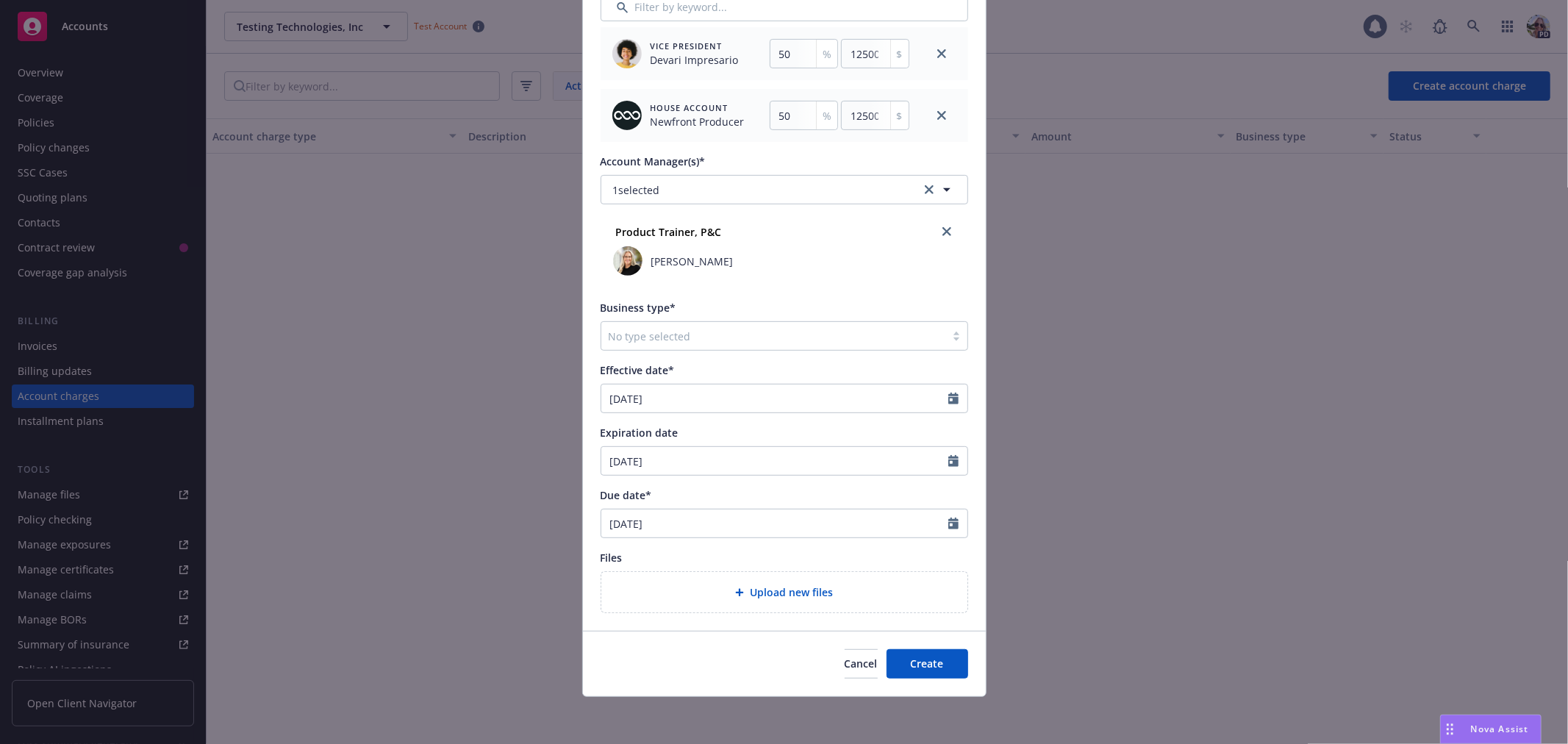
click at [860, 485] on div "Account charge type* Broker agreement fees Amount* 25,000.00 Split amount betwe…" at bounding box center [784, 165] width 368 height 896
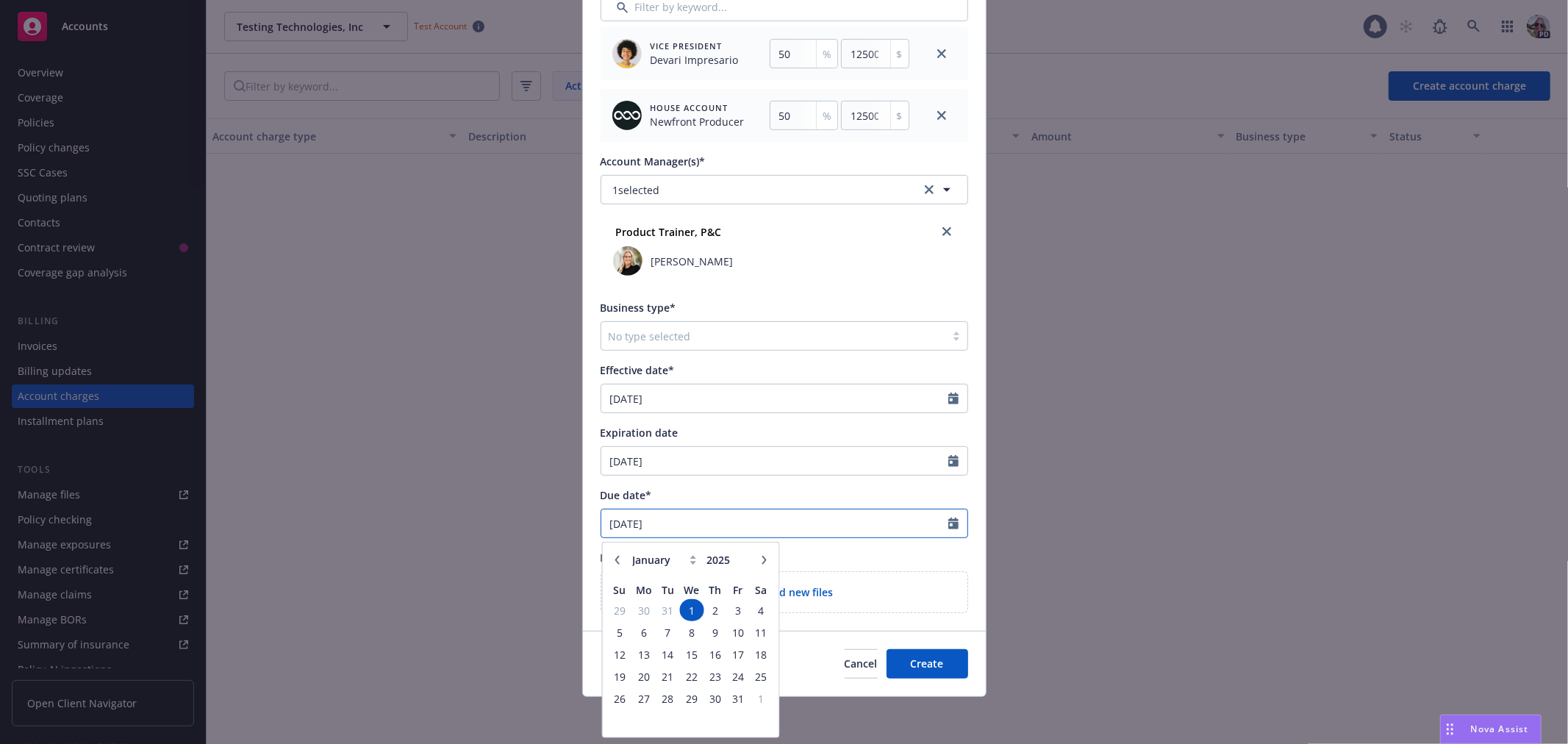
drag, startPoint x: 694, startPoint y: 517, endPoint x: 560, endPoint y: 516, distance: 134.0
click at [560, 516] on div "Create new account charge Account charge type* Broker agreement fees Amount* 25…" at bounding box center [784, 372] width 1568 height 744
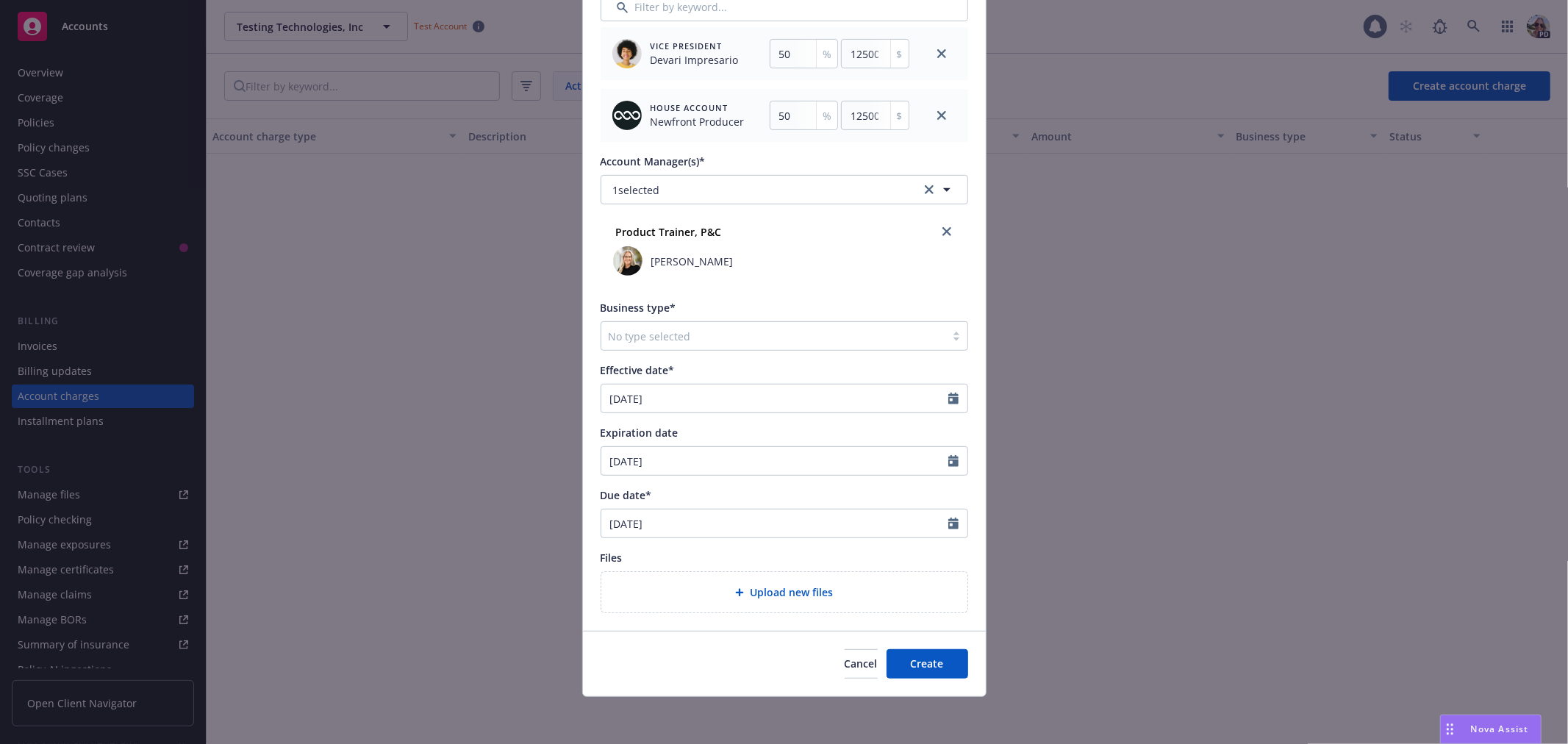
click at [702, 505] on div "Due date* [DATE] January February March April May June July August September Oc…" at bounding box center [784, 512] width 368 height 51
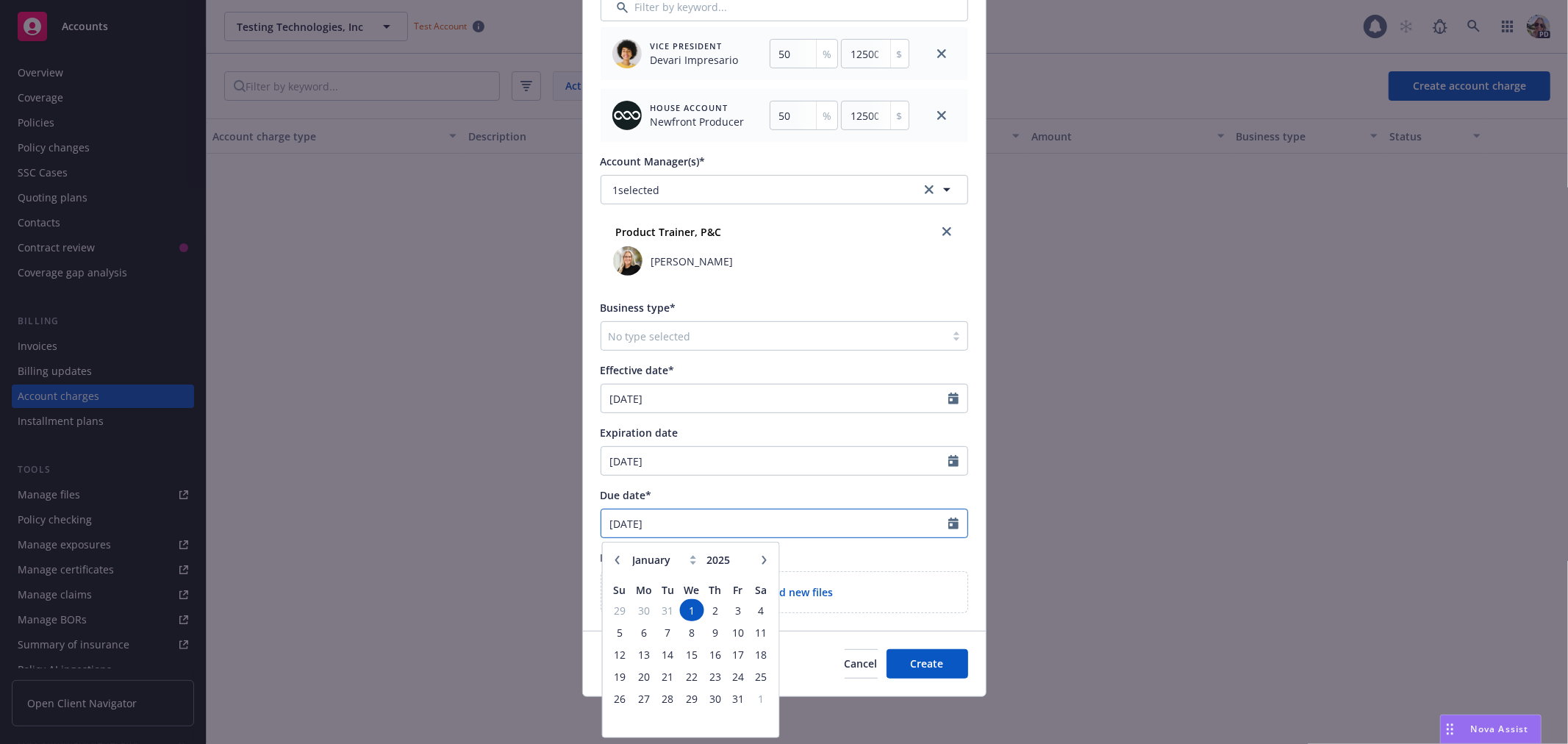
drag, startPoint x: 684, startPoint y: 526, endPoint x: 665, endPoint y: 517, distance: 21.0
click at [664, 525] on input "[DATE]" at bounding box center [774, 523] width 347 height 28
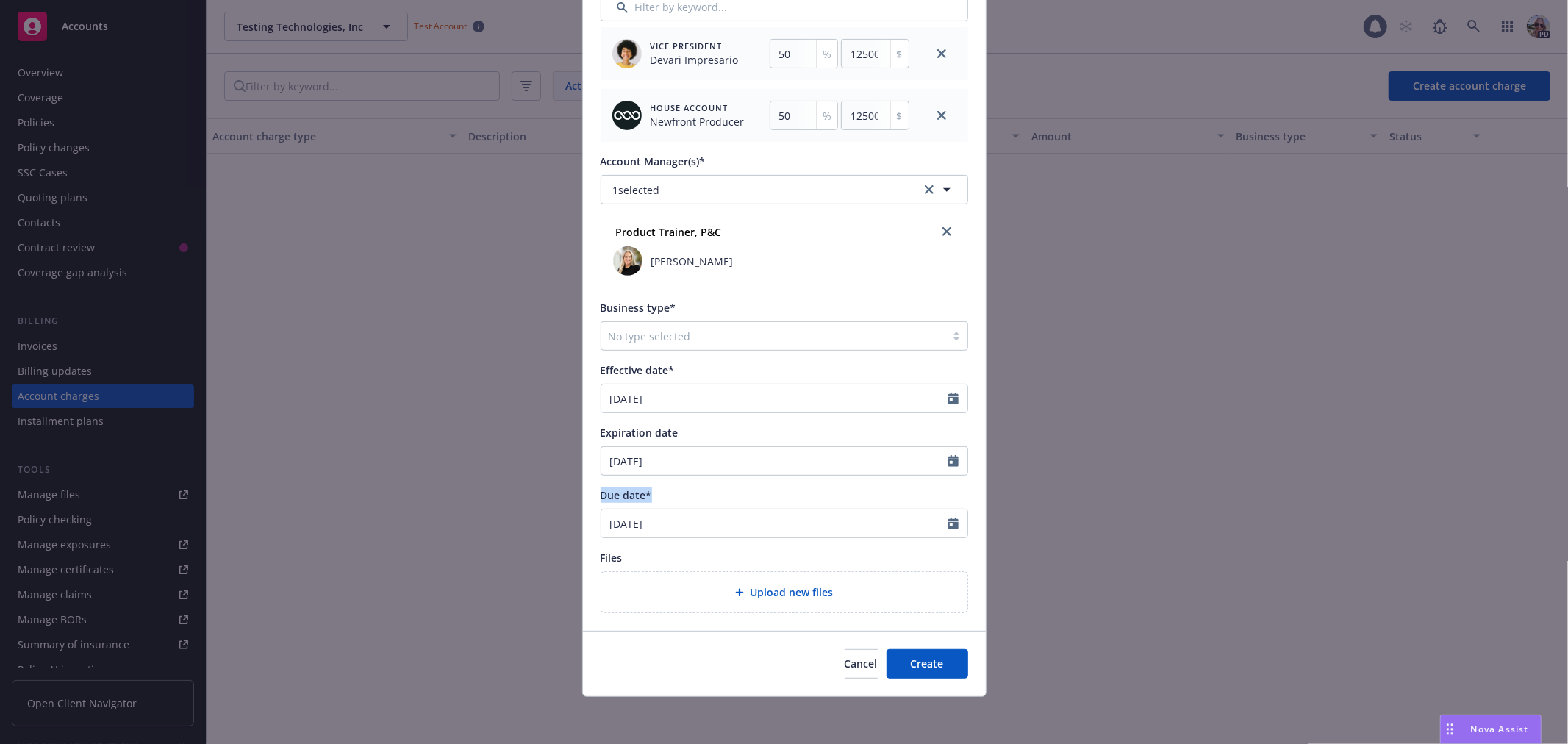
drag, startPoint x: 663, startPoint y: 489, endPoint x: 573, endPoint y: 498, distance: 90.4
click at [573, 498] on div "Create new account charge Account charge type* Broker agreement fees Amount* 25…" at bounding box center [784, 372] width 1568 height 744
click at [918, 662] on span "Create" at bounding box center [928, 663] width 33 height 14
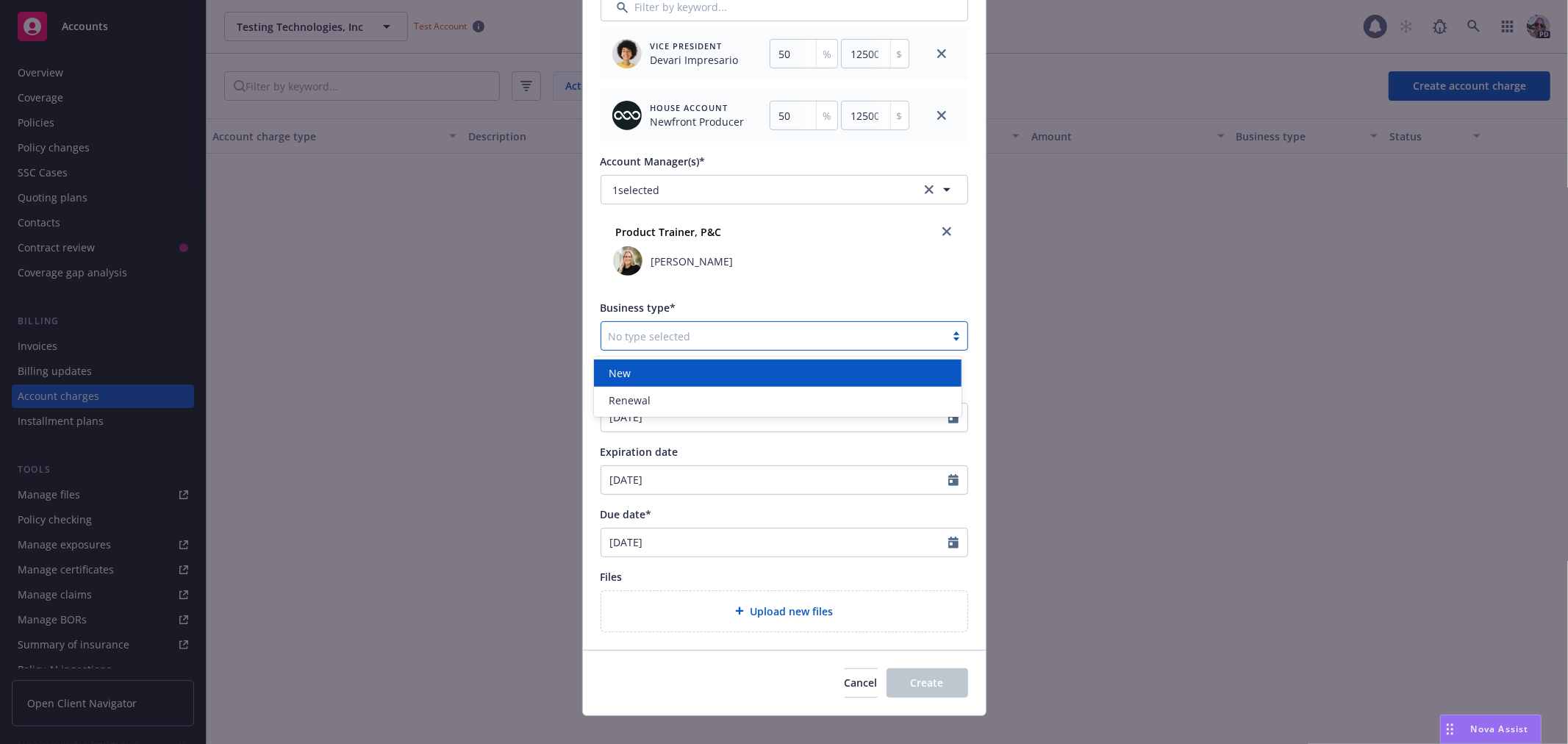
click at [637, 341] on div at bounding box center [773, 335] width 329 height 17
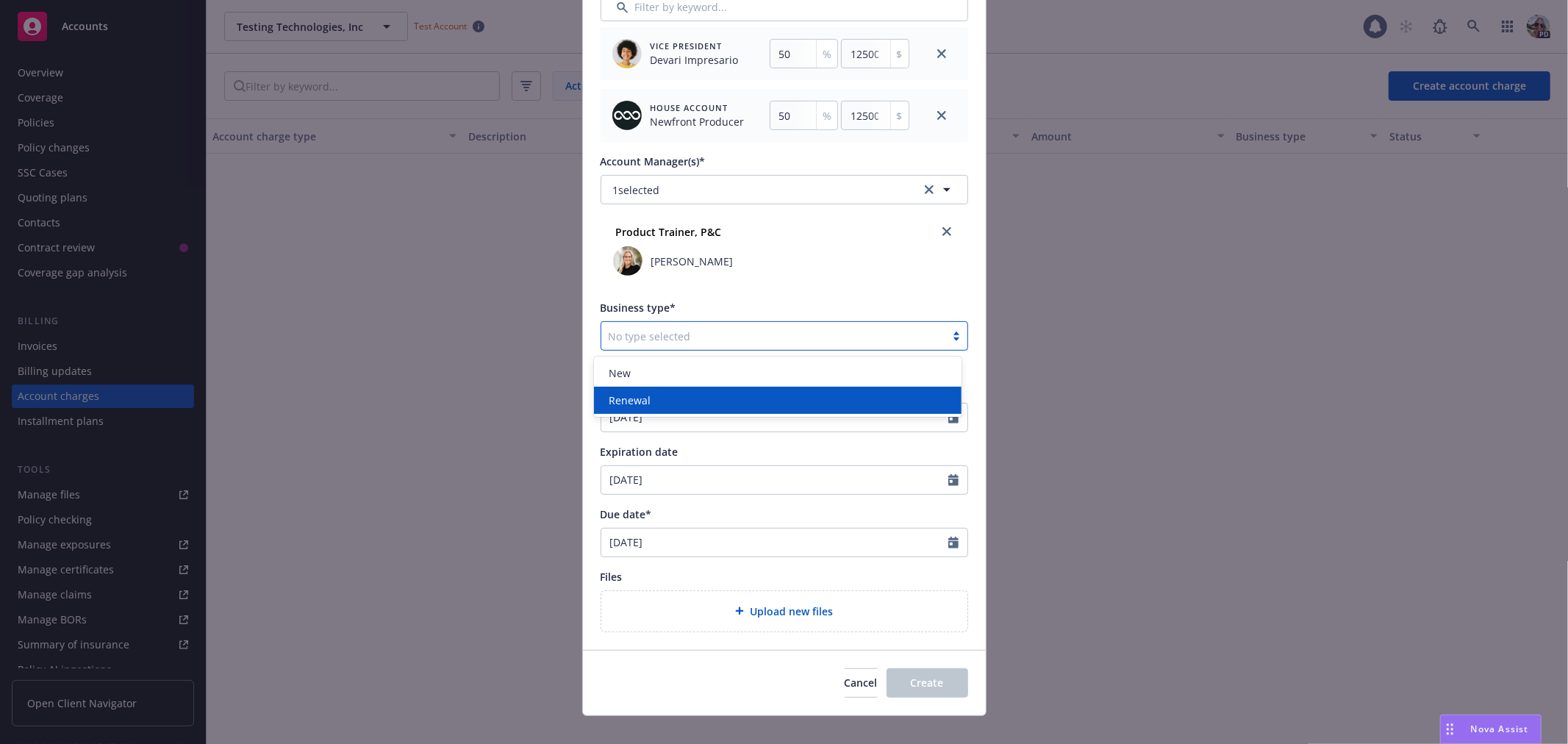
click at [644, 400] on span "Renewal" at bounding box center [629, 400] width 42 height 15
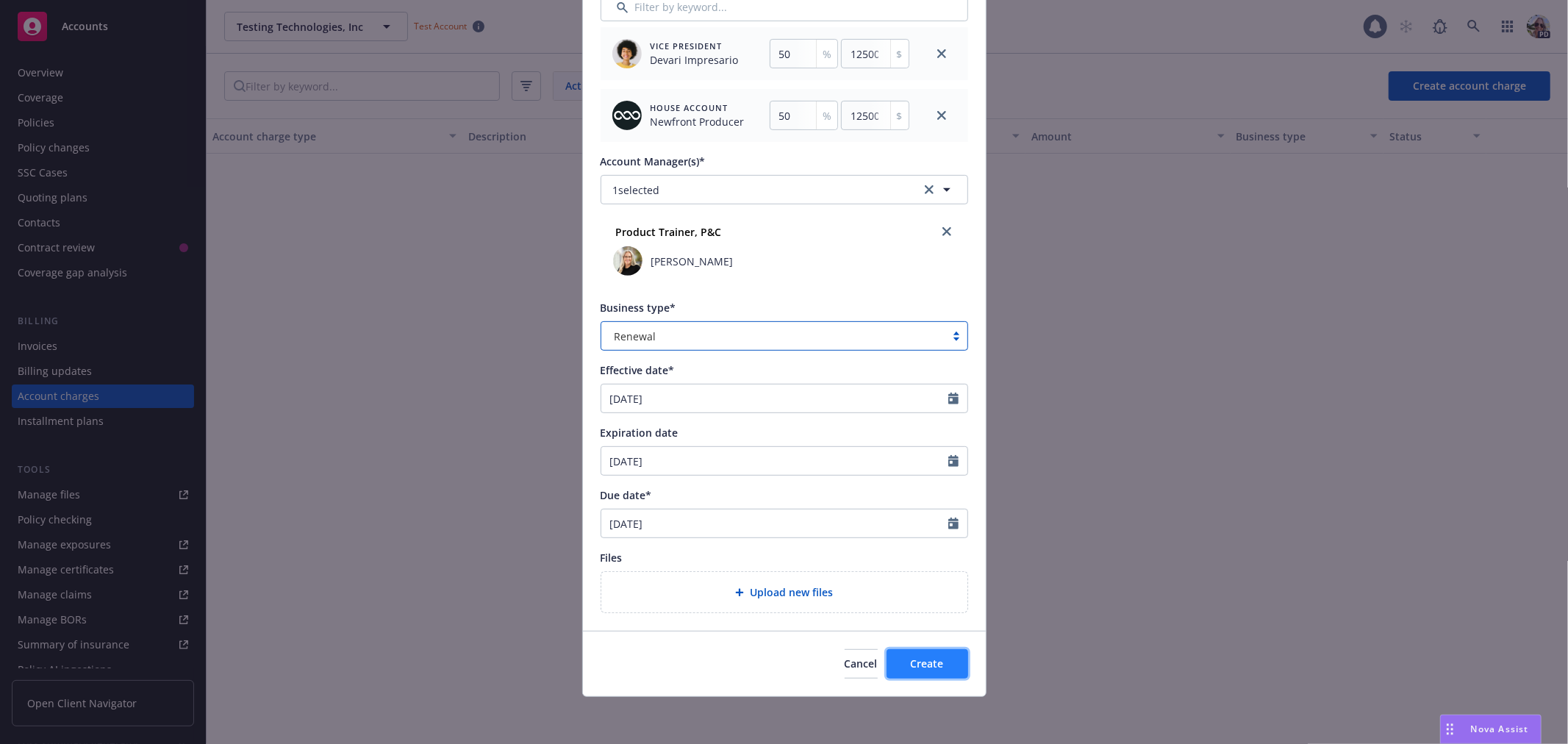
click at [911, 658] on span "Create" at bounding box center [928, 663] width 33 height 14
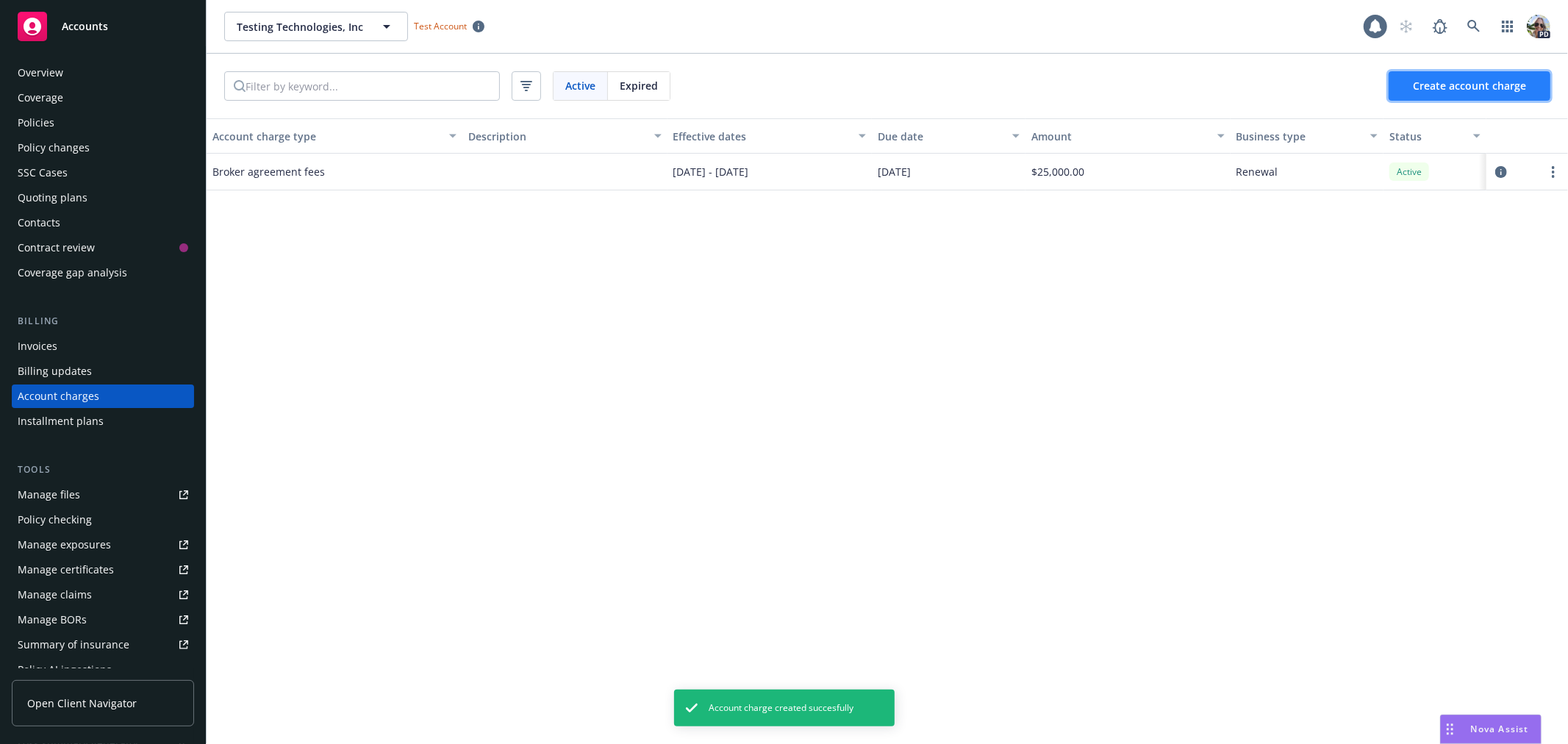
click at [1461, 87] on span "Create account charge" at bounding box center [1470, 85] width 113 height 14
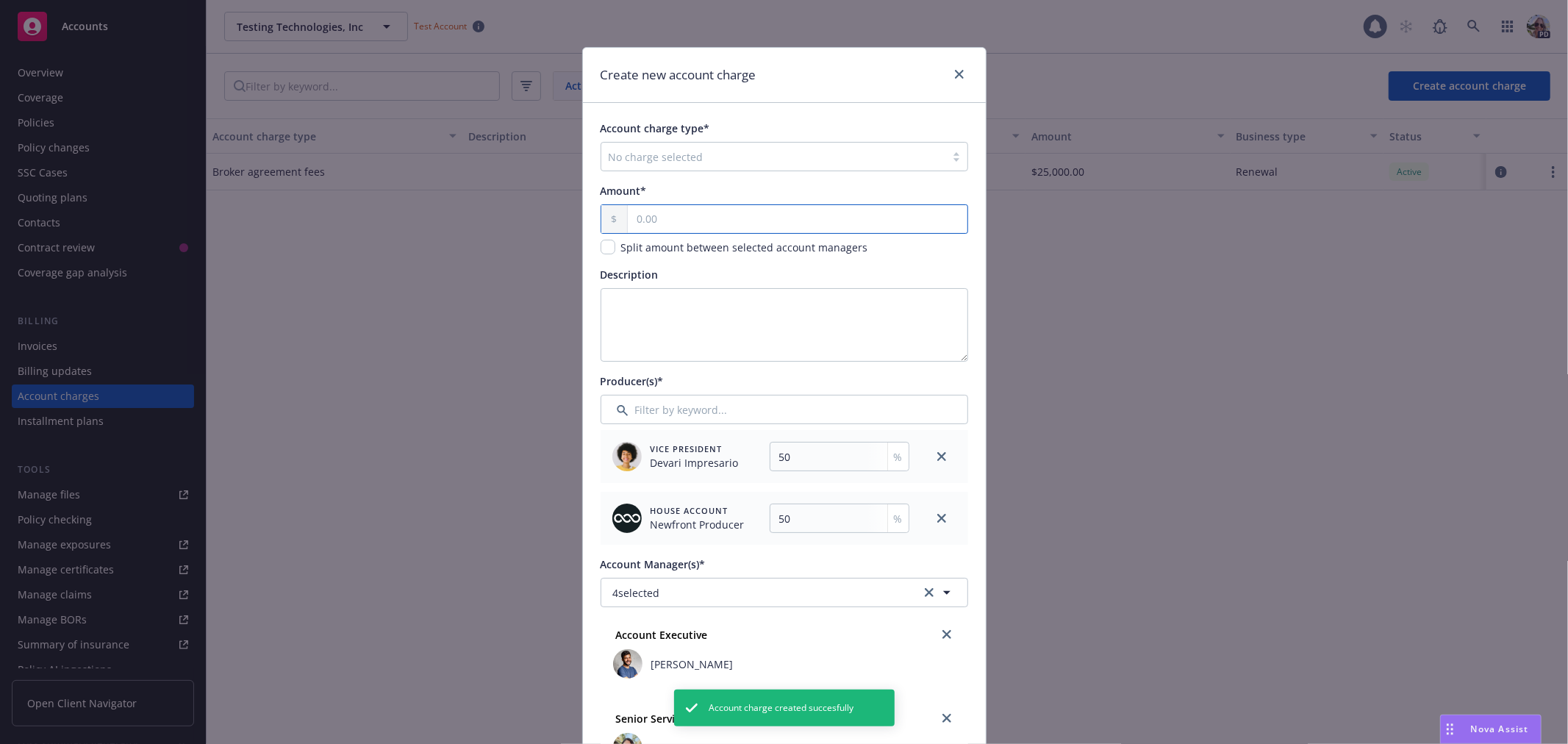
click at [657, 215] on input "text" at bounding box center [797, 219] width 339 height 28
type input "25.00"
type input "12.5"
type input "252.00"
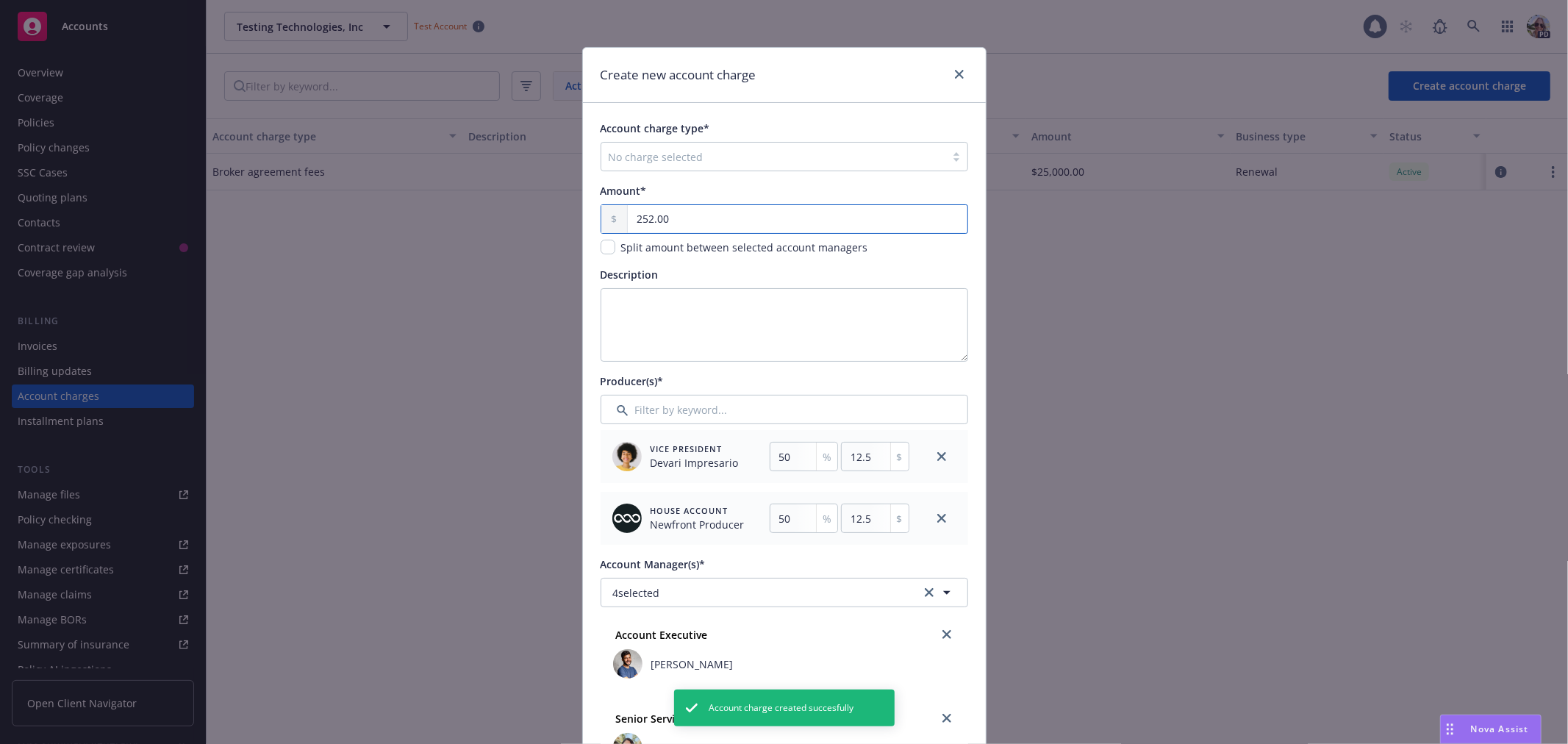
type input "126"
type input "25.00"
type input "12.5"
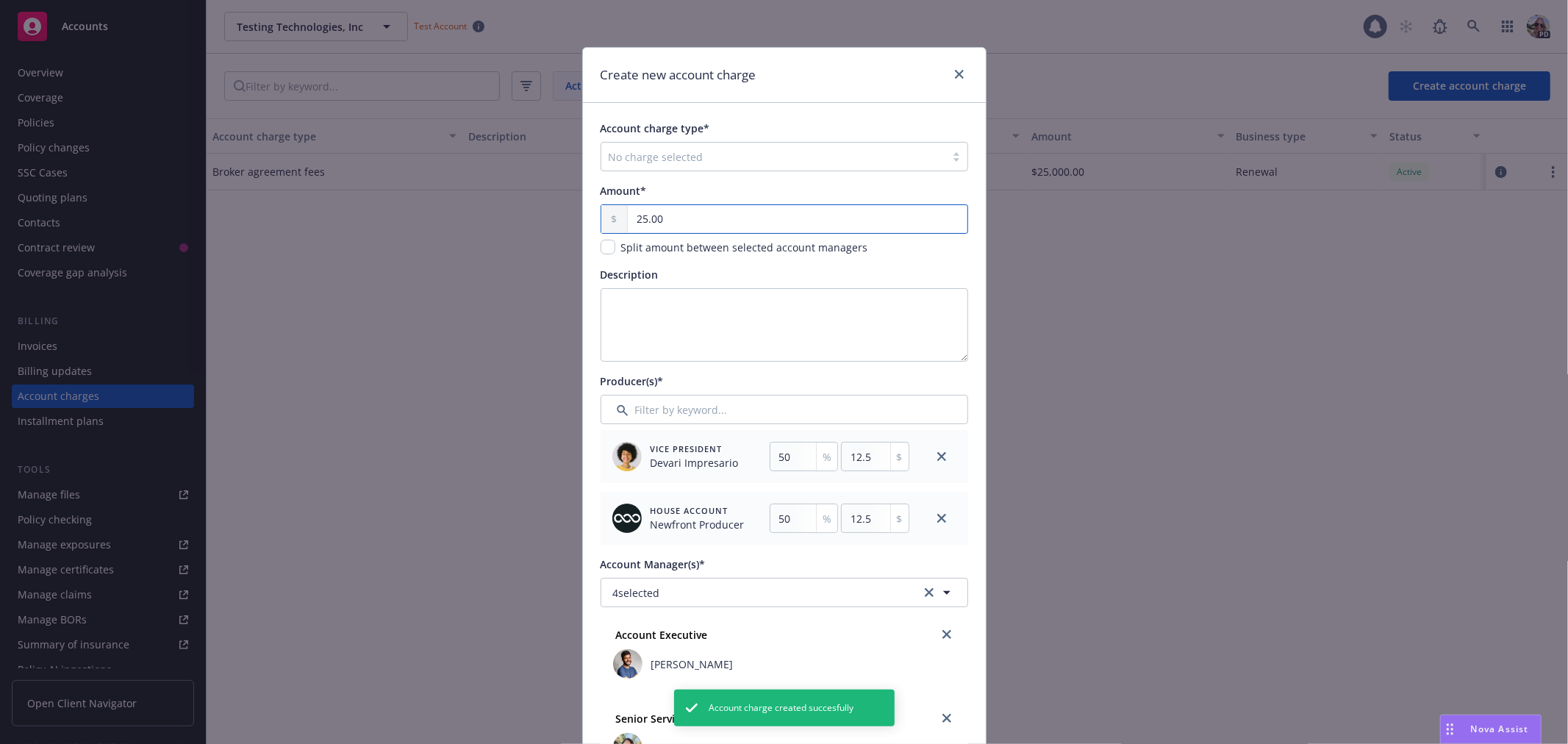
type input "250.00"
type input "125"
type input "2,500.00"
type input "1250"
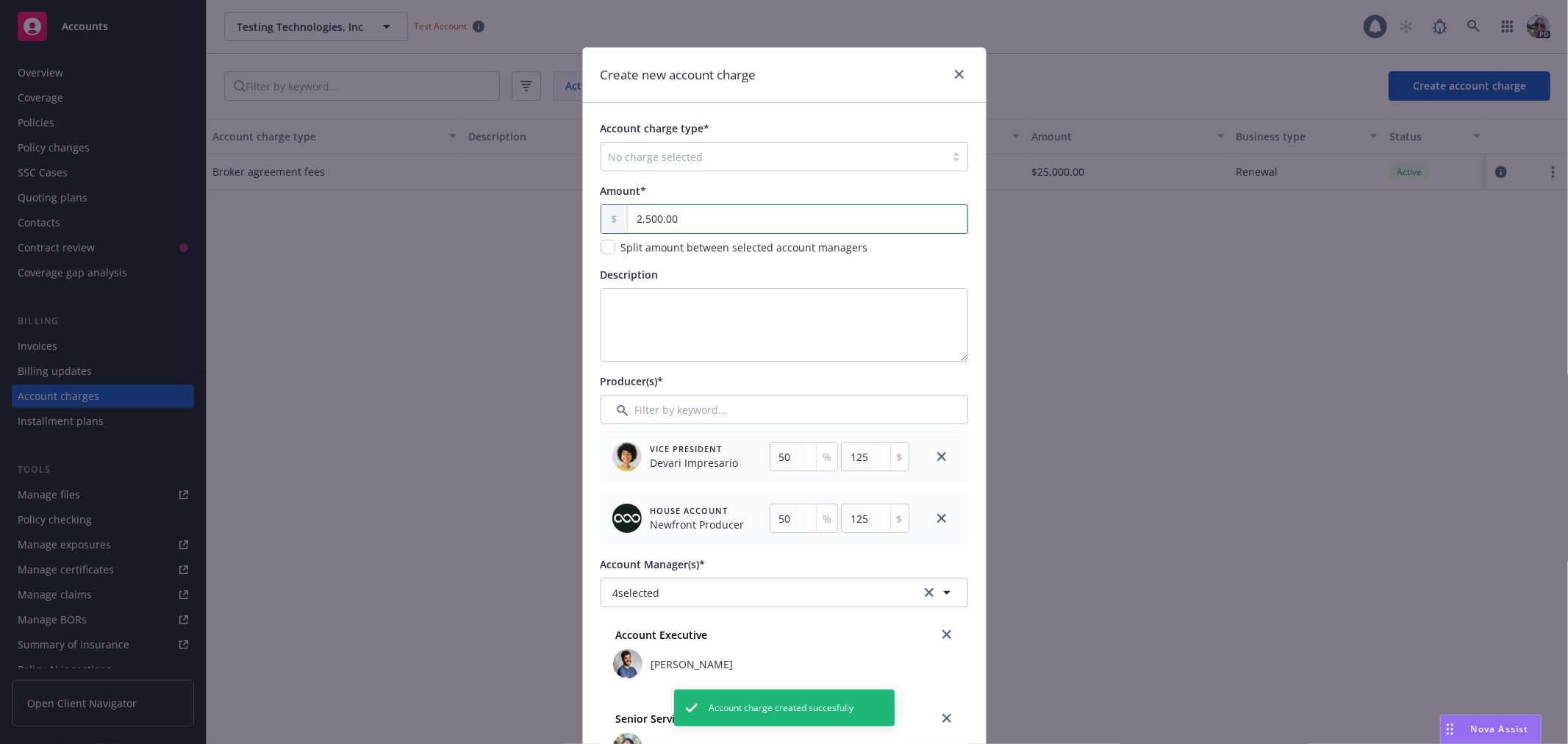
type input "1250"
type input "25,000.00"
type input "12500"
type input "25,000.00"
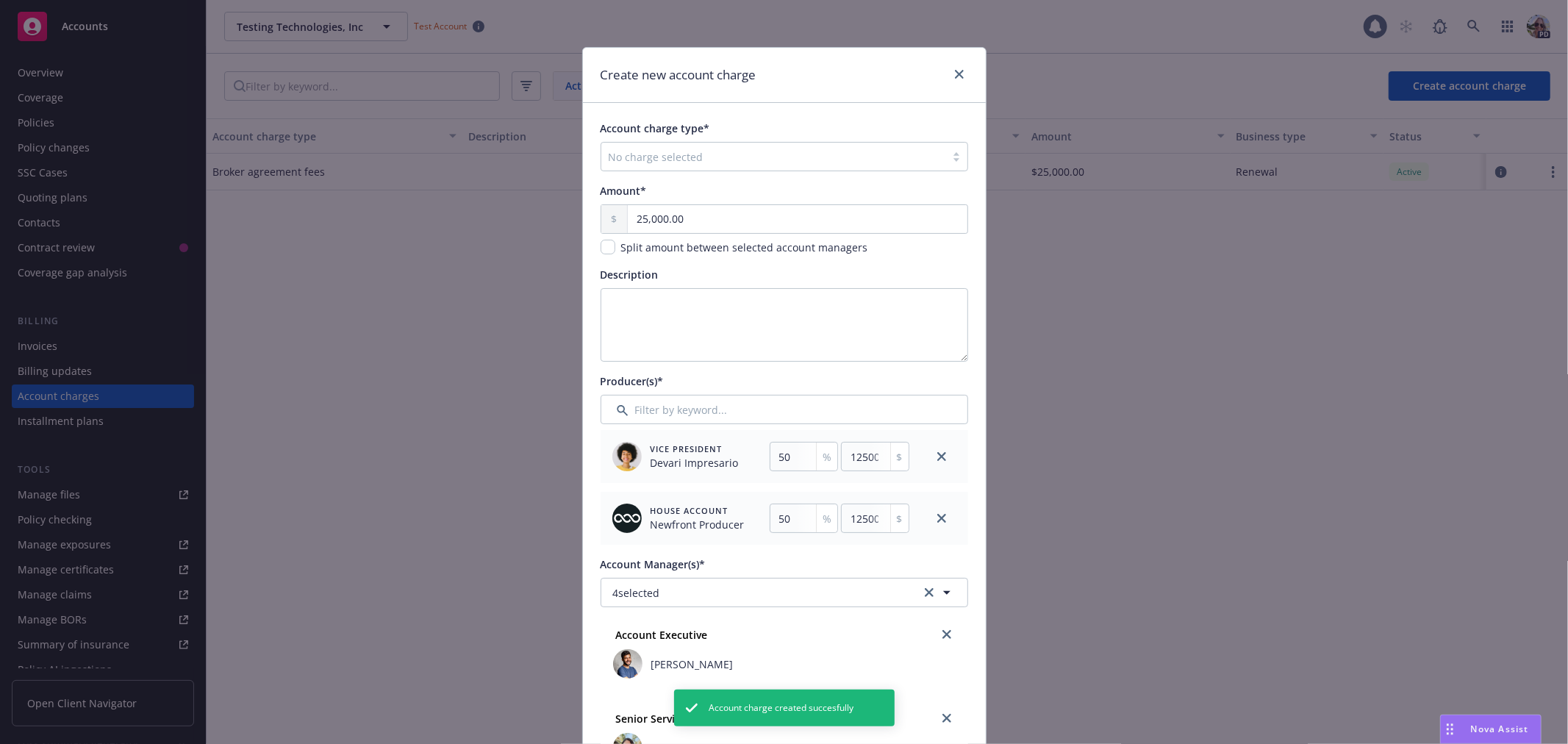
click at [681, 151] on div at bounding box center [773, 156] width 329 height 17
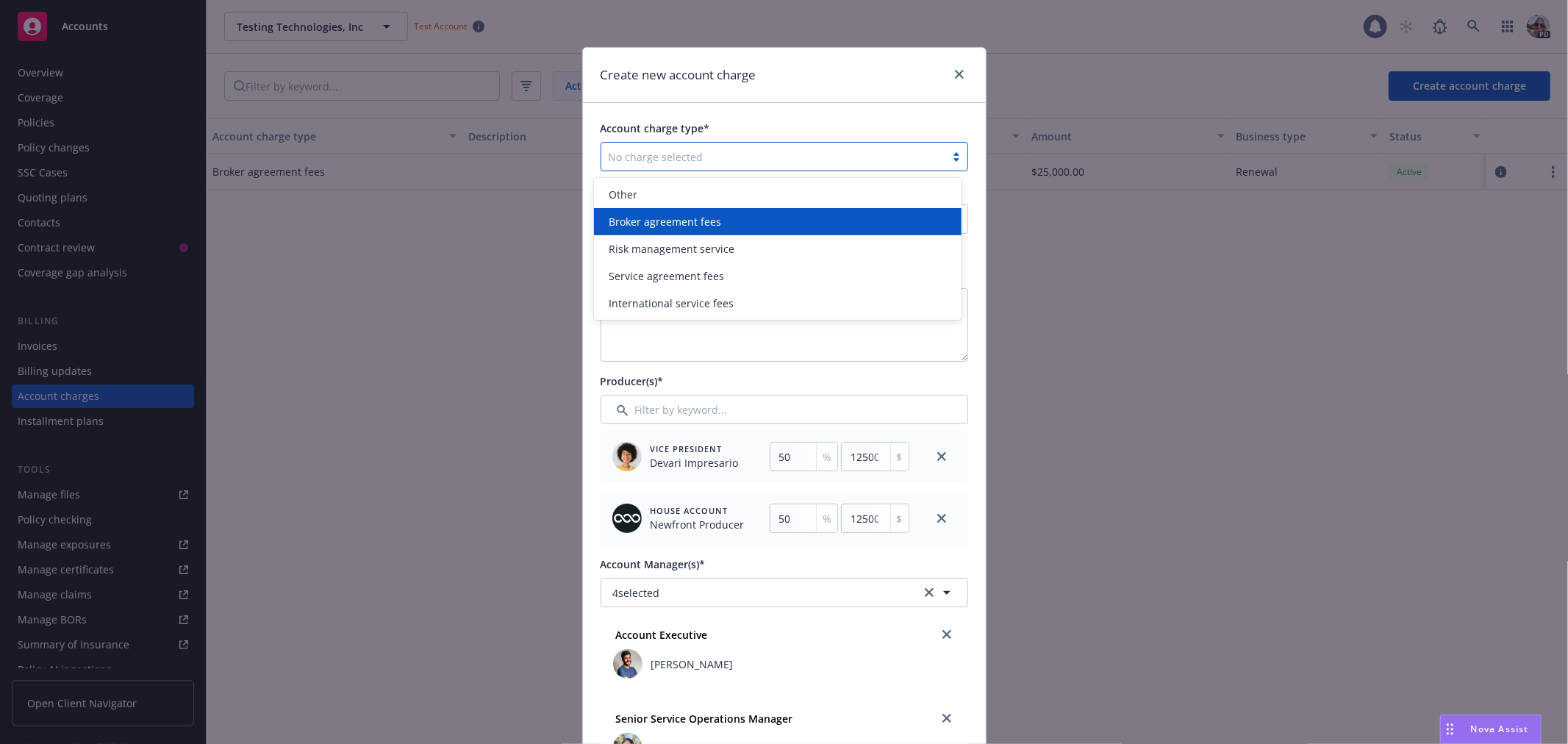
click at [665, 217] on span "Broker agreement fees" at bounding box center [665, 221] width 113 height 15
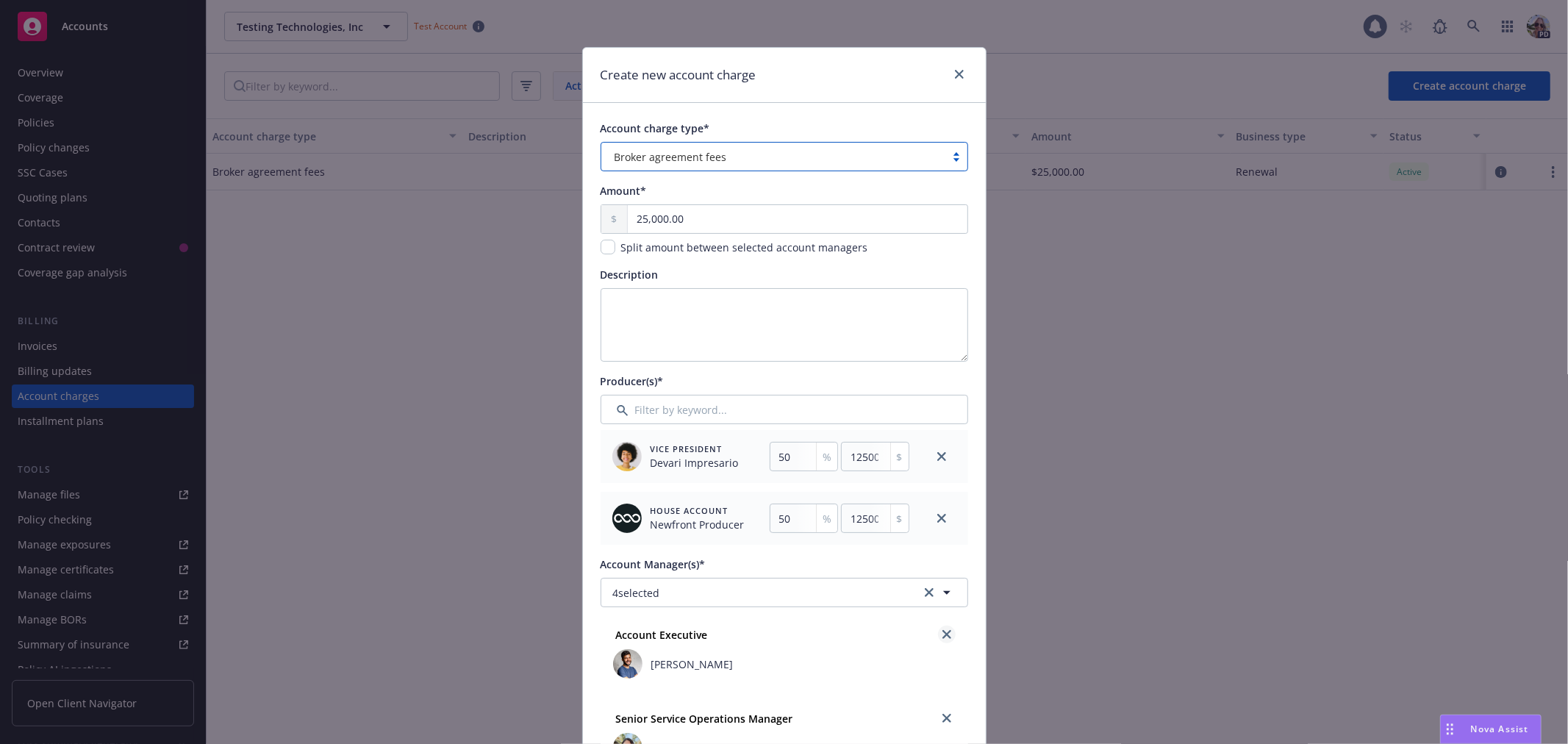
click at [943, 630] on icon "close" at bounding box center [947, 634] width 9 height 9
click at [943, 636] on icon "close" at bounding box center [947, 634] width 9 height 9
click at [952, 647] on div "[PERSON_NAME]" at bounding box center [784, 664] width 348 height 36
click at [943, 631] on icon "close" at bounding box center [947, 634] width 9 height 9
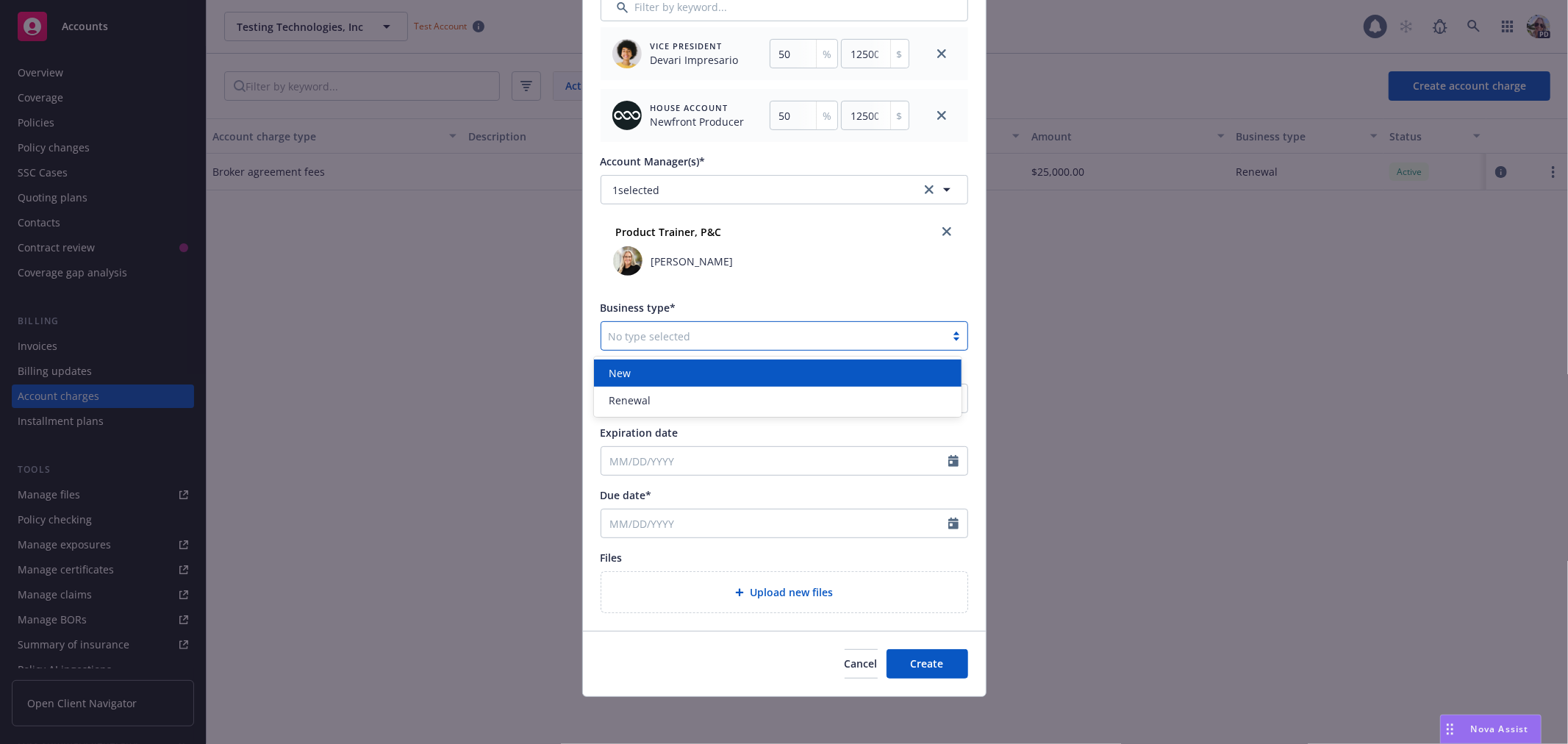
click at [664, 343] on div at bounding box center [773, 335] width 329 height 17
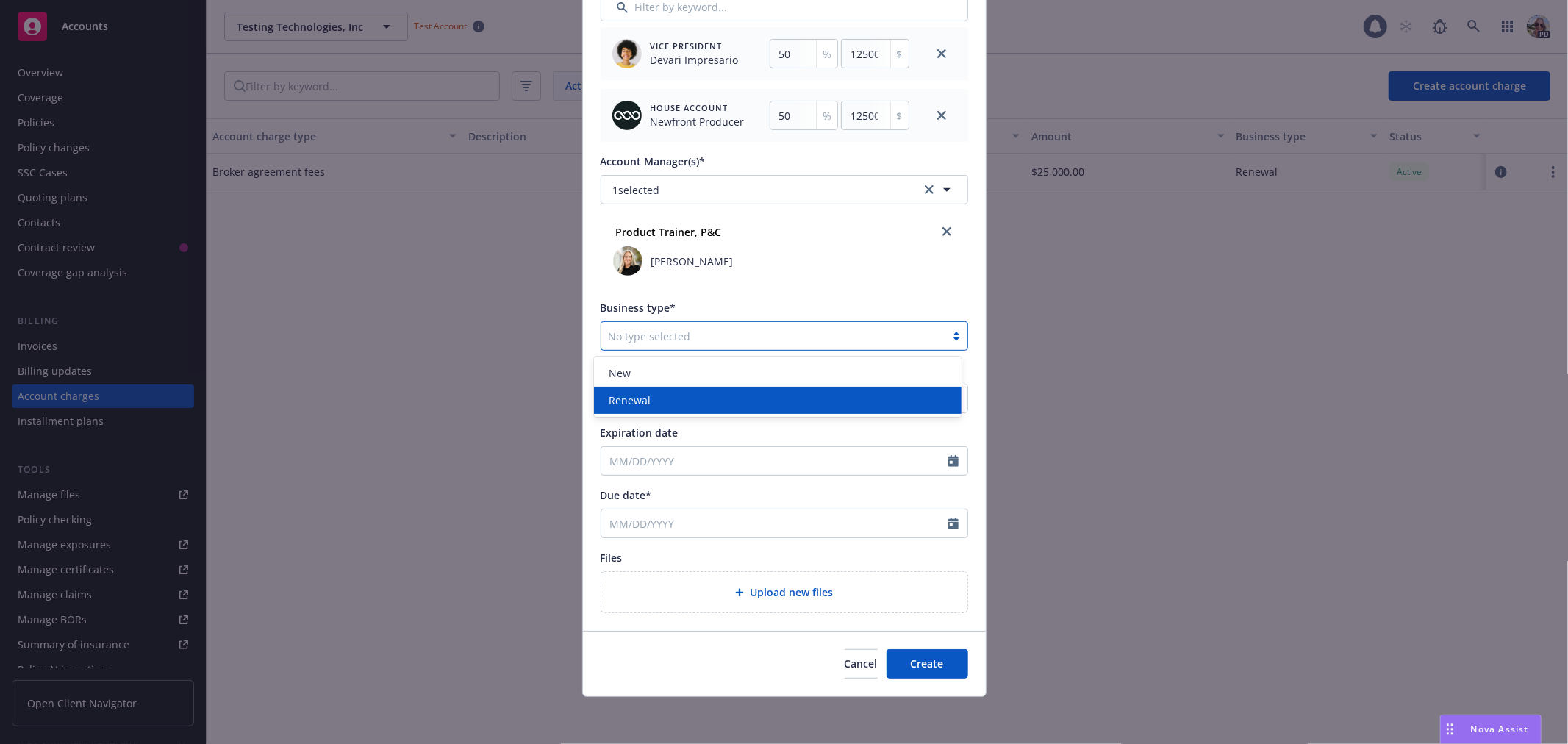
click at [651, 391] on div "Renewal" at bounding box center [777, 400] width 368 height 27
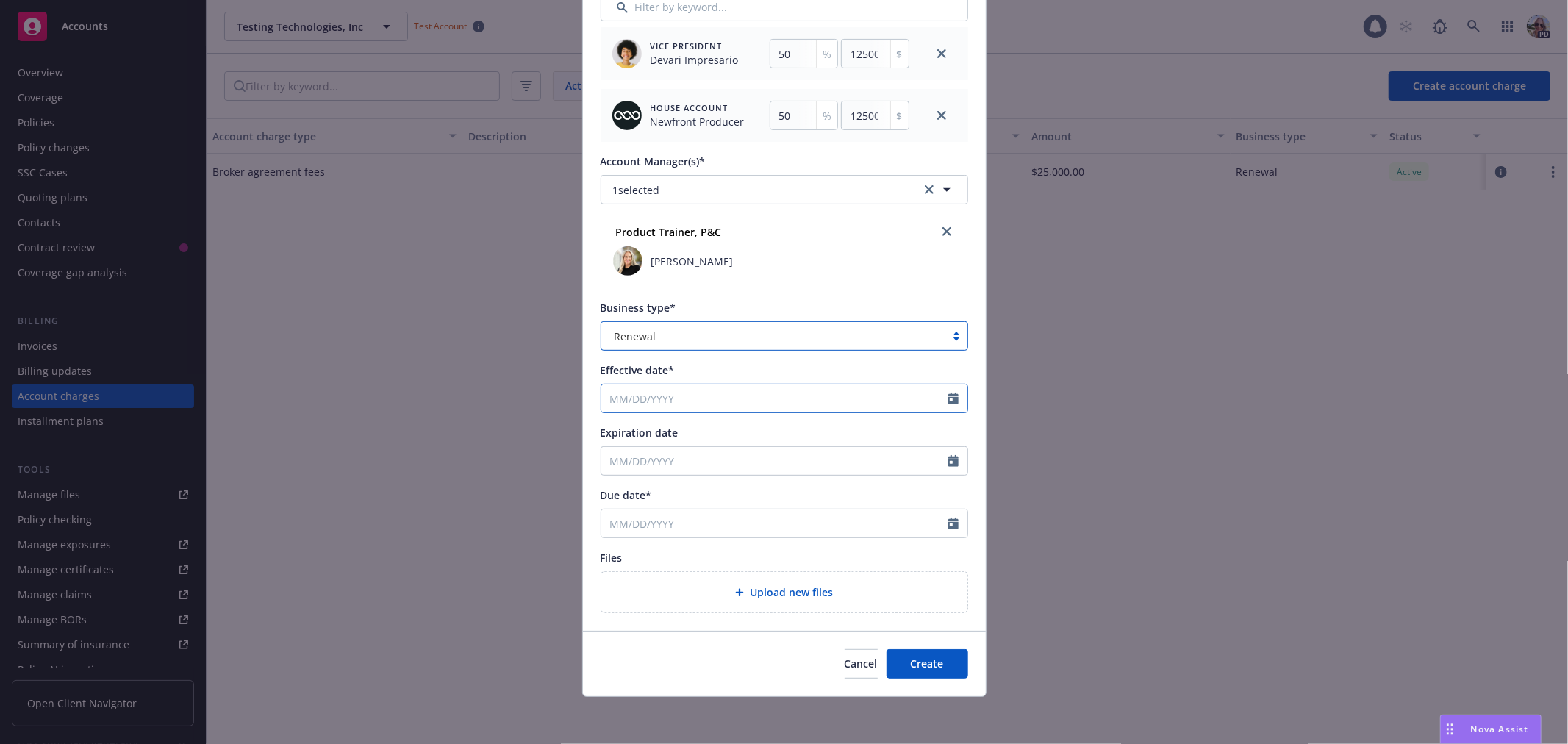
select select "8"
click at [629, 400] on input "Effective date*" at bounding box center [774, 398] width 347 height 28
type input "[DATE]"
click at [850, 462] on input "[DATE]" at bounding box center [774, 461] width 347 height 28
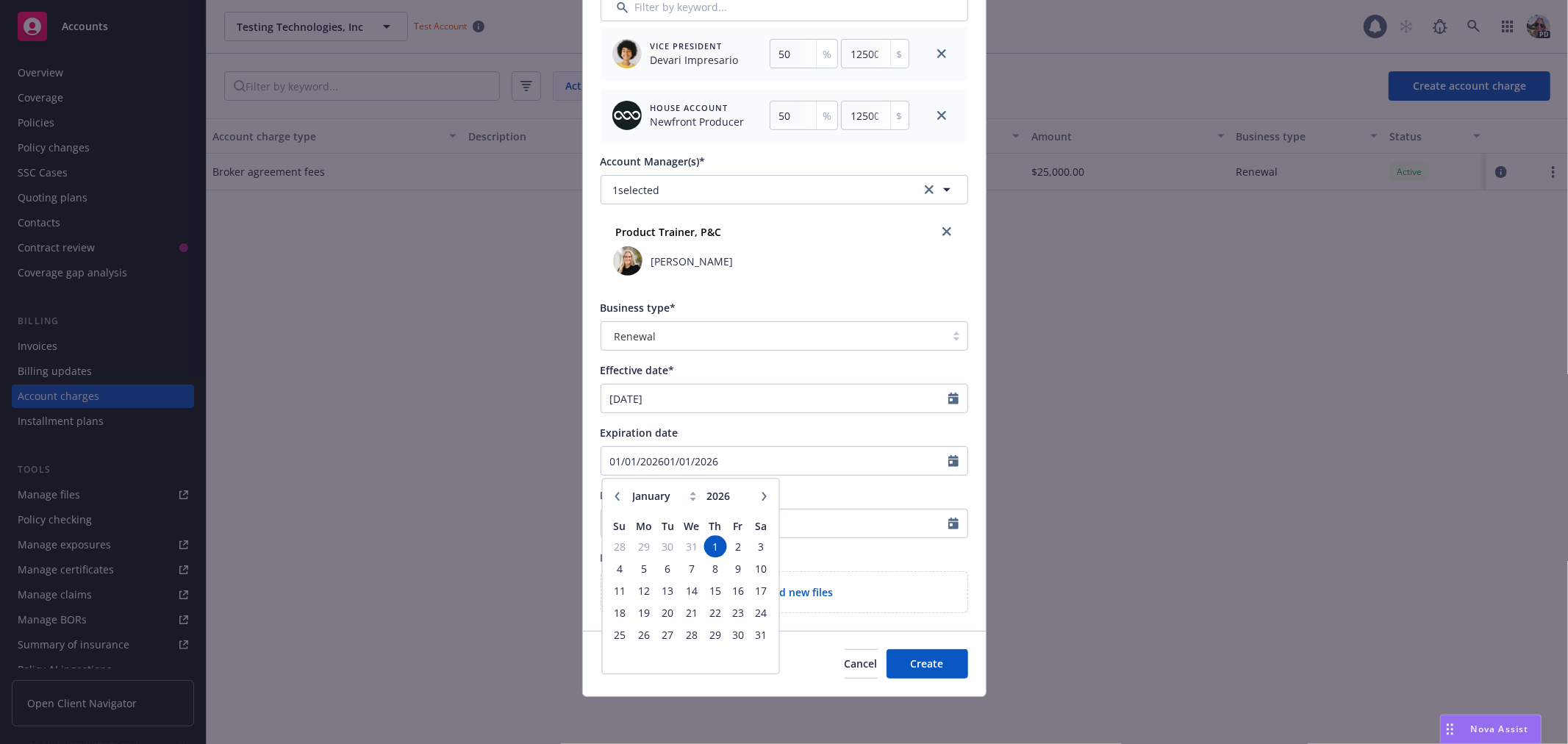
type input "[DATE]"
click at [851, 485] on div "Account charge type* Broker agreement fees Amount* 25,000.00 Split amount betwe…" at bounding box center [784, 165] width 368 height 896
click at [650, 529] on input "Due date*" at bounding box center [774, 523] width 347 height 28
select select "8"
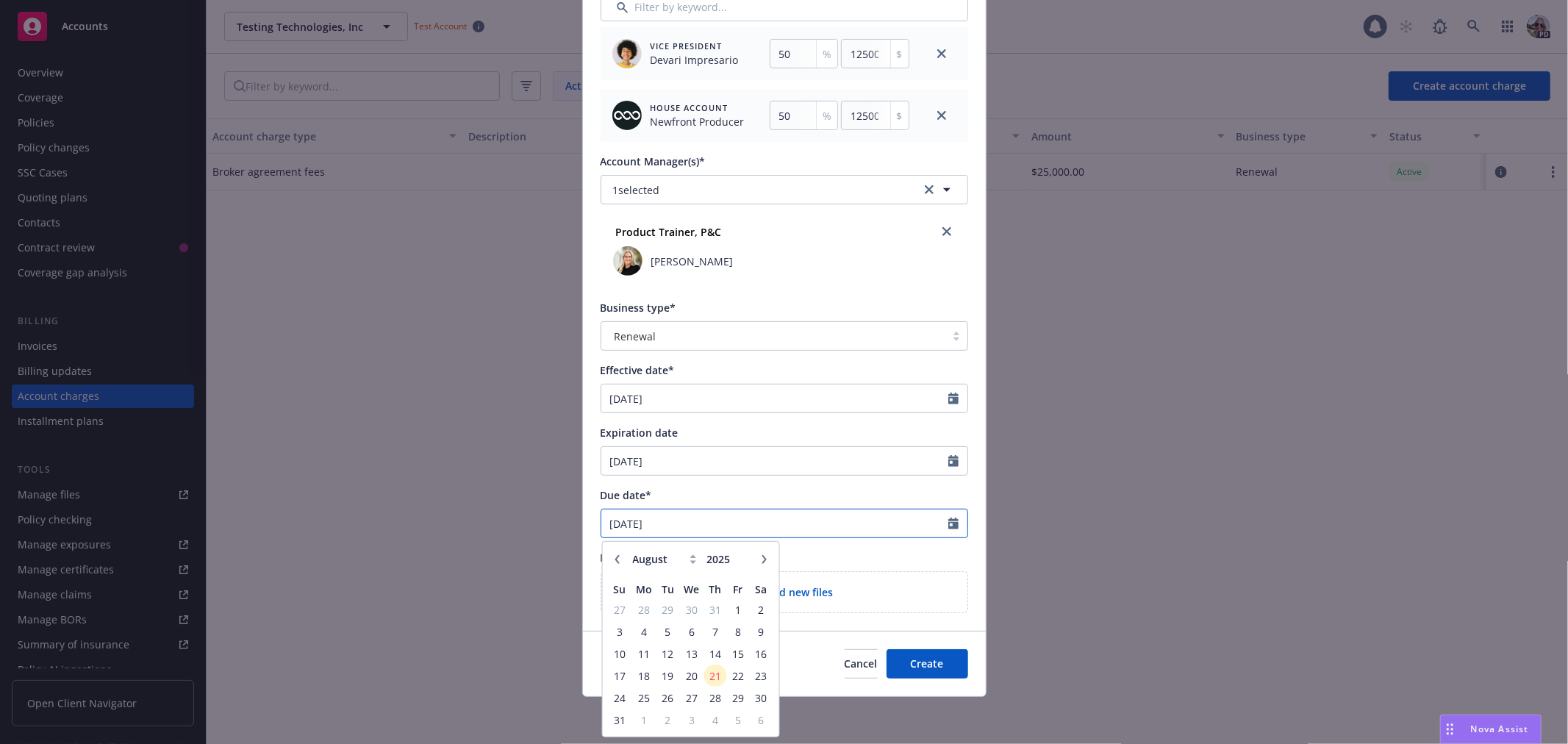
type input "[DATE]"
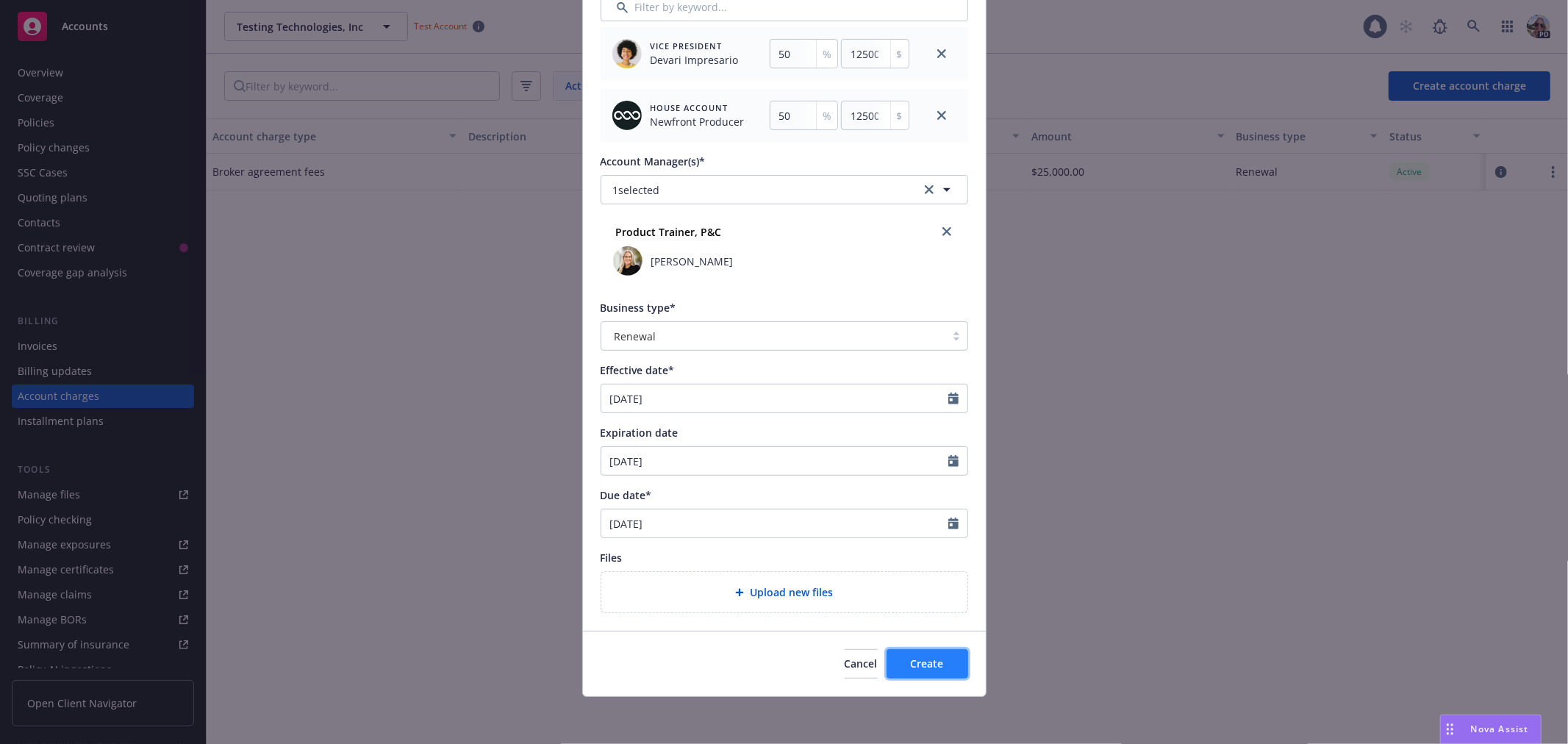
click at [916, 656] on span "Create" at bounding box center [928, 663] width 33 height 14
